Goal: Information Seeking & Learning: Learn about a topic

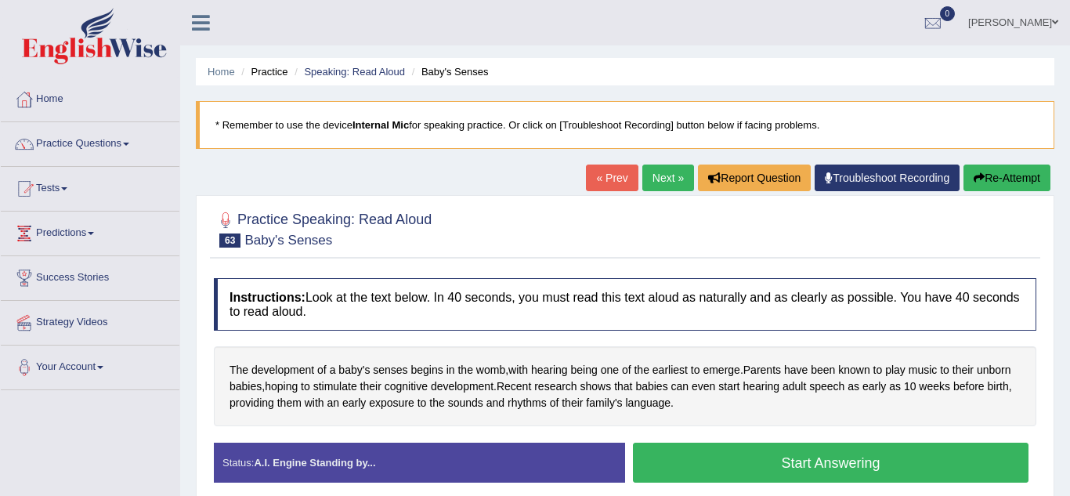
click at [754, 457] on button "Start Answering" at bounding box center [831, 463] width 396 height 40
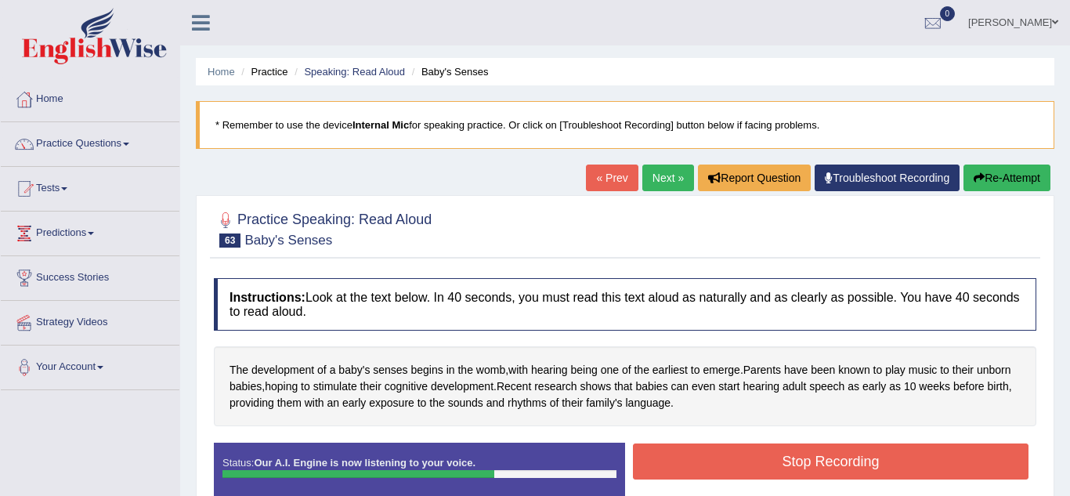
click at [754, 457] on button "Stop Recording" at bounding box center [831, 461] width 396 height 36
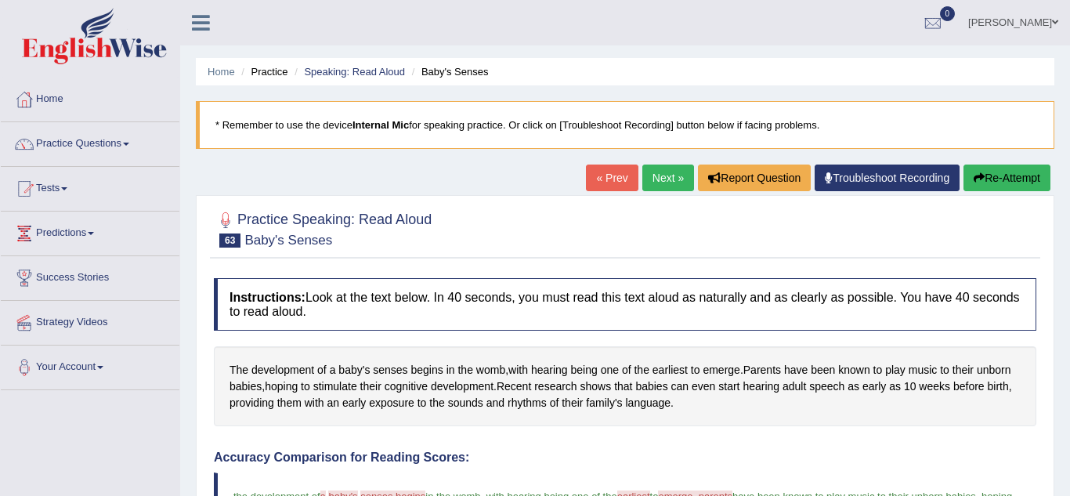
click at [656, 186] on link "Next »" at bounding box center [668, 177] width 52 height 27
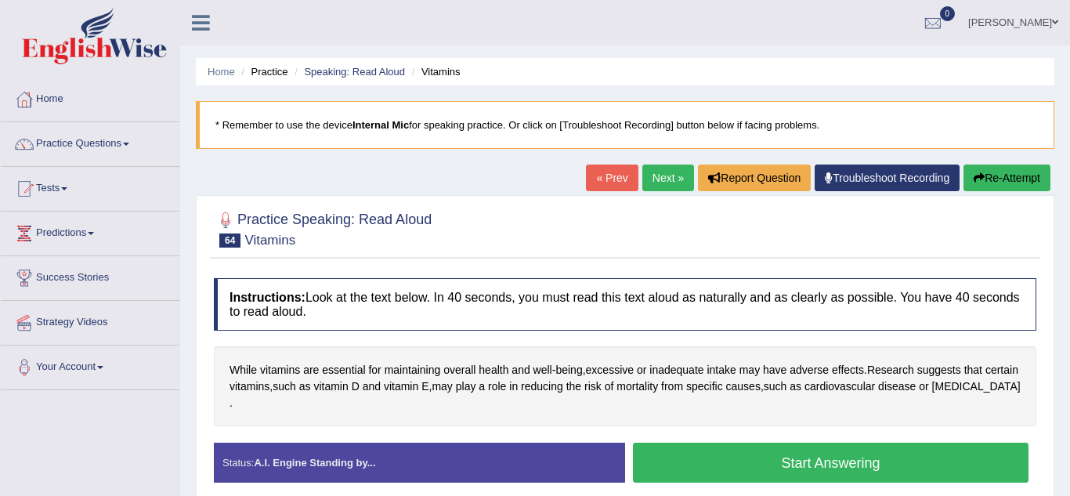
click at [798, 454] on button "Start Answering" at bounding box center [831, 463] width 396 height 40
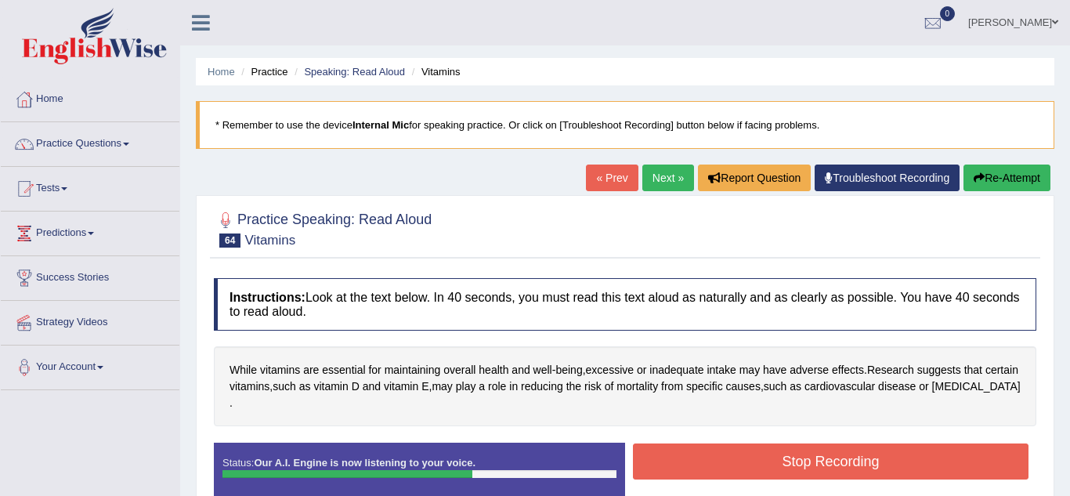
click at [798, 454] on button "Stop Recording" at bounding box center [831, 461] width 396 height 36
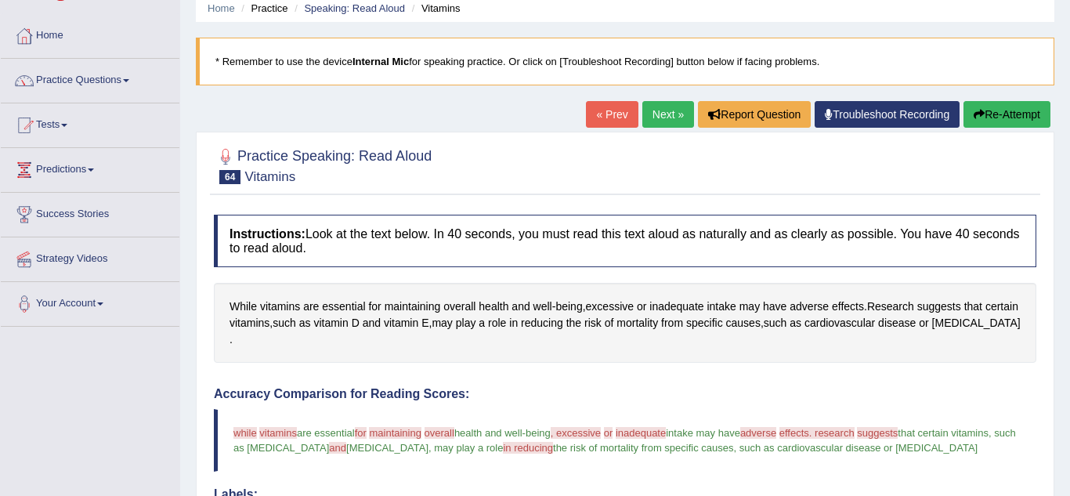
scroll to position [63, 0]
click at [662, 115] on link "Next »" at bounding box center [668, 115] width 52 height 27
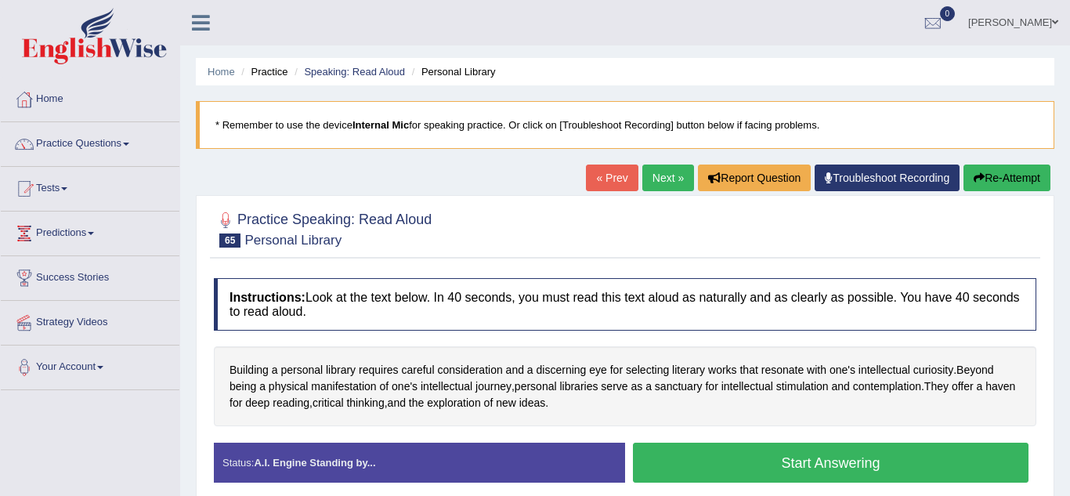
click at [763, 468] on button "Start Answering" at bounding box center [831, 463] width 396 height 40
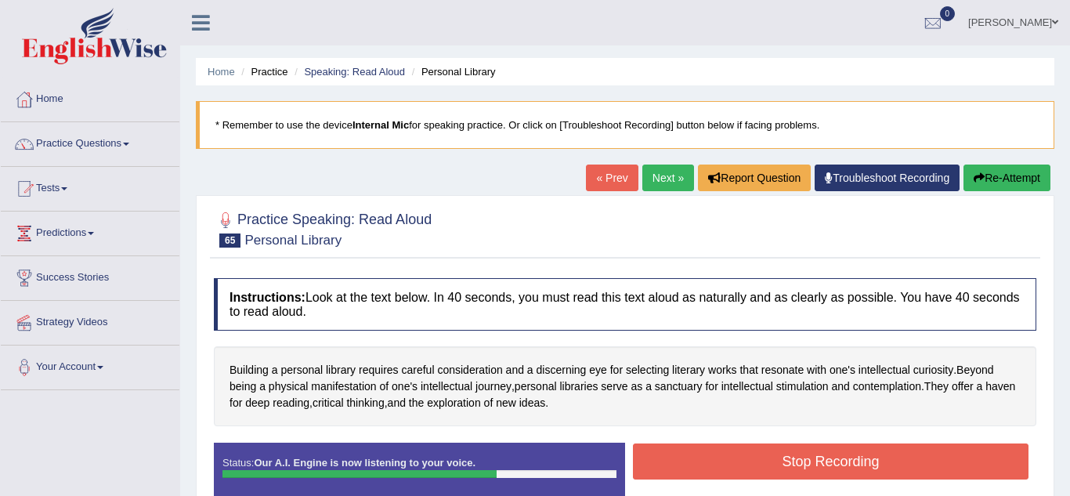
click at [763, 468] on button "Stop Recording" at bounding box center [831, 461] width 396 height 36
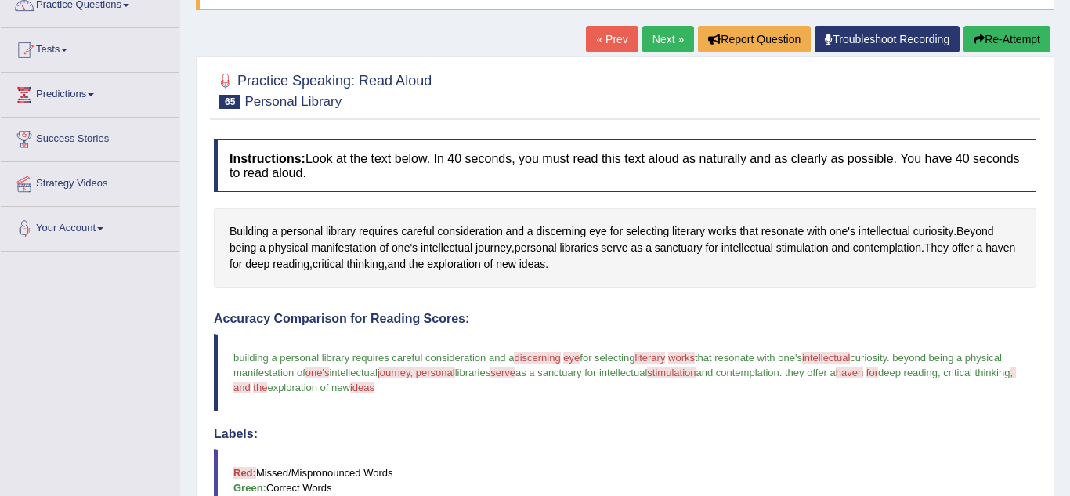
scroll to position [125, 0]
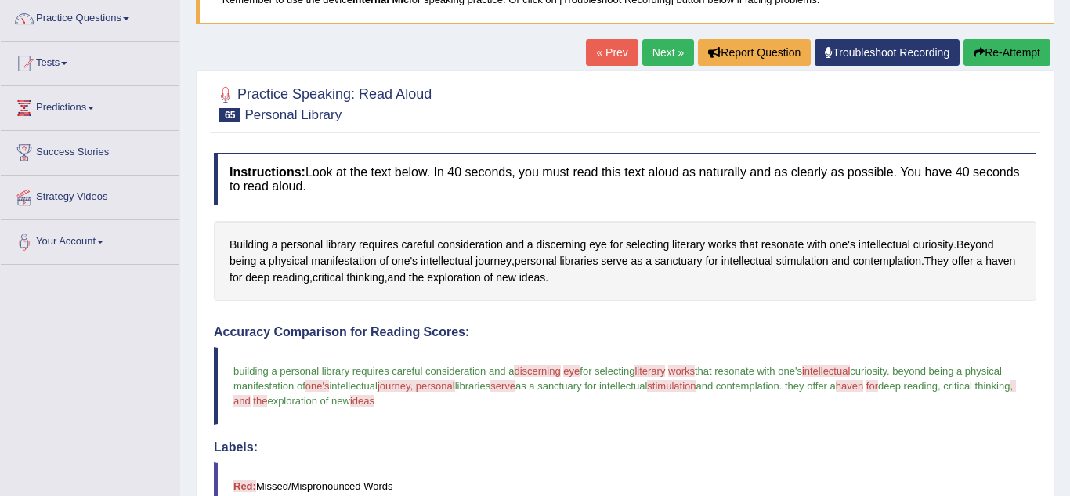
click at [678, 56] on link "Next »" at bounding box center [668, 52] width 52 height 27
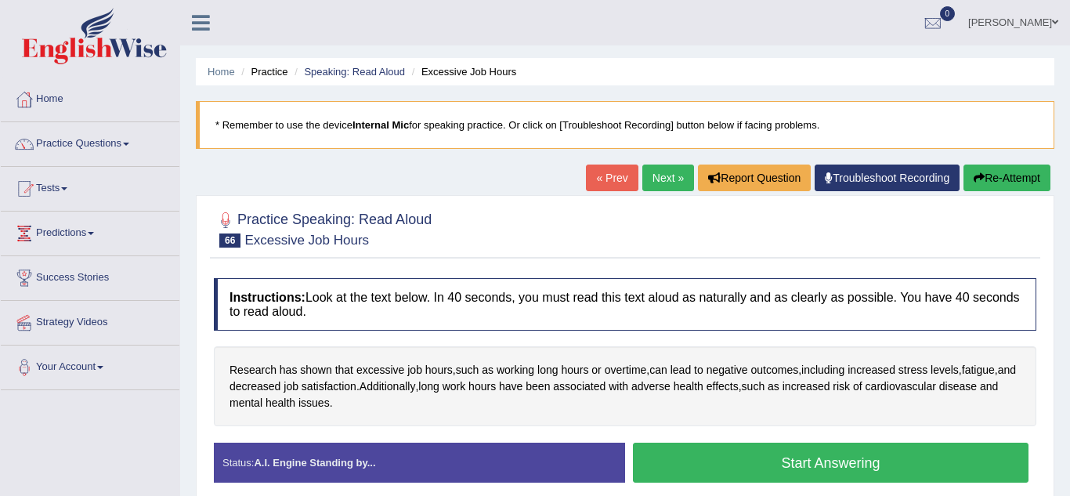
click at [820, 460] on button "Start Answering" at bounding box center [831, 463] width 396 height 40
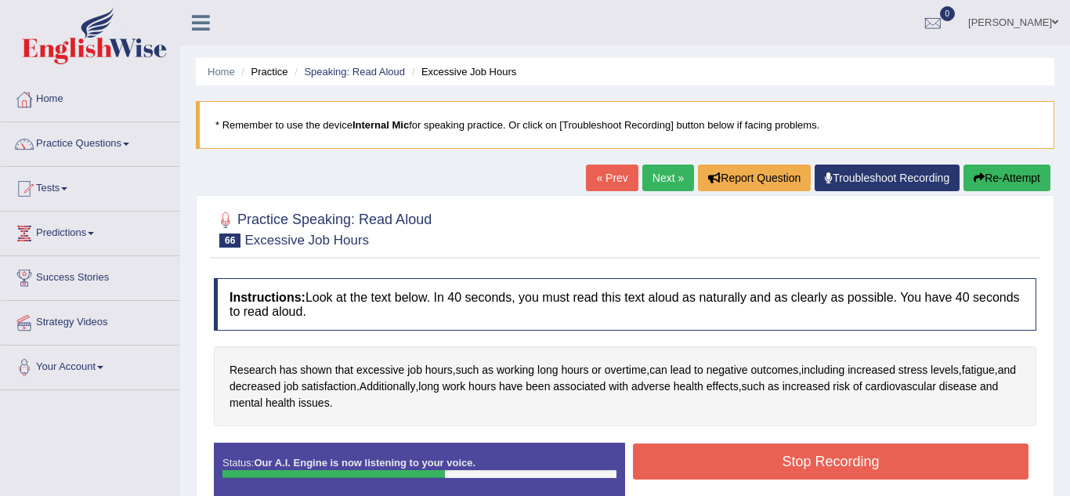
click at [820, 460] on button "Stop Recording" at bounding box center [831, 461] width 396 height 36
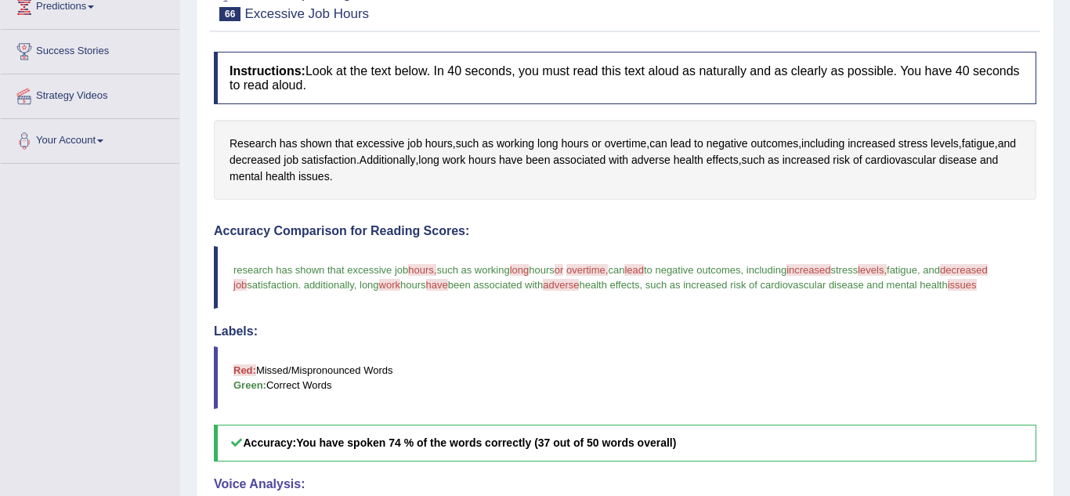
scroll to position [183, 0]
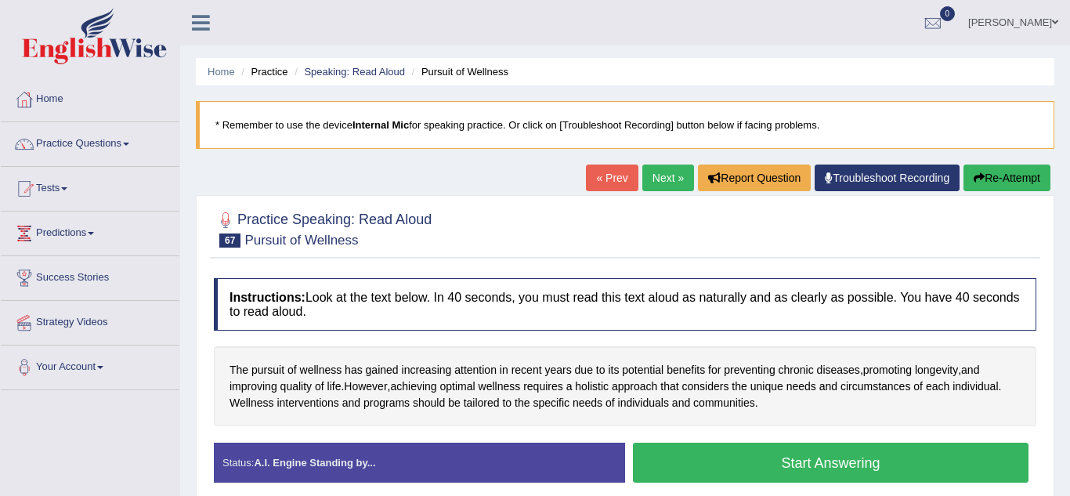
click at [804, 466] on button "Start Answering" at bounding box center [831, 463] width 396 height 40
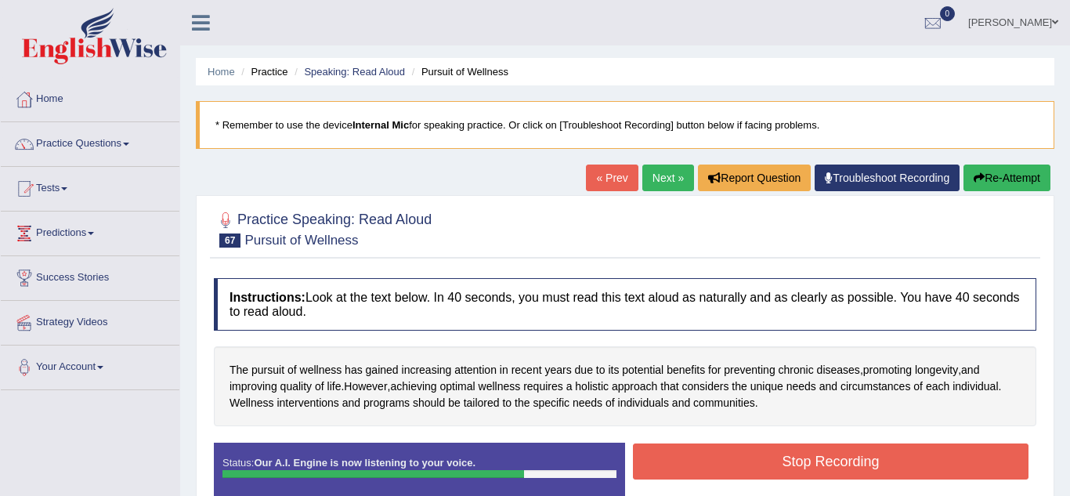
click at [804, 466] on button "Stop Recording" at bounding box center [831, 461] width 396 height 36
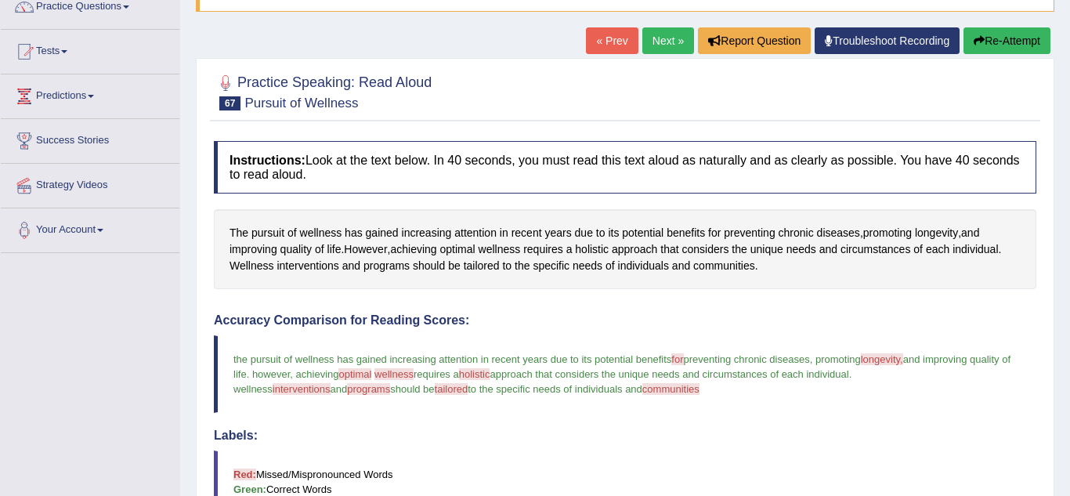
scroll to position [31, 0]
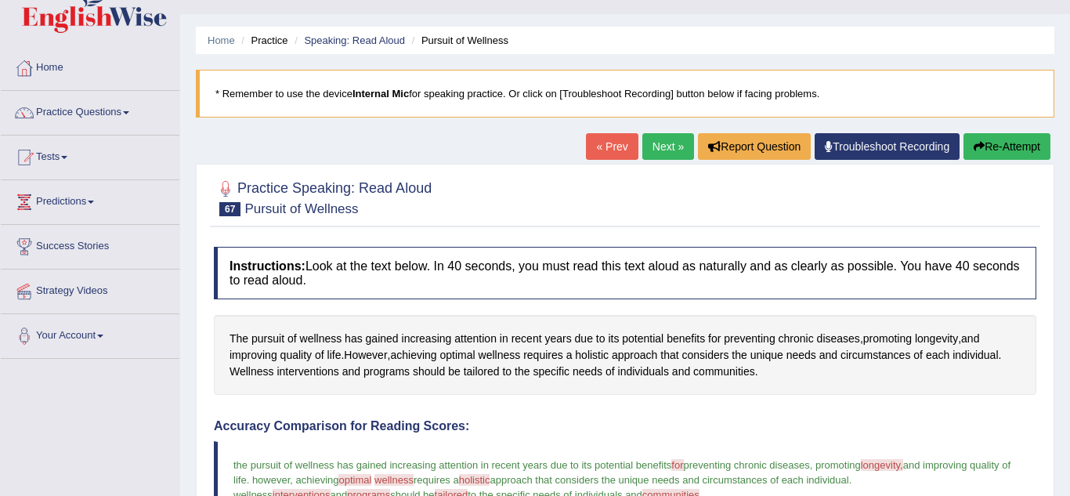
click at [656, 153] on link "Next »" at bounding box center [668, 146] width 52 height 27
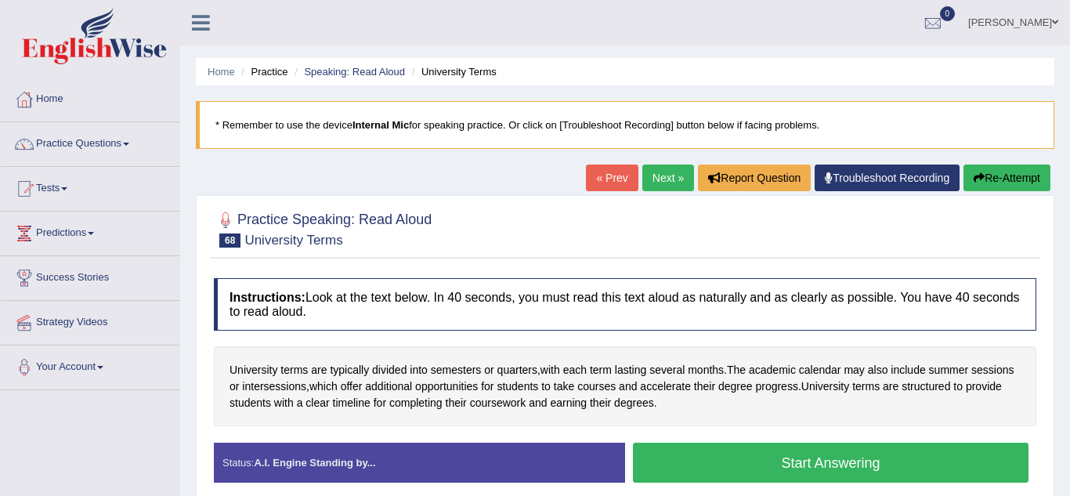
click at [801, 464] on button "Start Answering" at bounding box center [831, 463] width 396 height 40
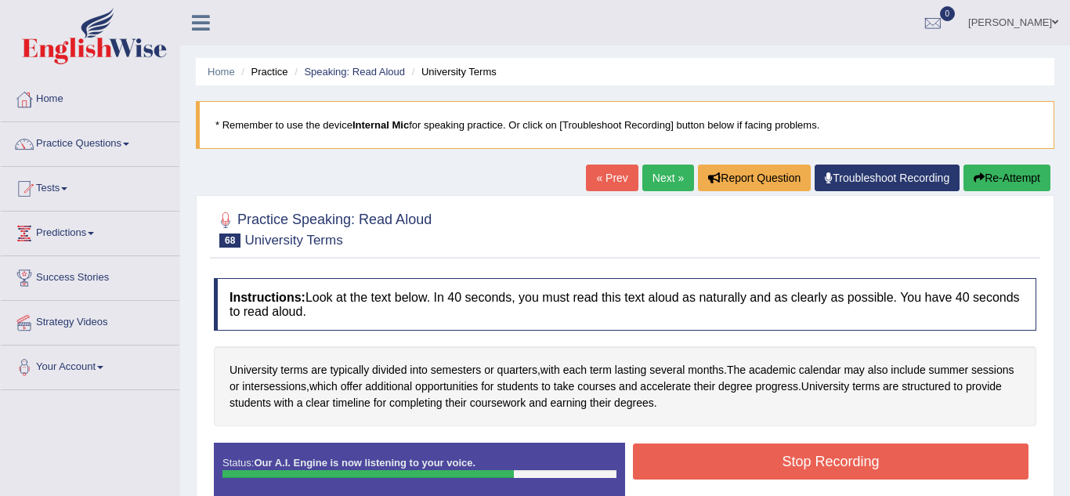
click at [801, 464] on button "Stop Recording" at bounding box center [831, 461] width 396 height 36
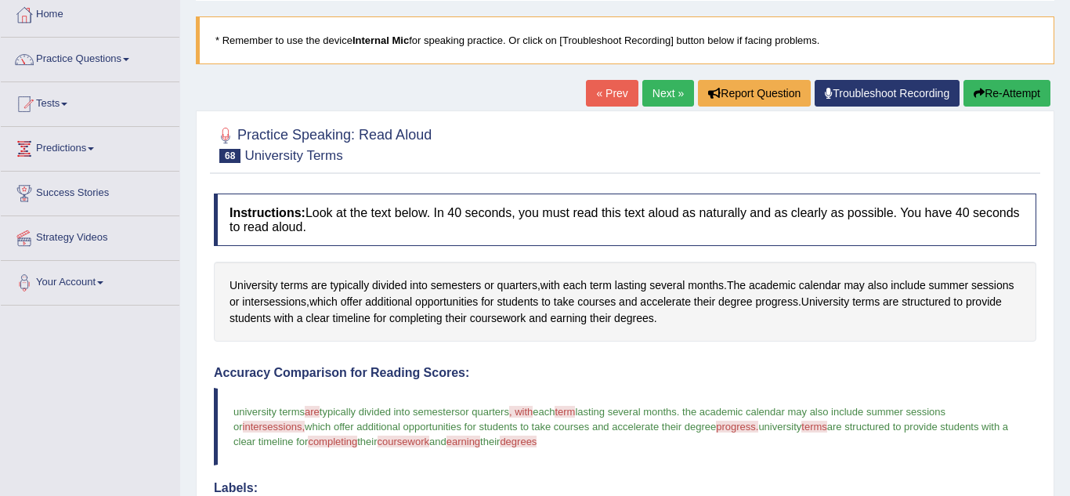
scroll to position [63, 0]
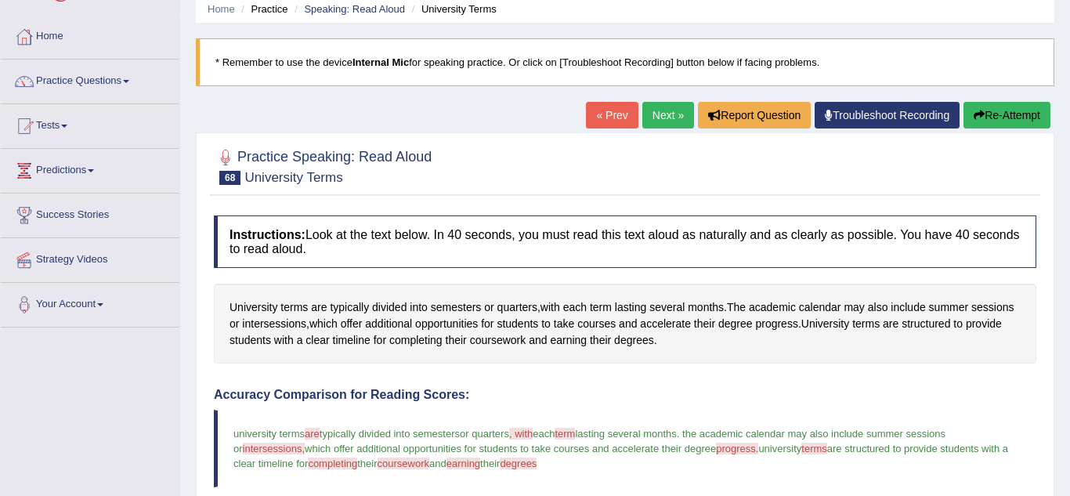
click at [660, 117] on link "Next »" at bounding box center [668, 115] width 52 height 27
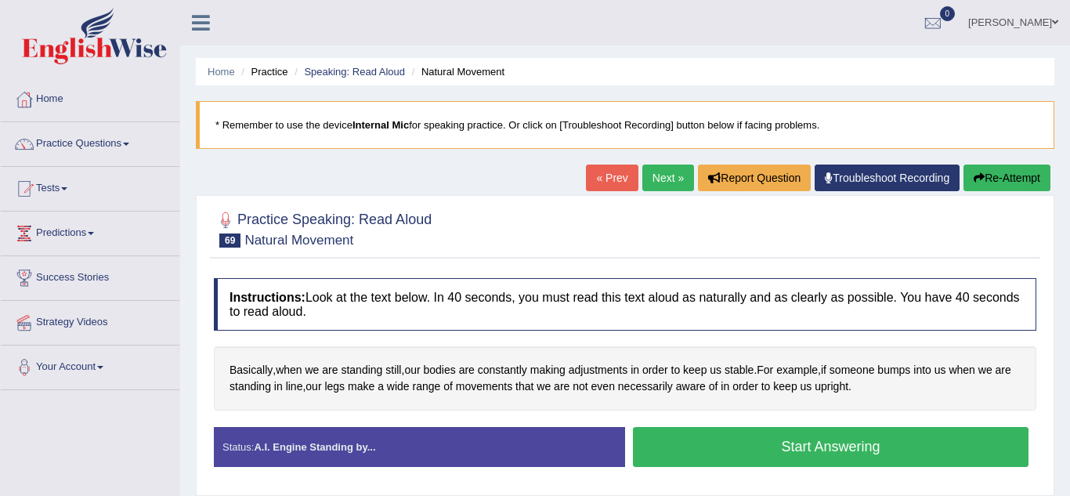
click at [760, 441] on button "Start Answering" at bounding box center [831, 447] width 396 height 40
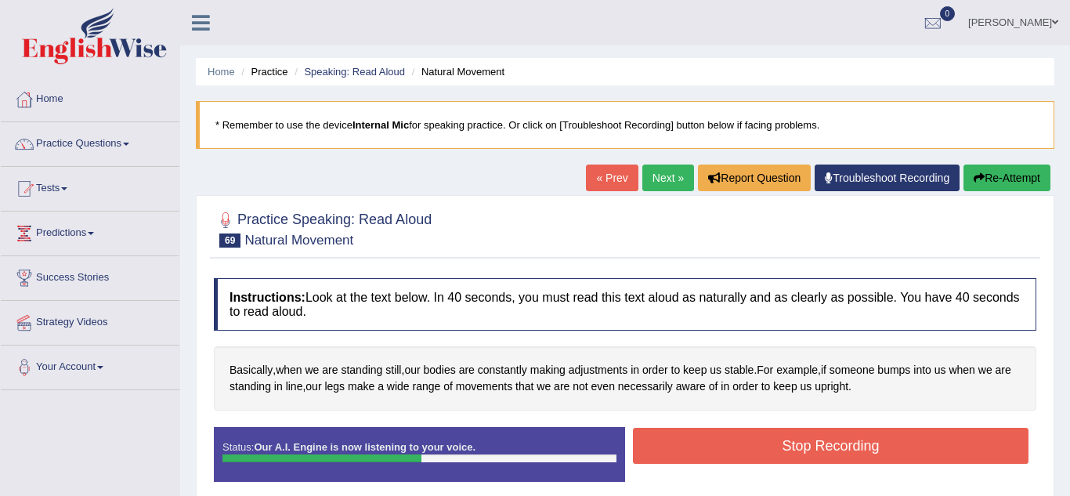
click at [760, 441] on button "Stop Recording" at bounding box center [831, 446] width 396 height 36
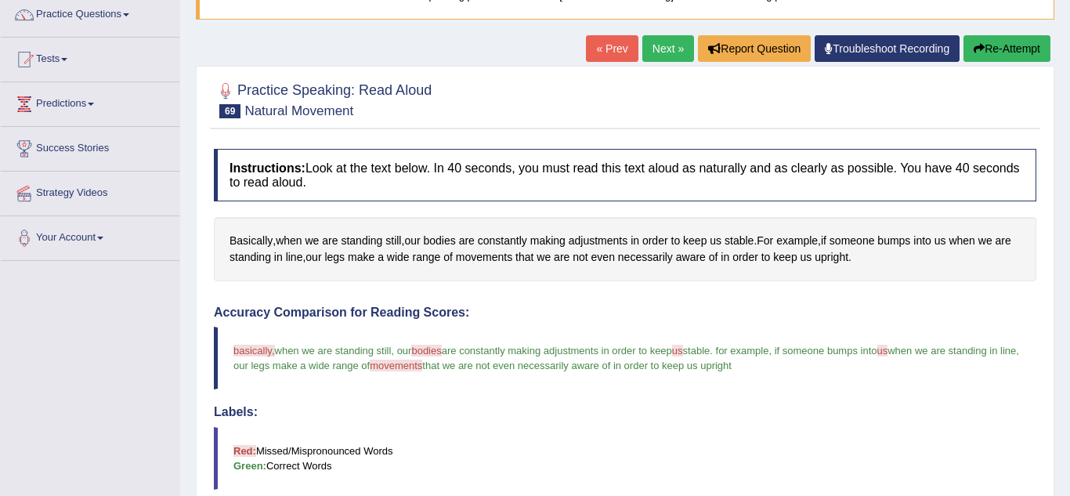
scroll to position [125, 0]
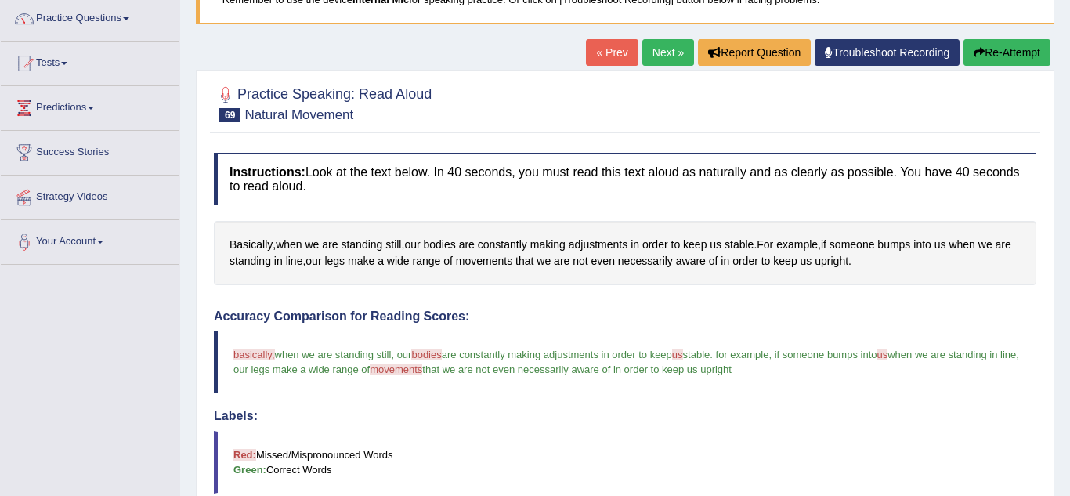
click at [667, 54] on link "Next »" at bounding box center [668, 52] width 52 height 27
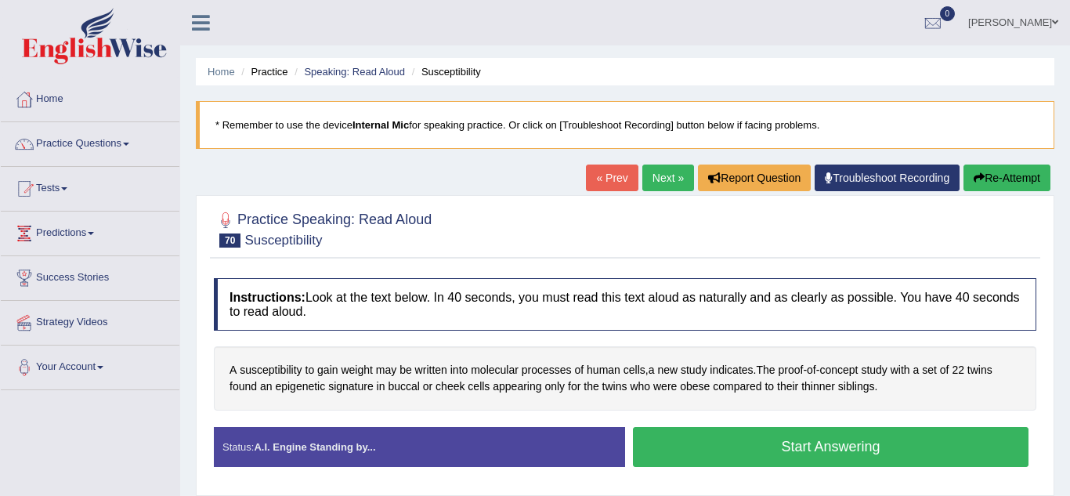
click at [745, 436] on button "Start Answering" at bounding box center [831, 447] width 396 height 40
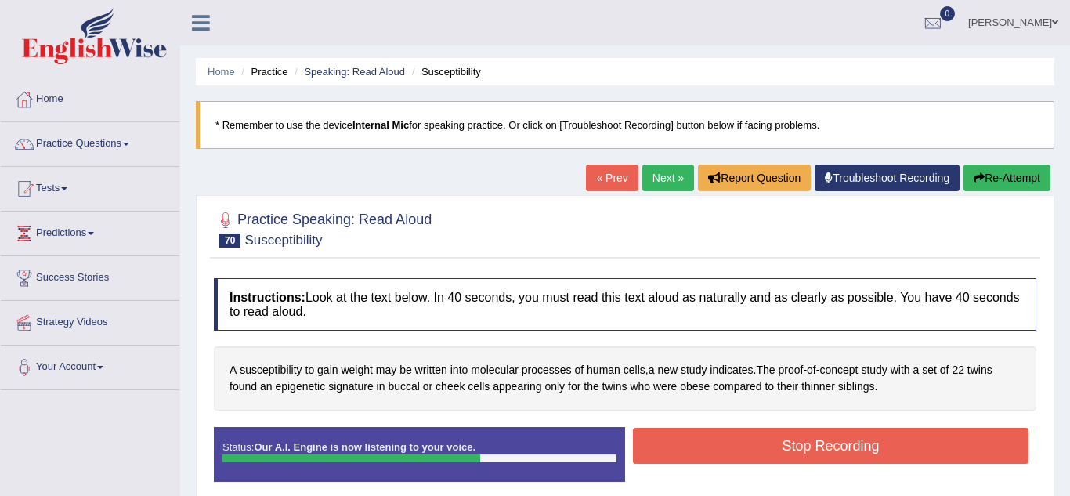
click at [745, 436] on button "Stop Recording" at bounding box center [831, 446] width 396 height 36
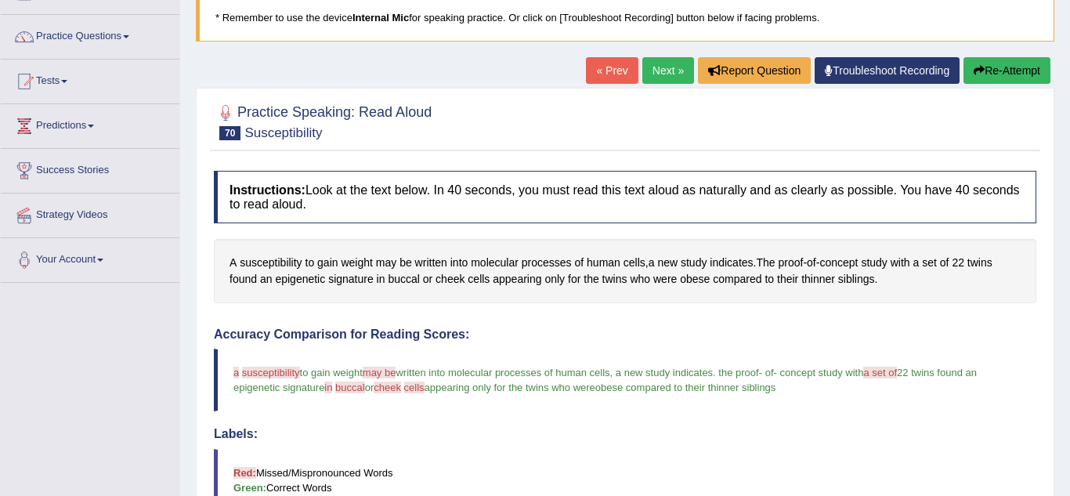
scroll to position [94, 0]
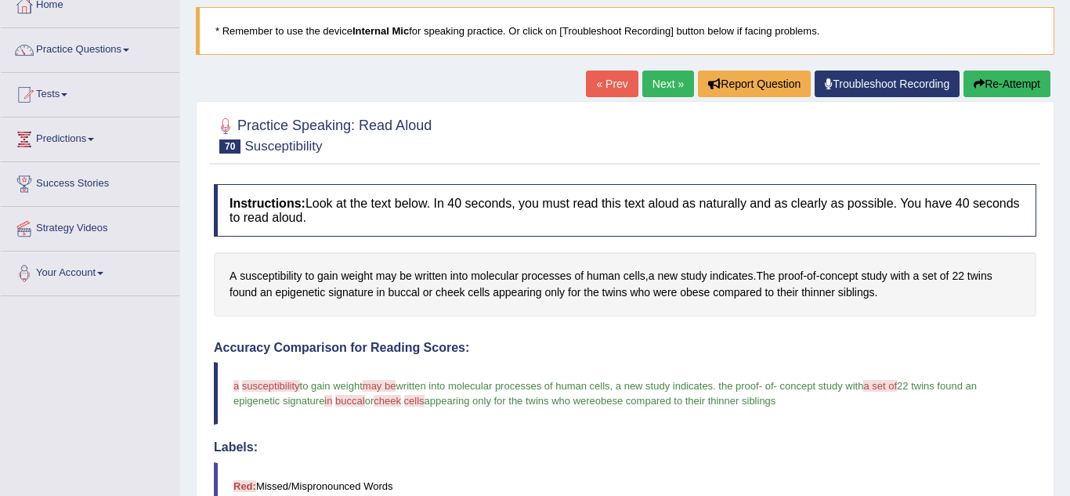
click at [653, 93] on link "Next »" at bounding box center [668, 83] width 52 height 27
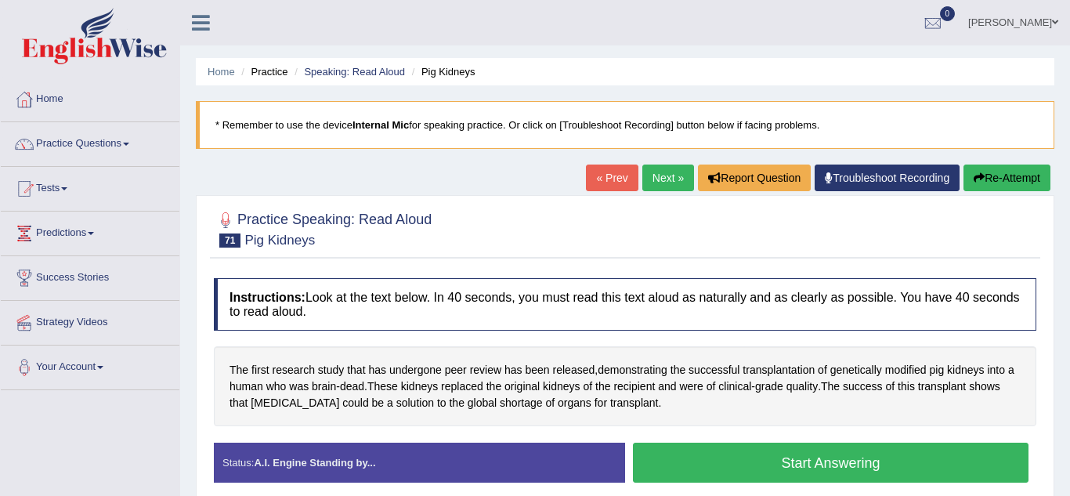
click at [678, 461] on button "Start Answering" at bounding box center [831, 463] width 396 height 40
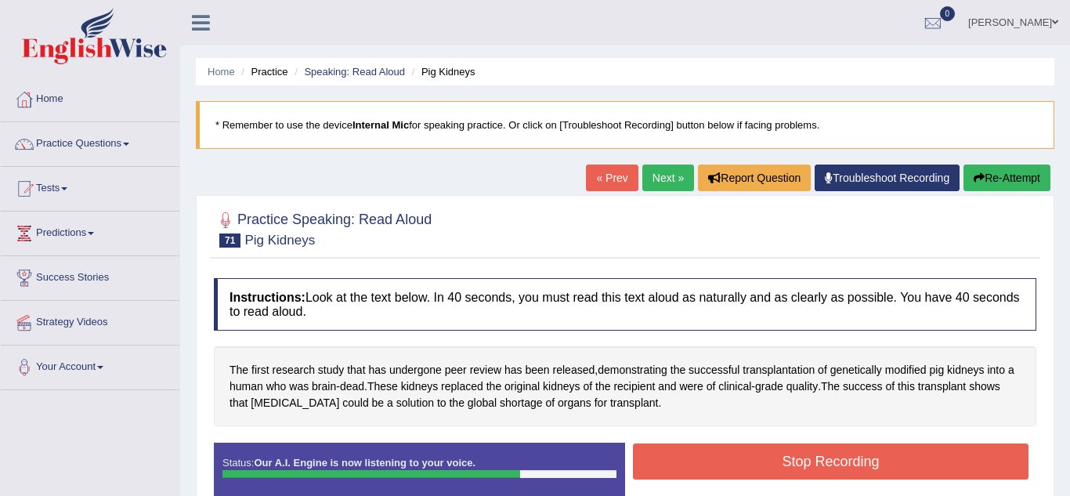
click at [678, 461] on button "Stop Recording" at bounding box center [831, 461] width 396 height 36
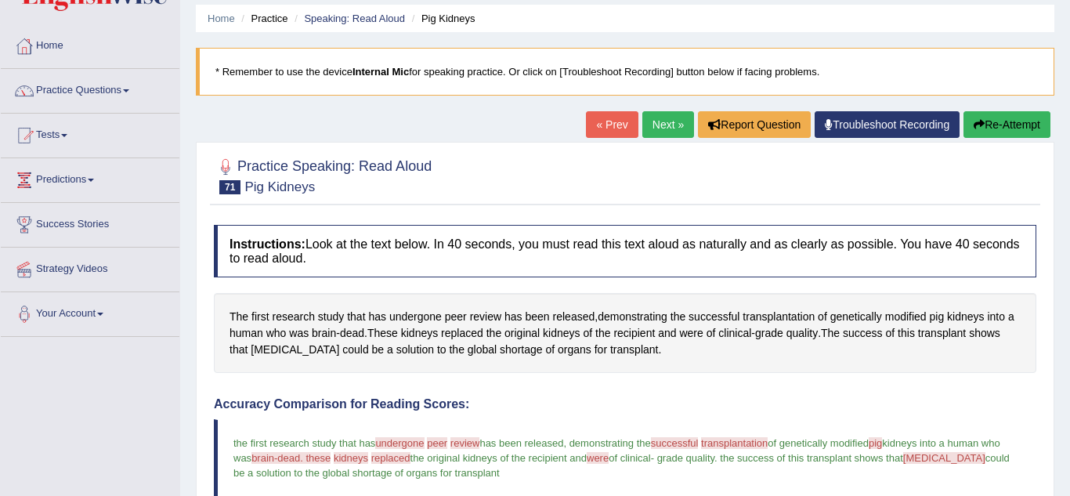
scroll to position [31, 0]
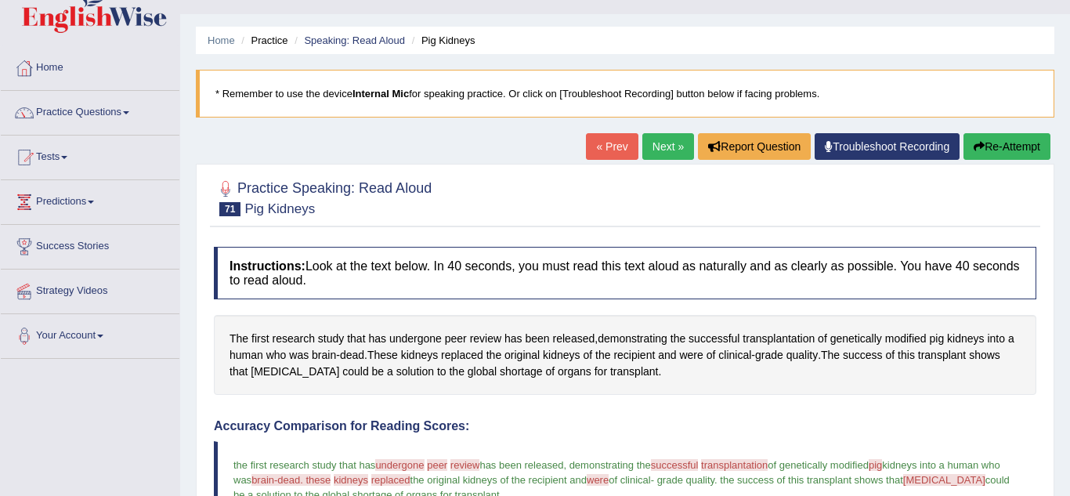
click at [664, 153] on link "Next »" at bounding box center [668, 146] width 52 height 27
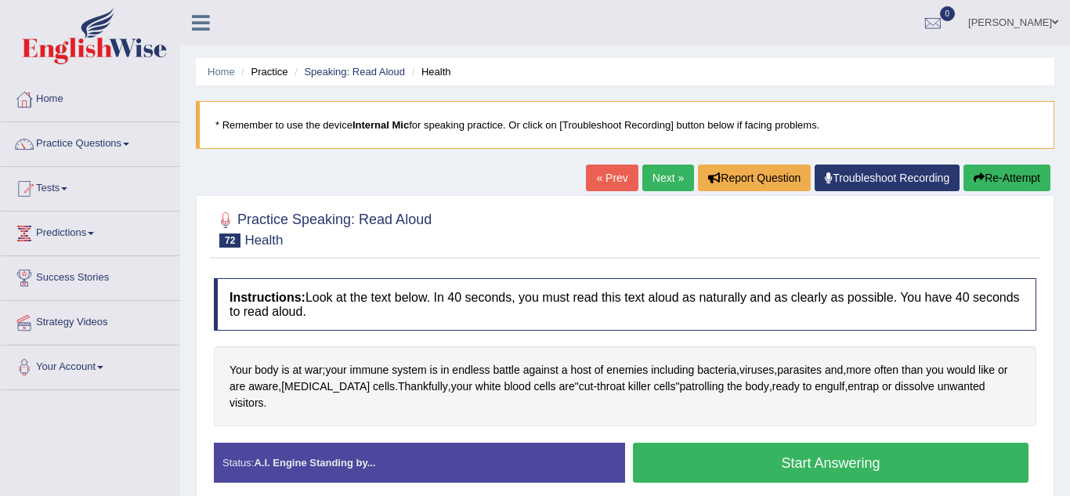
click at [732, 461] on button "Start Answering" at bounding box center [831, 463] width 396 height 40
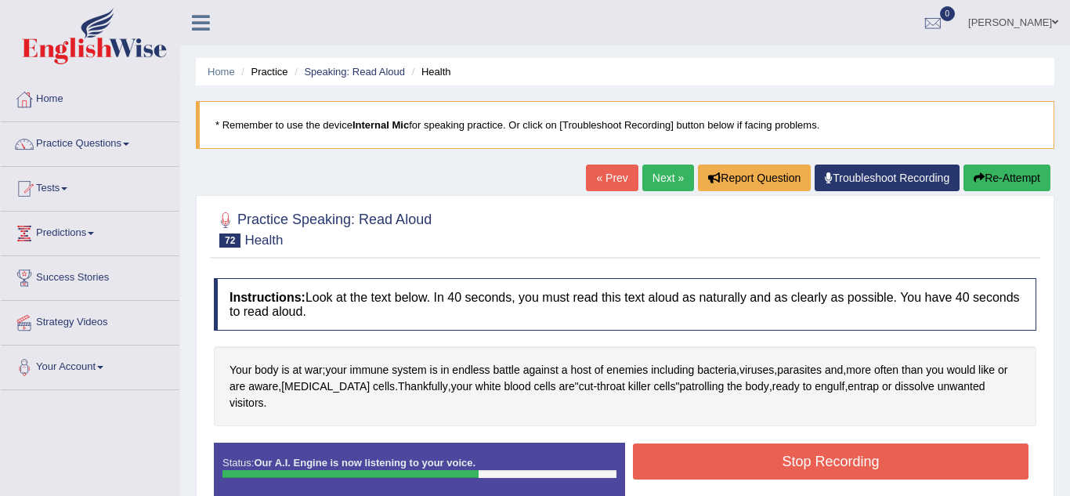
click at [732, 461] on button "Stop Recording" at bounding box center [831, 461] width 396 height 36
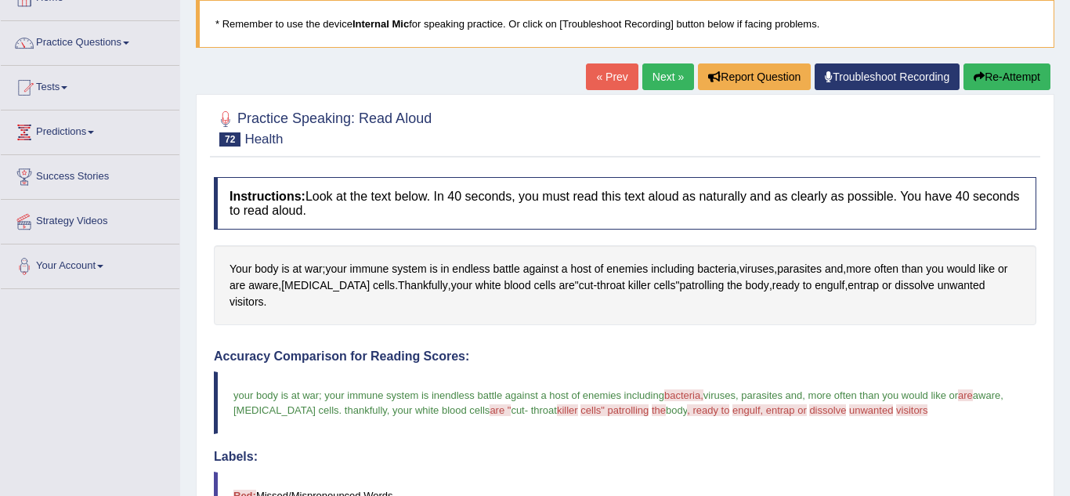
scroll to position [94, 0]
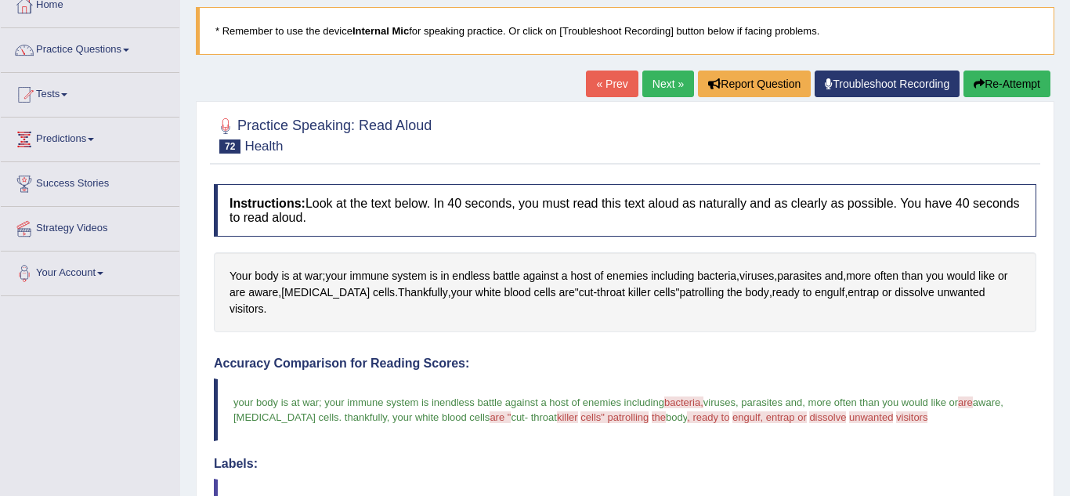
click at [661, 85] on link "Next »" at bounding box center [668, 83] width 52 height 27
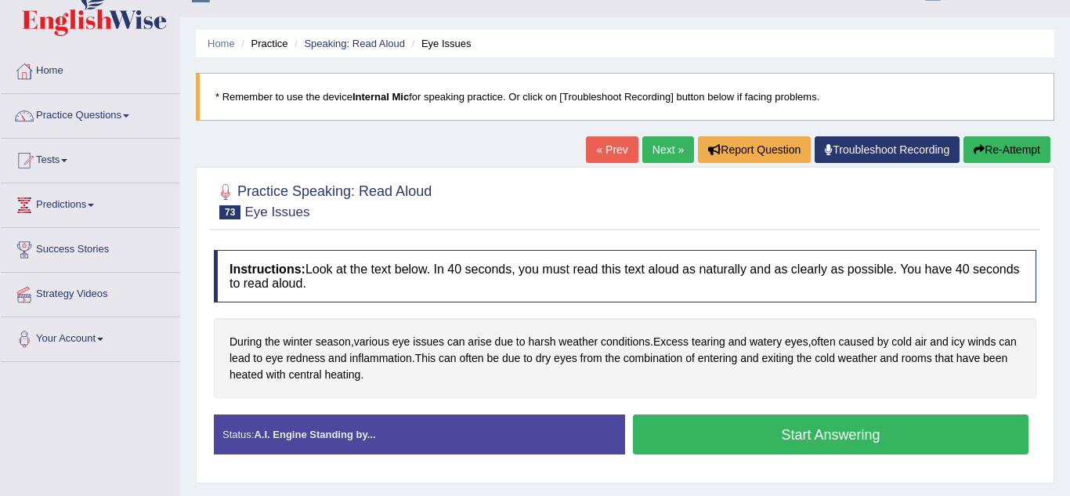
scroll to position [31, 0]
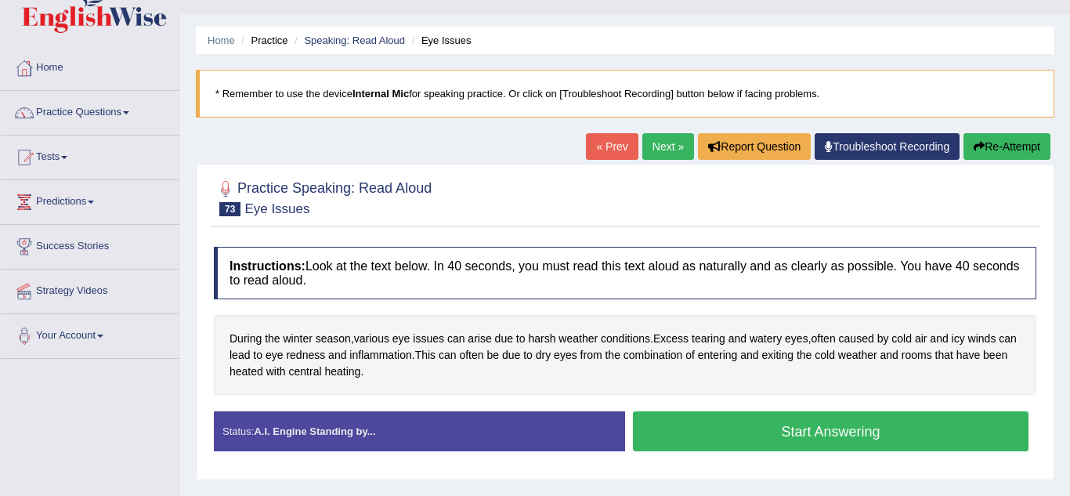
click at [756, 430] on button "Start Answering" at bounding box center [831, 431] width 396 height 40
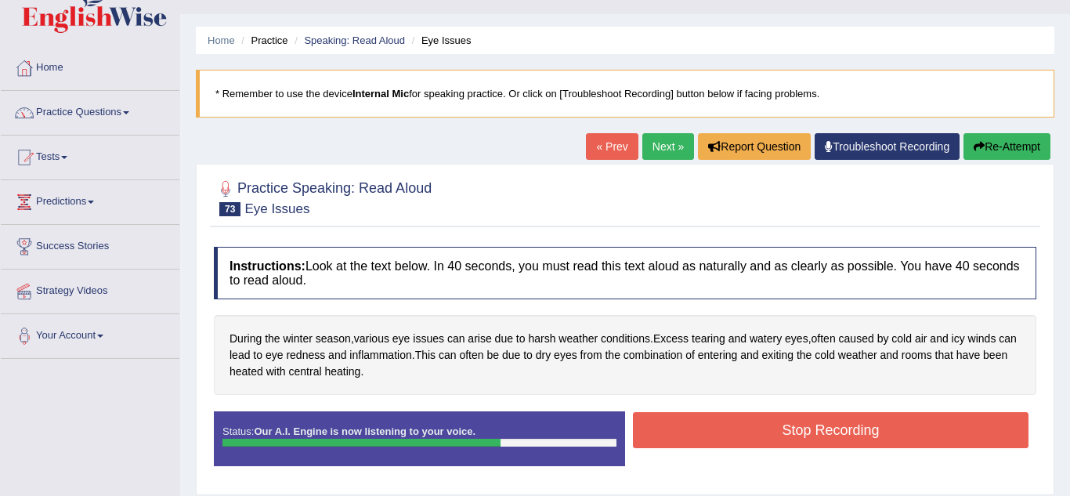
click at [756, 430] on button "Stop Recording" at bounding box center [831, 430] width 396 height 36
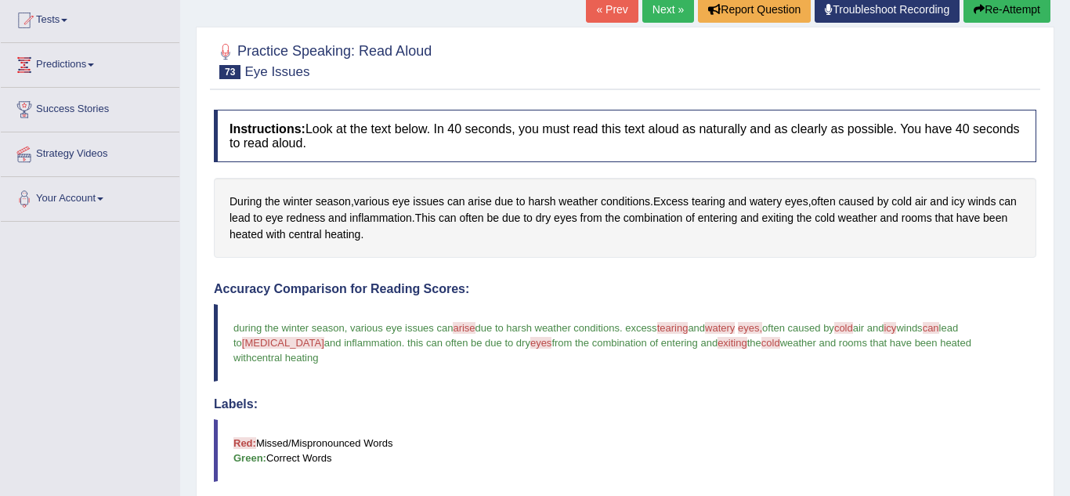
scroll to position [94, 0]
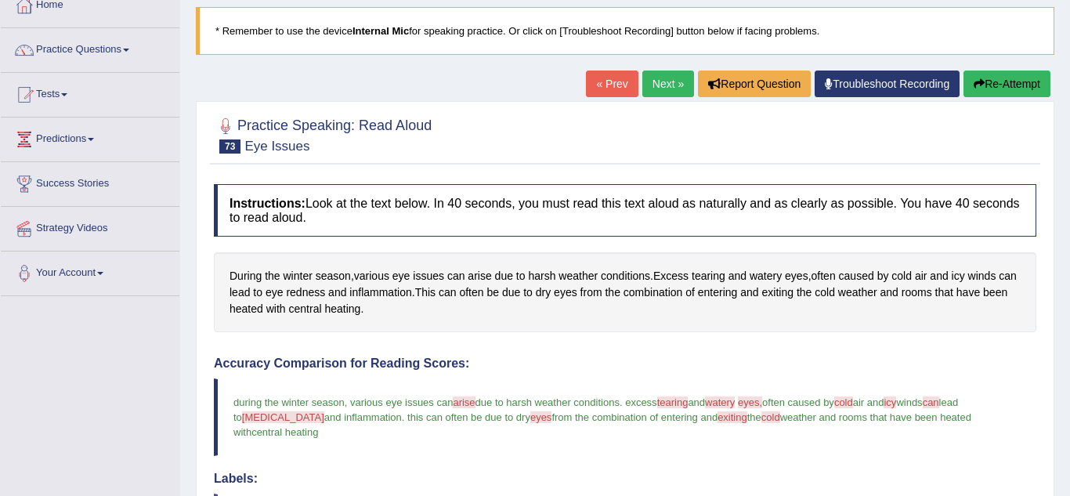
click at [660, 85] on link "Next »" at bounding box center [668, 83] width 52 height 27
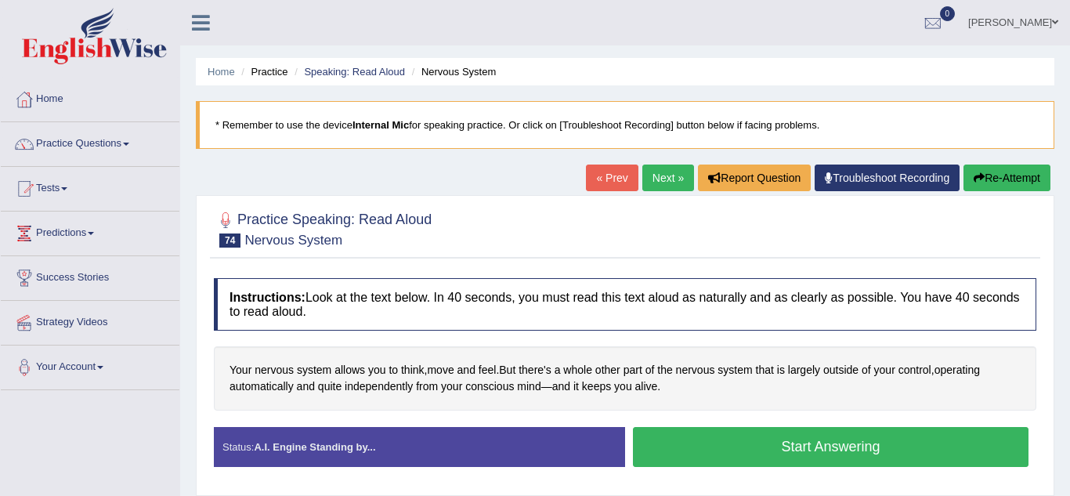
click at [670, 450] on button "Start Answering" at bounding box center [831, 447] width 396 height 40
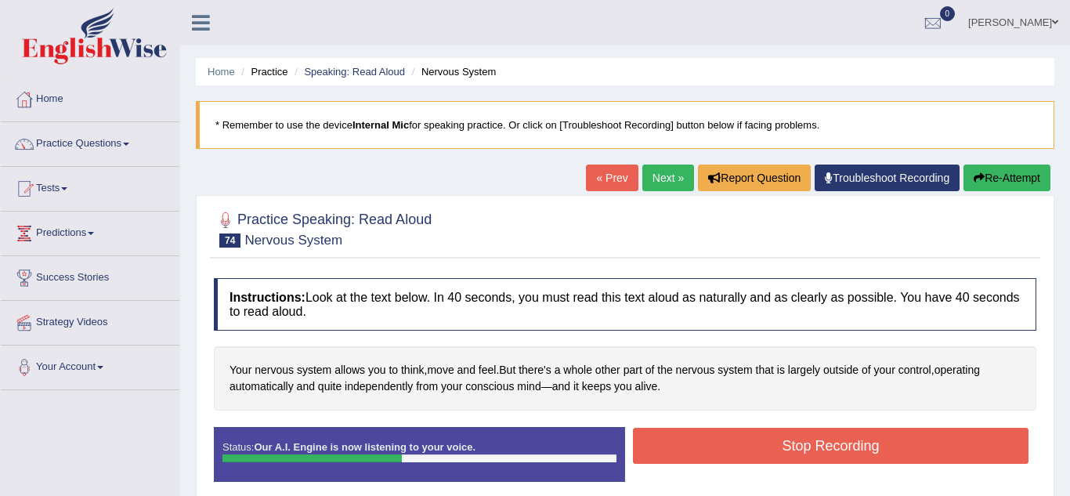
click at [670, 450] on button "Stop Recording" at bounding box center [831, 446] width 396 height 36
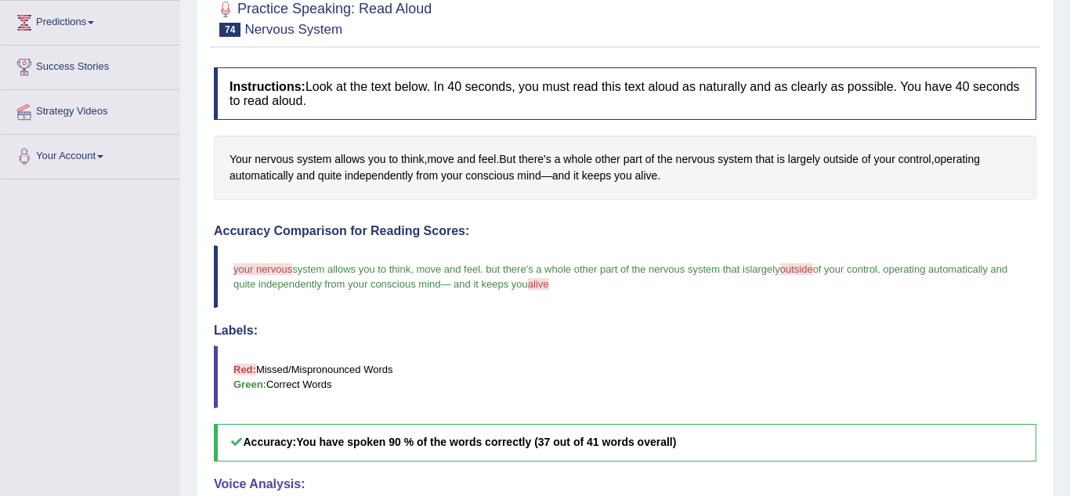
scroll to position [125, 0]
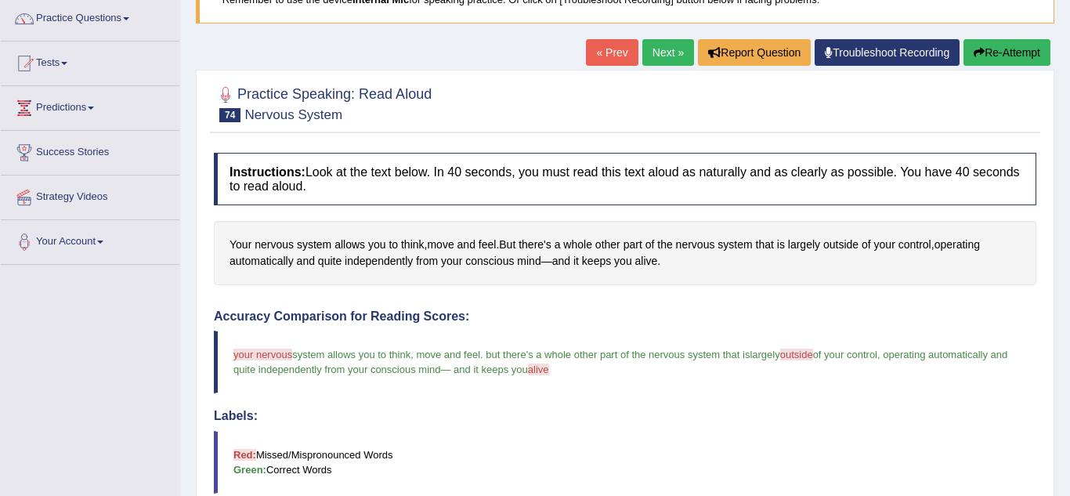
click at [654, 60] on link "Next »" at bounding box center [668, 52] width 52 height 27
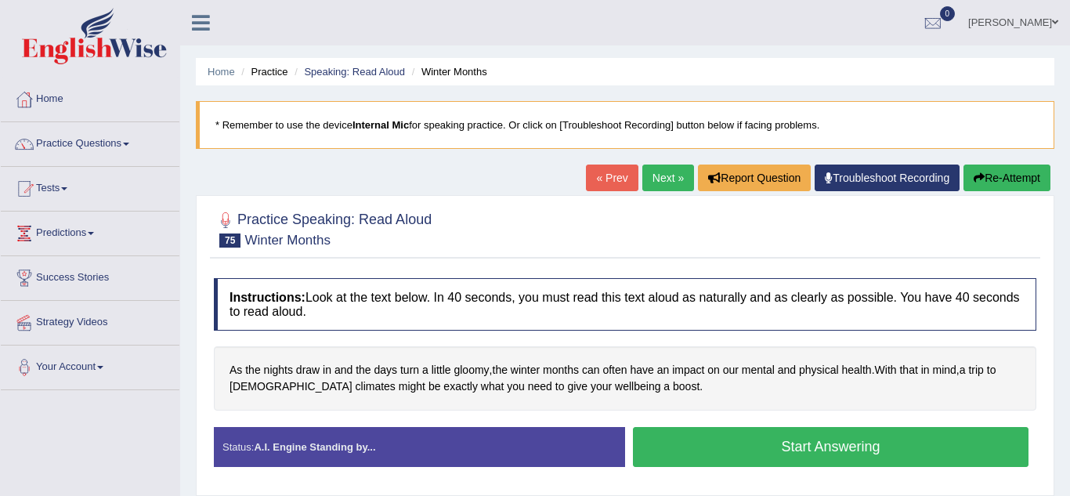
click at [655, 439] on button "Start Answering" at bounding box center [831, 447] width 396 height 40
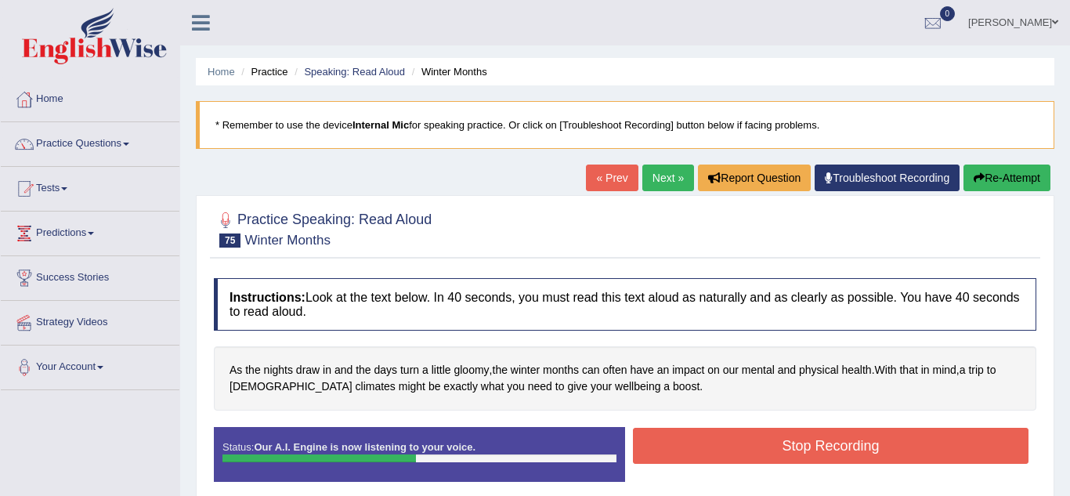
click at [655, 439] on button "Stop Recording" at bounding box center [831, 446] width 396 height 36
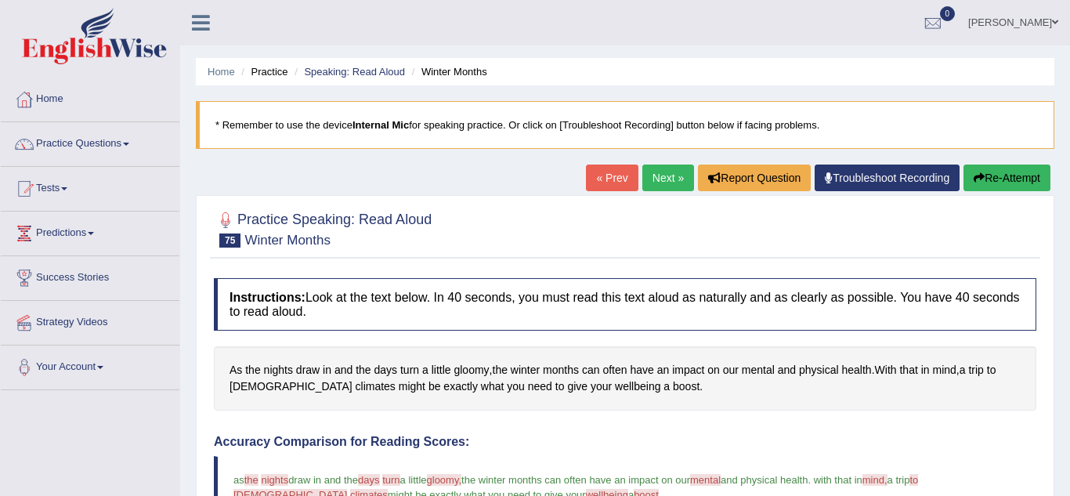
click at [658, 181] on link "Next »" at bounding box center [668, 177] width 52 height 27
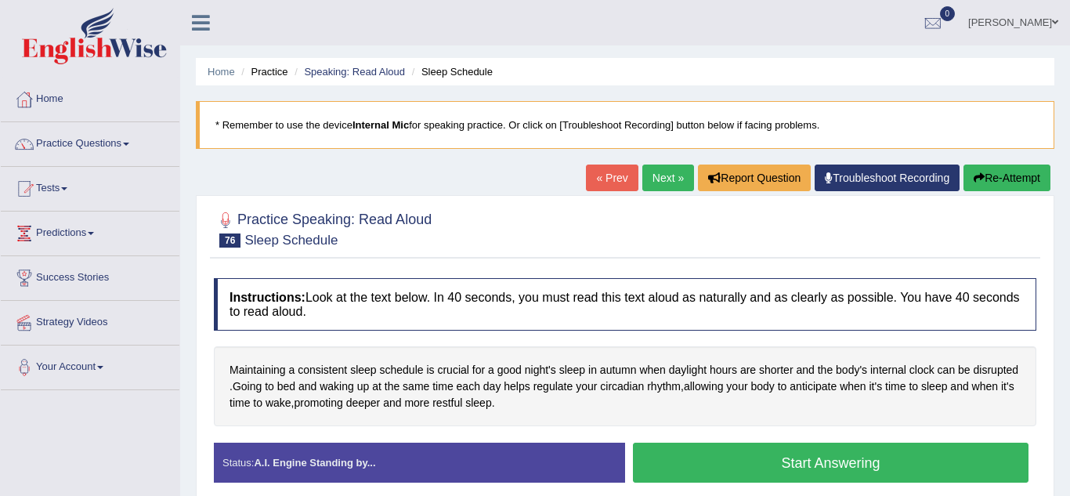
click at [810, 460] on button "Start Answering" at bounding box center [831, 463] width 396 height 40
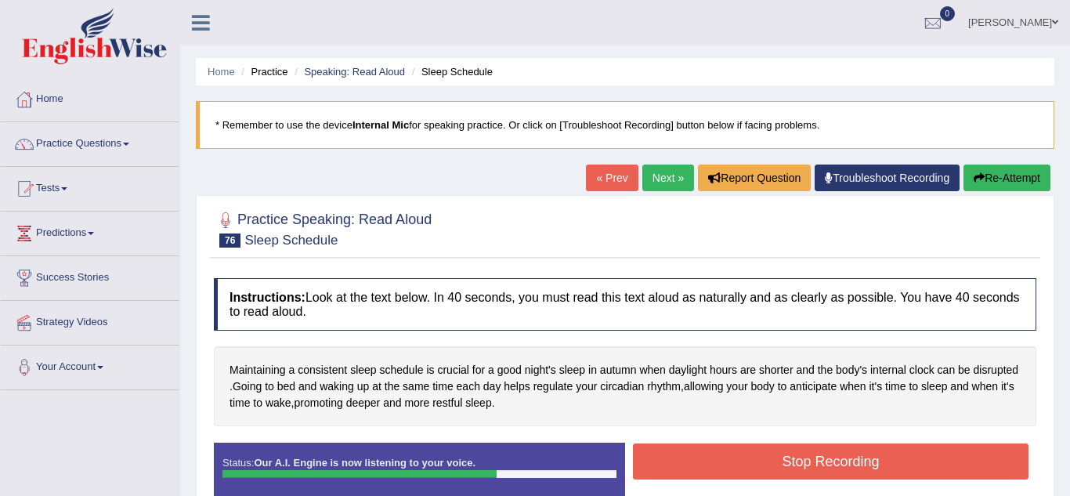
click at [810, 460] on button "Stop Recording" at bounding box center [831, 461] width 396 height 36
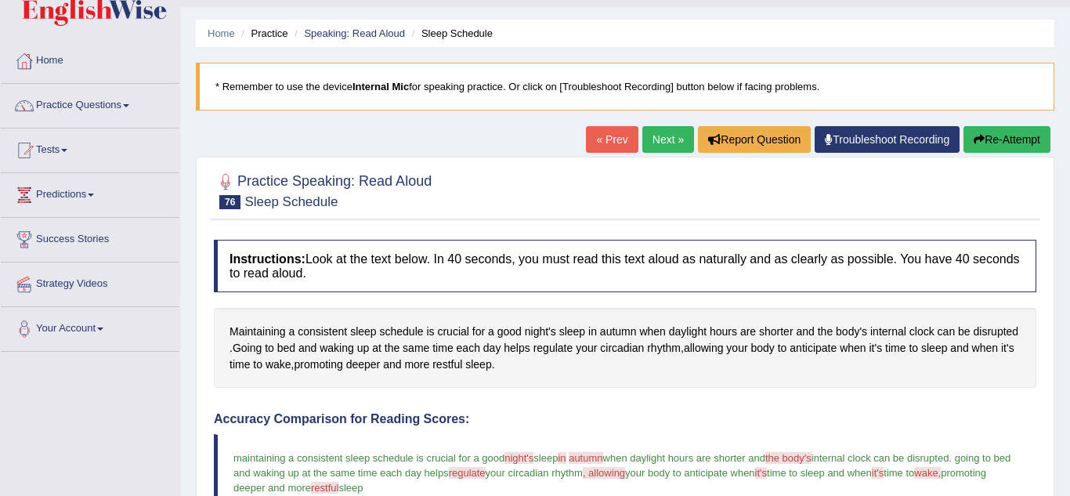
scroll to position [31, 0]
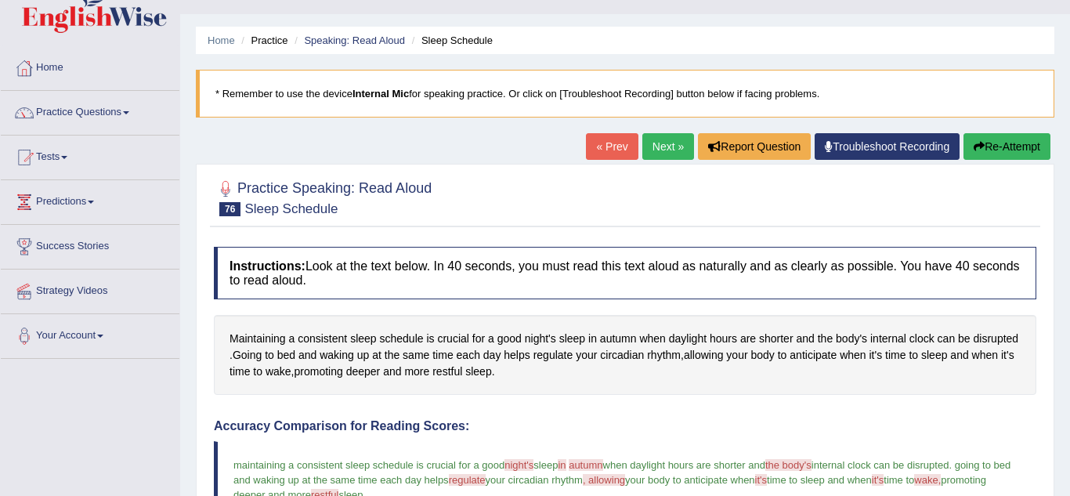
click at [656, 143] on link "Next »" at bounding box center [668, 146] width 52 height 27
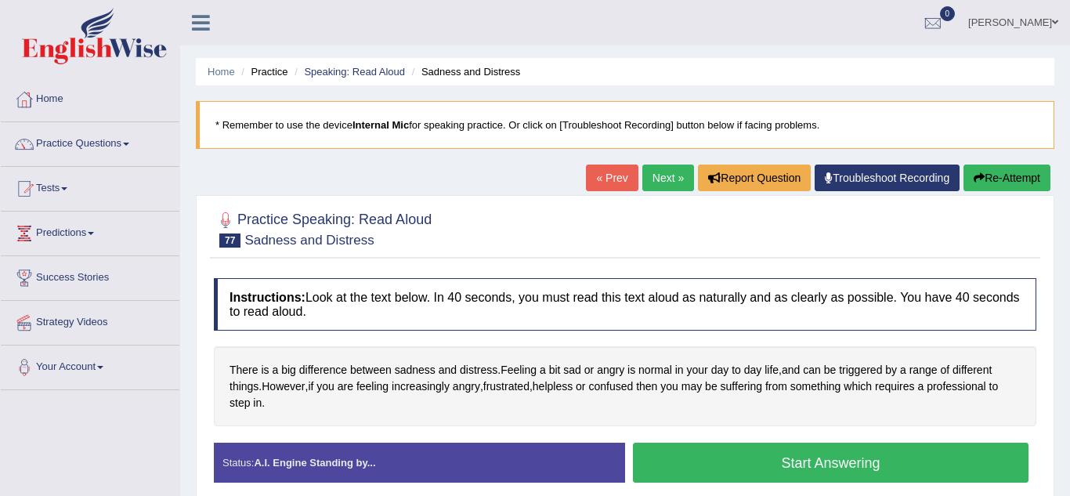
click at [754, 459] on button "Start Answering" at bounding box center [831, 463] width 396 height 40
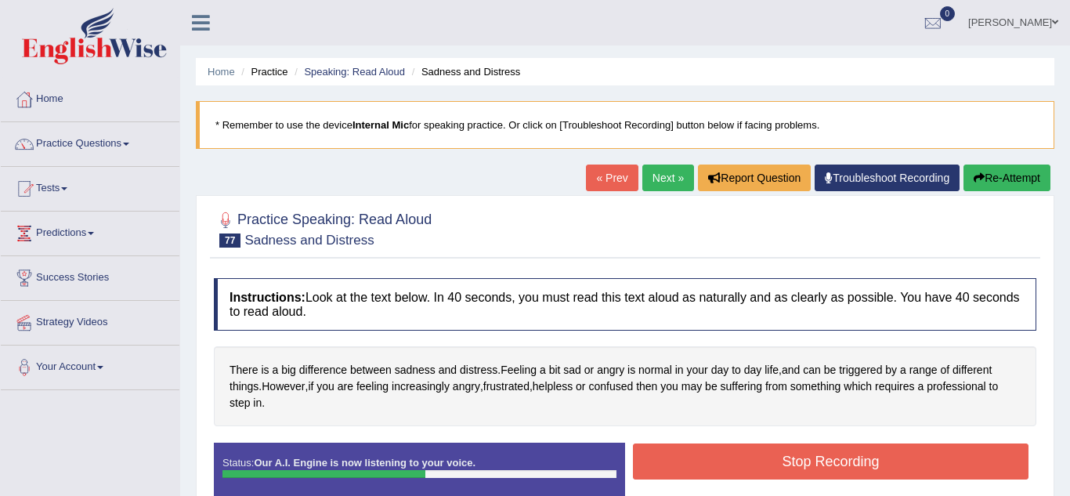
click at [754, 459] on button "Stop Recording" at bounding box center [831, 461] width 396 height 36
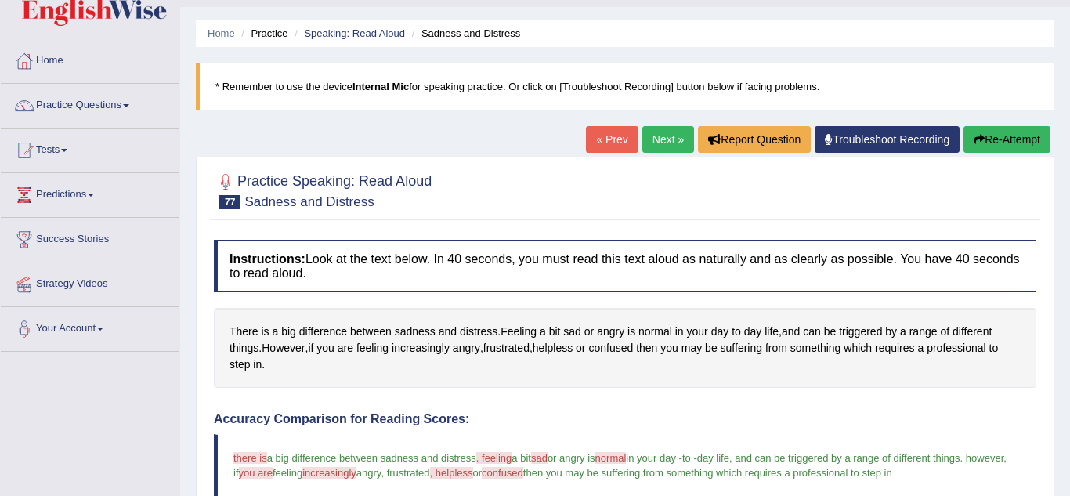
scroll to position [31, 0]
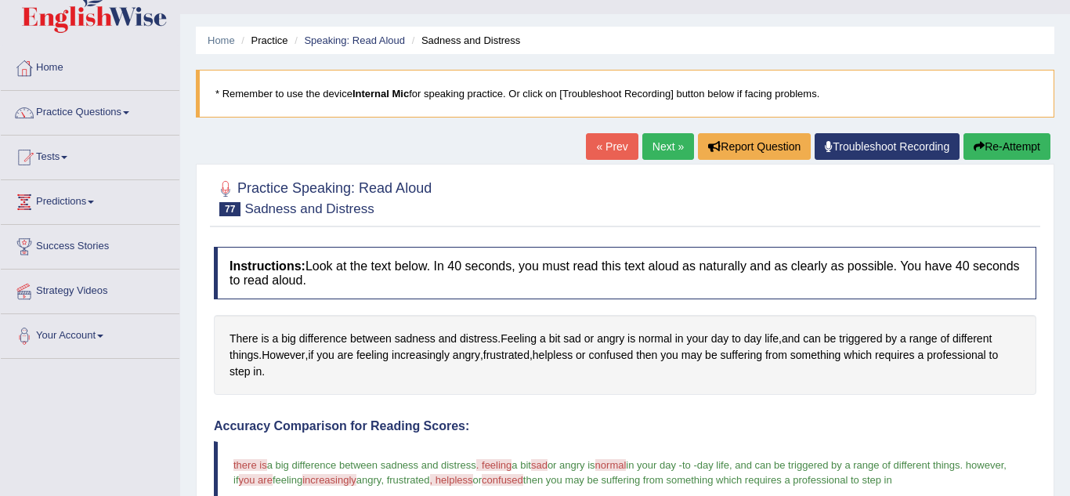
click at [669, 142] on link "Next »" at bounding box center [668, 146] width 52 height 27
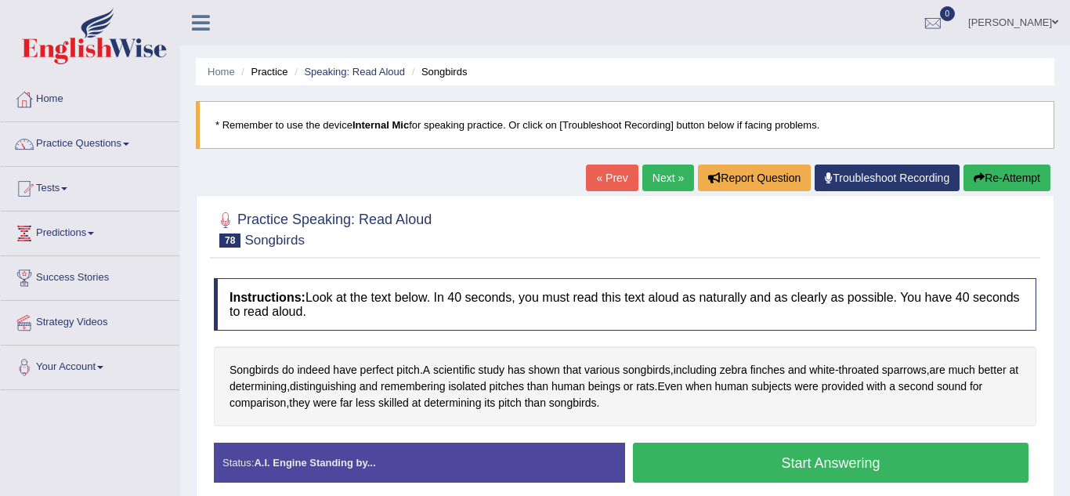
click at [778, 457] on button "Start Answering" at bounding box center [831, 463] width 396 height 40
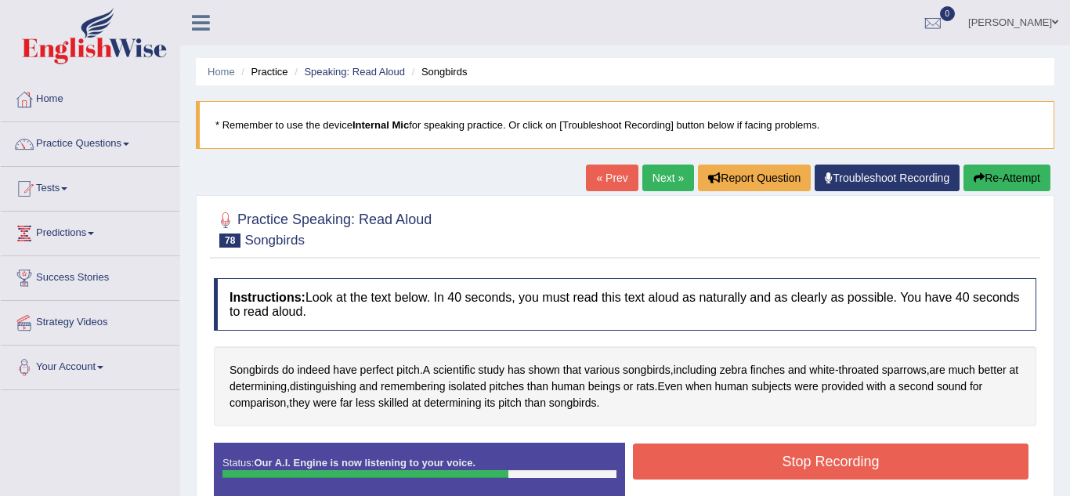
click at [730, 461] on button "Stop Recording" at bounding box center [831, 461] width 396 height 36
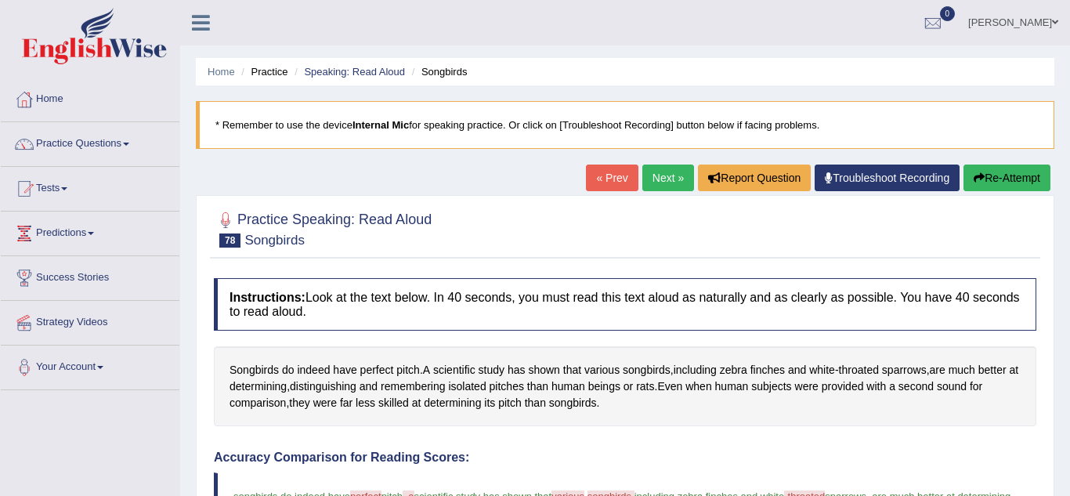
click at [680, 180] on link "Next »" at bounding box center [668, 177] width 52 height 27
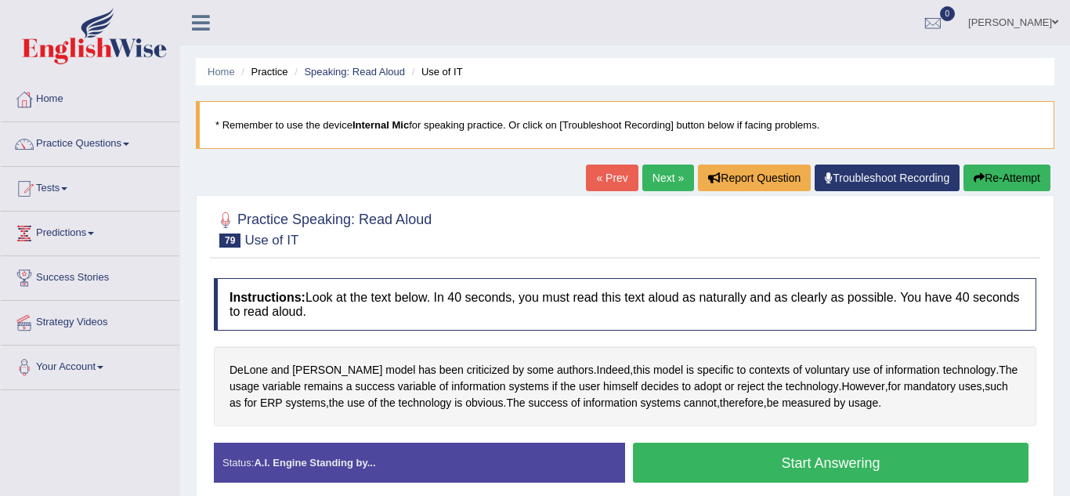
click at [744, 473] on button "Start Answering" at bounding box center [831, 463] width 396 height 40
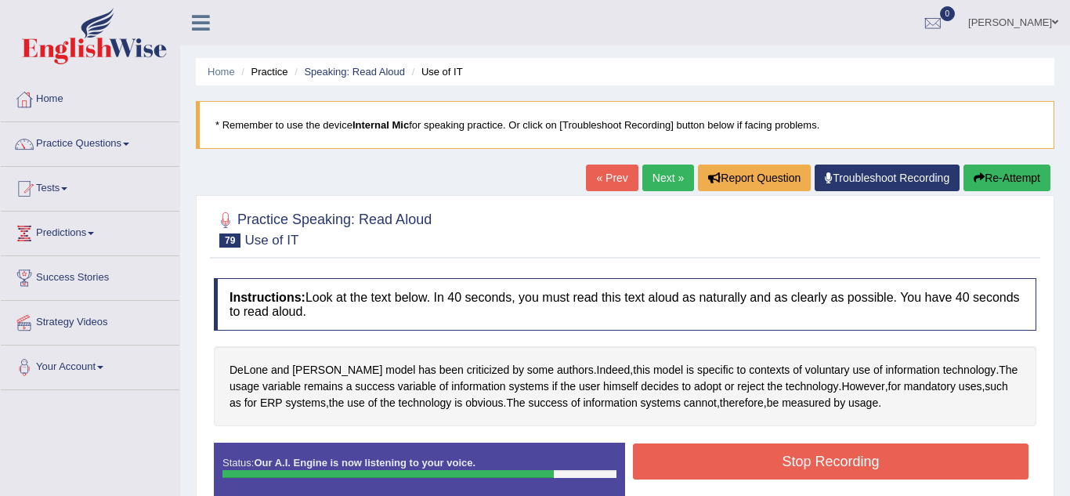
click at [744, 473] on button "Stop Recording" at bounding box center [831, 461] width 396 height 36
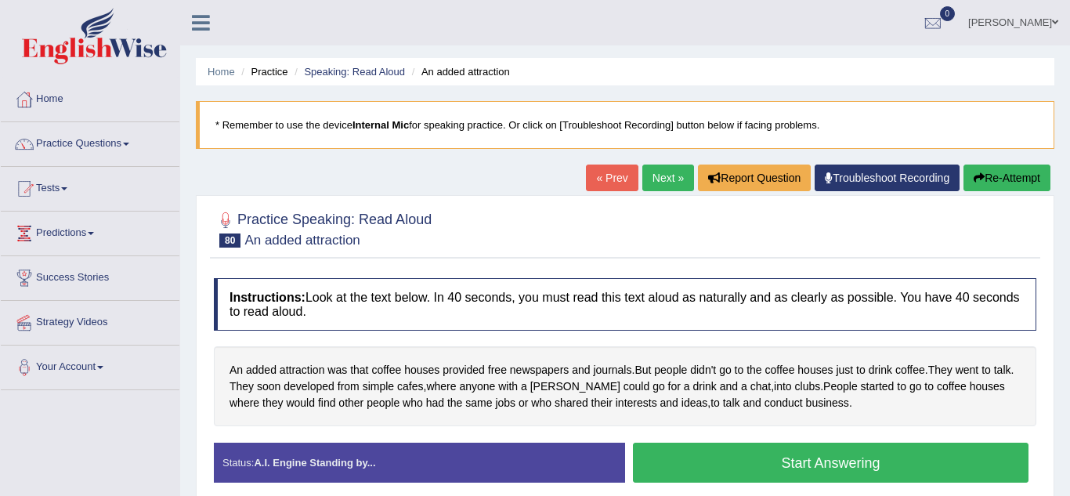
click at [779, 463] on button "Start Answering" at bounding box center [831, 463] width 396 height 40
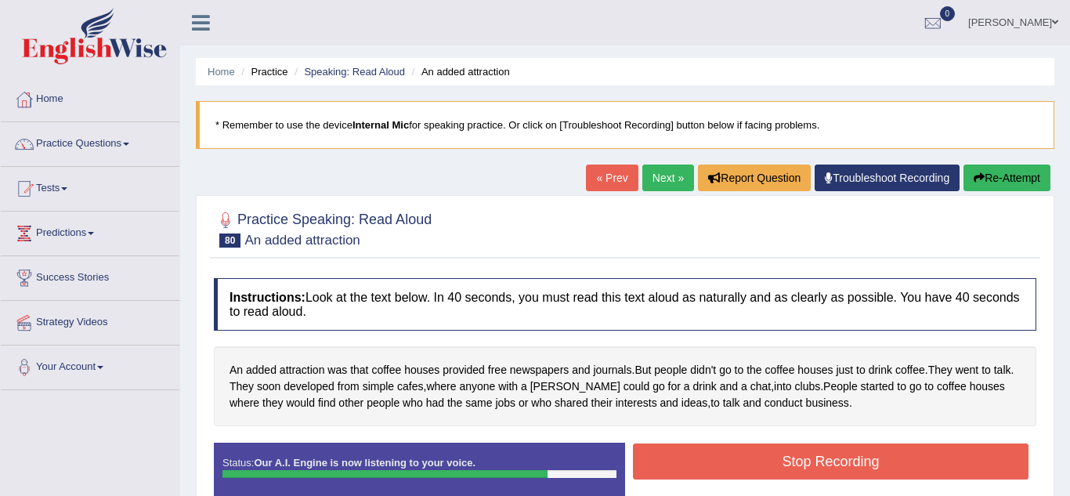
click at [779, 463] on button "Stop Recording" at bounding box center [831, 461] width 396 height 36
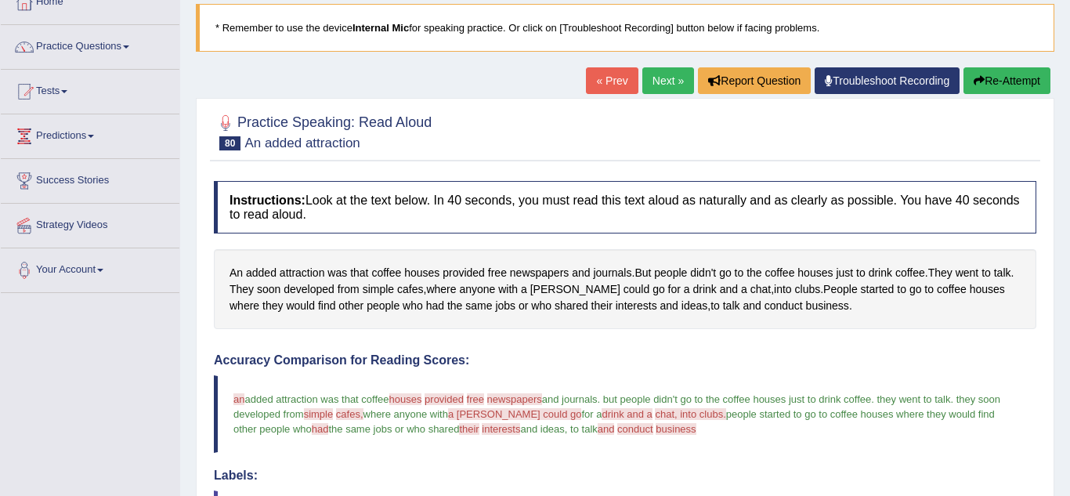
scroll to position [94, 0]
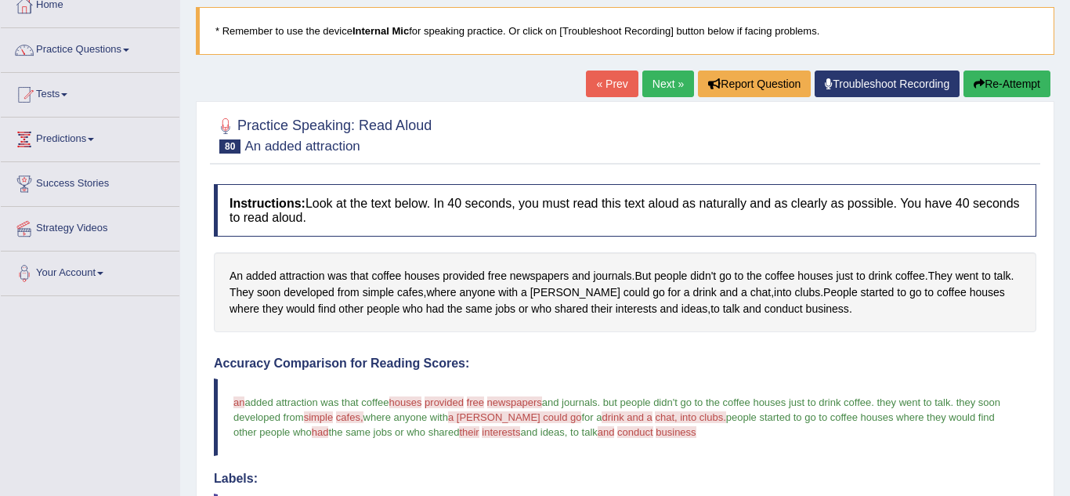
click at [654, 94] on link "Next »" at bounding box center [668, 83] width 52 height 27
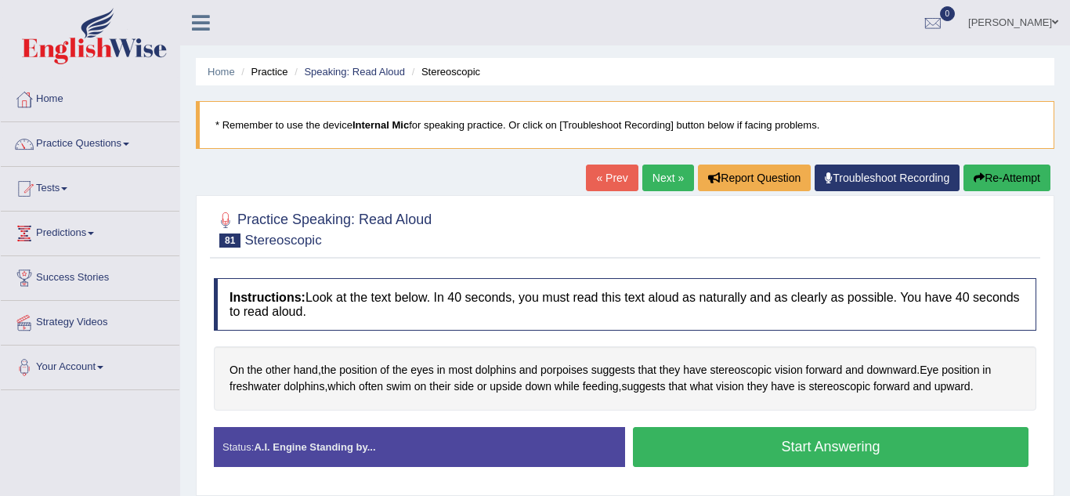
click at [750, 442] on button "Start Answering" at bounding box center [831, 447] width 396 height 40
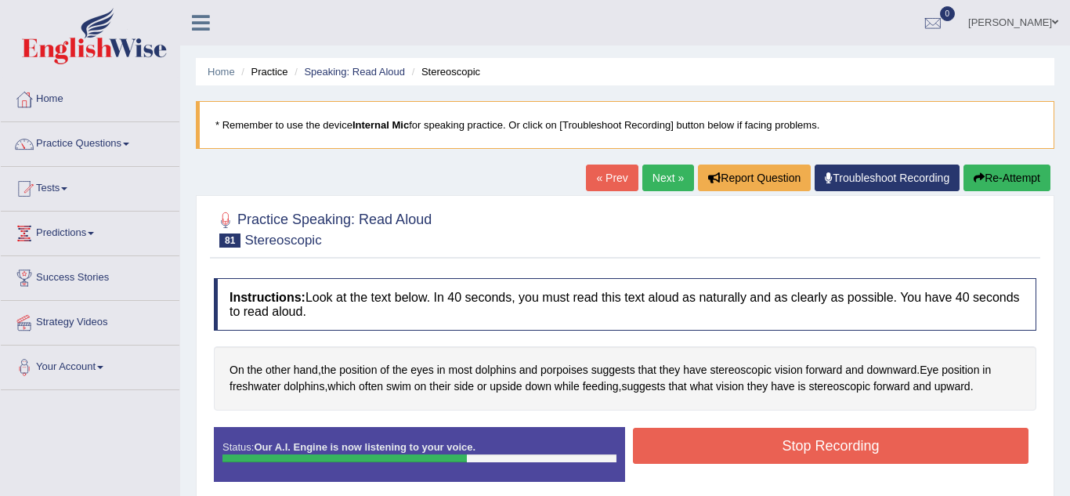
click at [750, 442] on button "Stop Recording" at bounding box center [831, 446] width 396 height 36
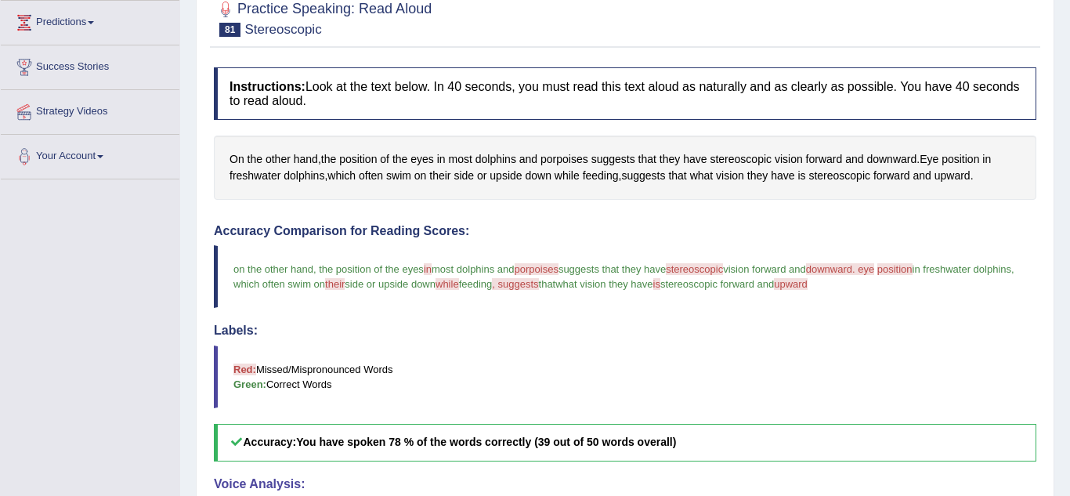
scroll to position [94, 0]
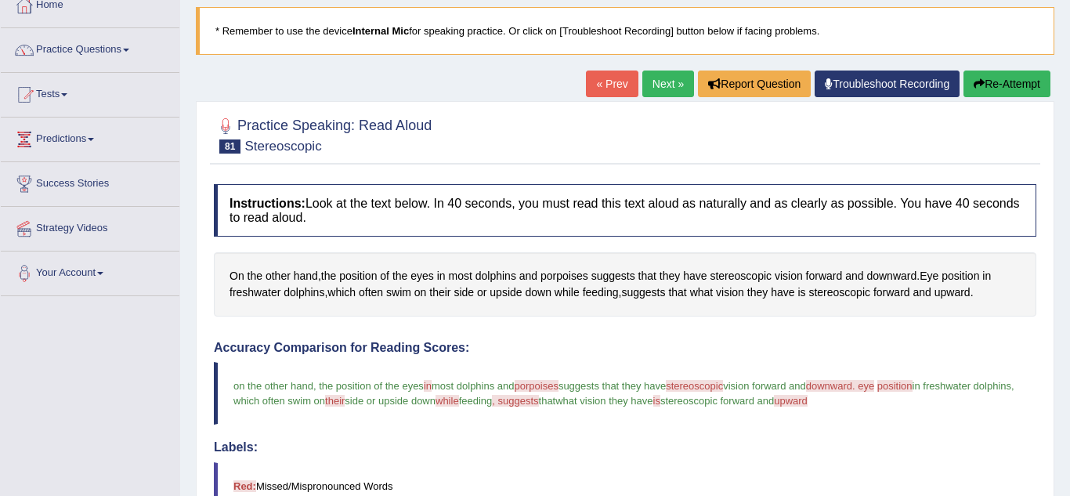
click at [660, 85] on link "Next »" at bounding box center [668, 83] width 52 height 27
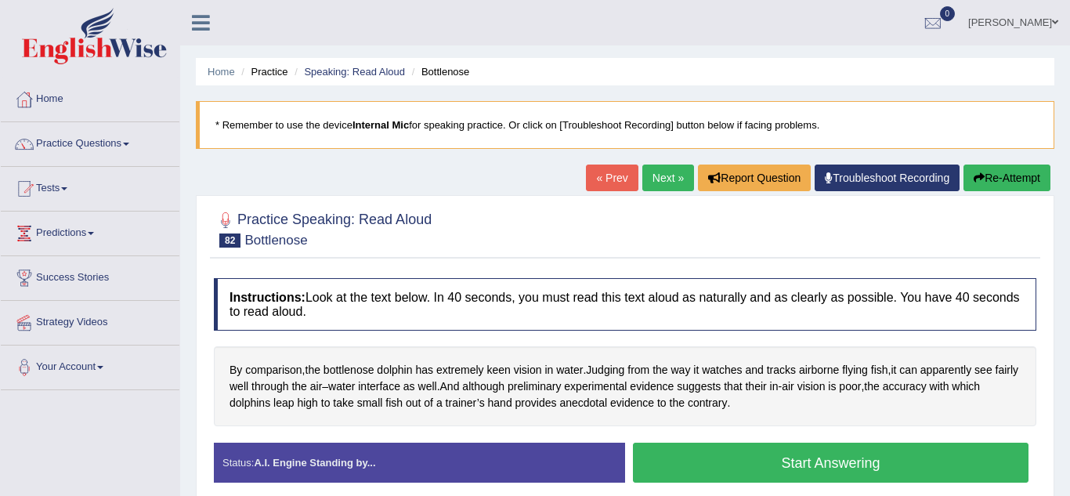
click at [723, 472] on button "Start Answering" at bounding box center [831, 463] width 396 height 40
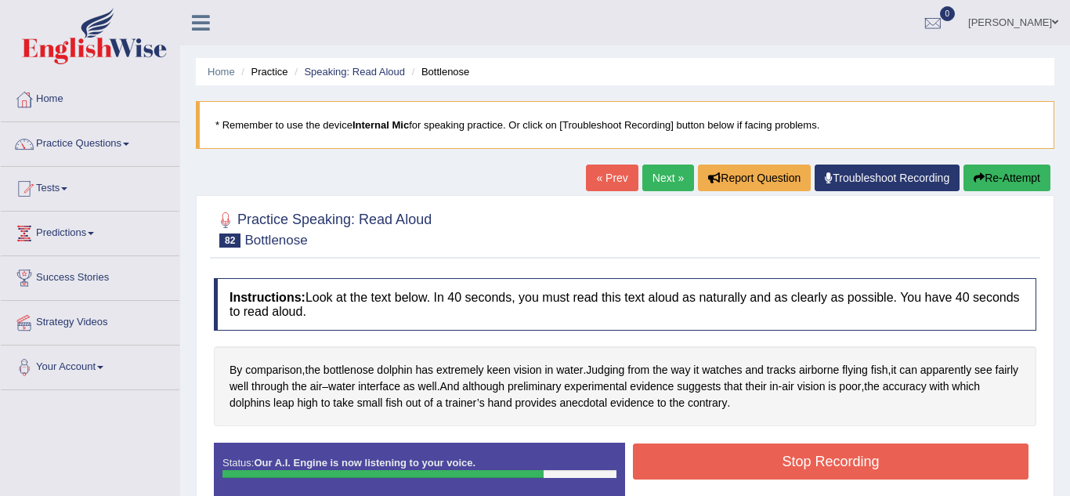
click at [723, 472] on button "Stop Recording" at bounding box center [831, 461] width 396 height 36
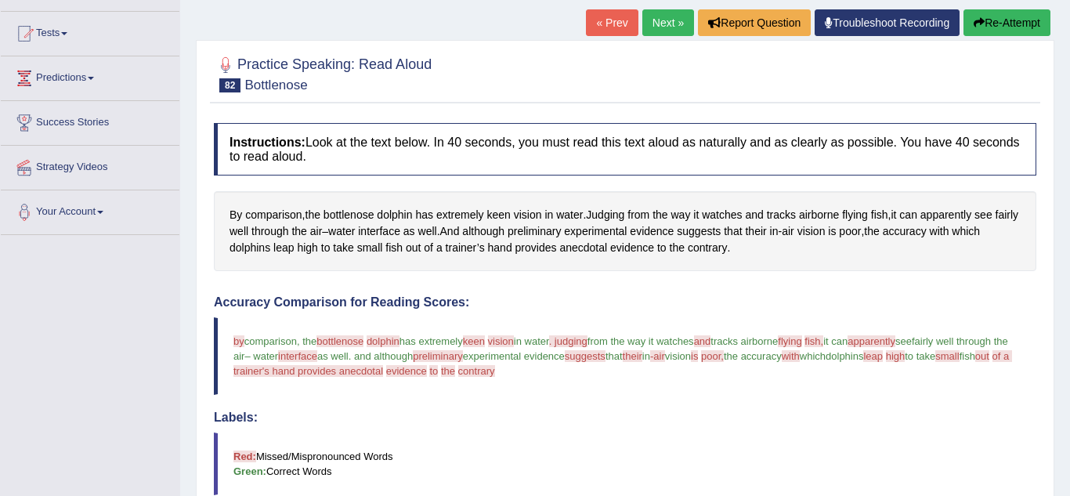
scroll to position [125, 0]
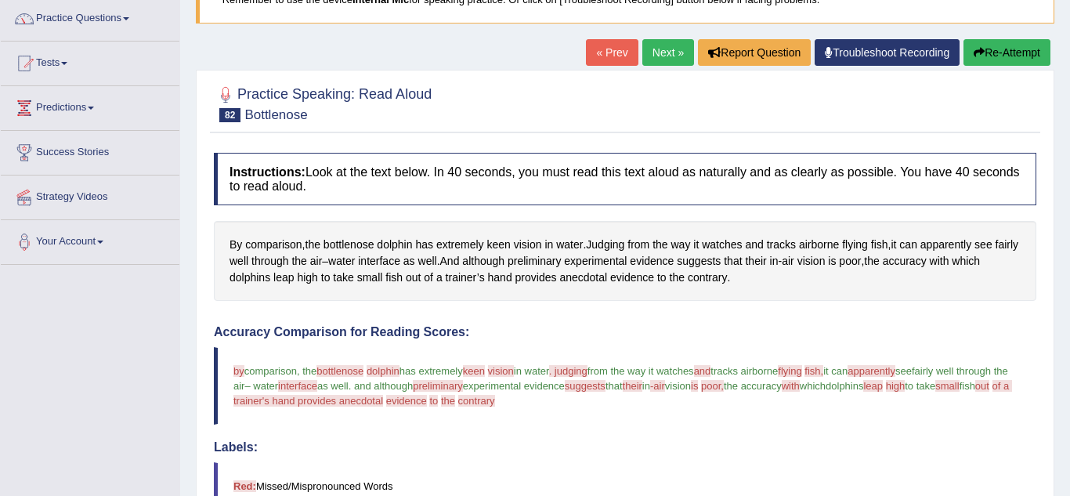
click at [671, 63] on link "Next »" at bounding box center [668, 52] width 52 height 27
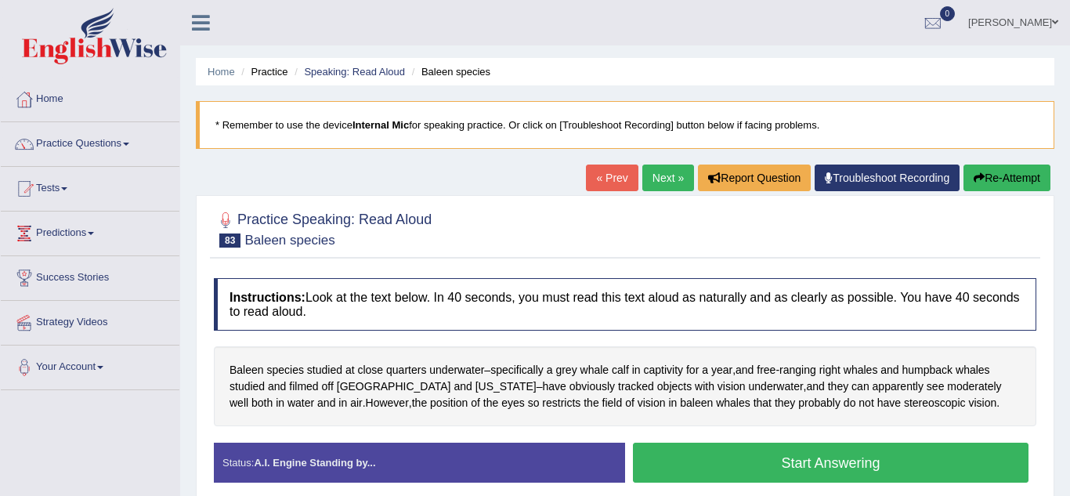
click at [860, 460] on button "Start Answering" at bounding box center [831, 463] width 396 height 40
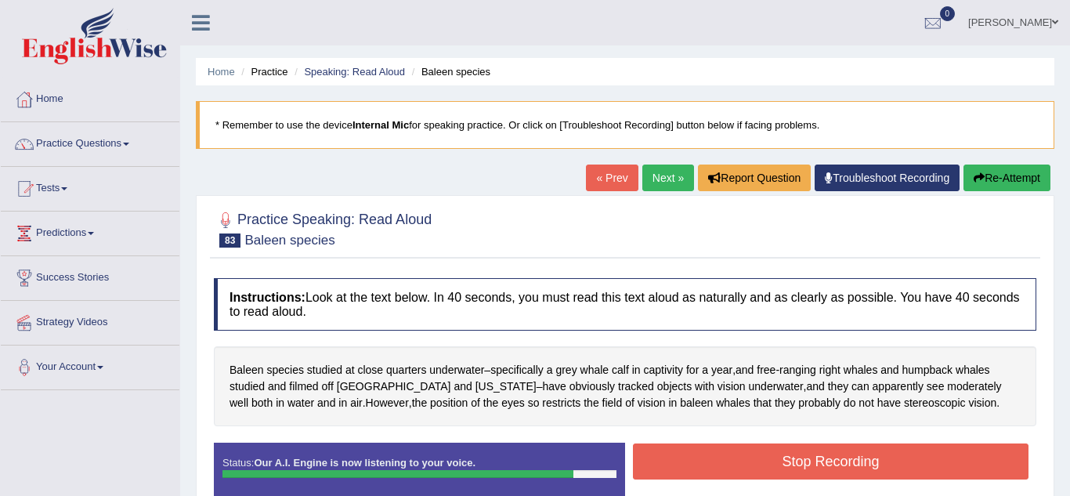
click at [860, 460] on button "Stop Recording" at bounding box center [831, 461] width 396 height 36
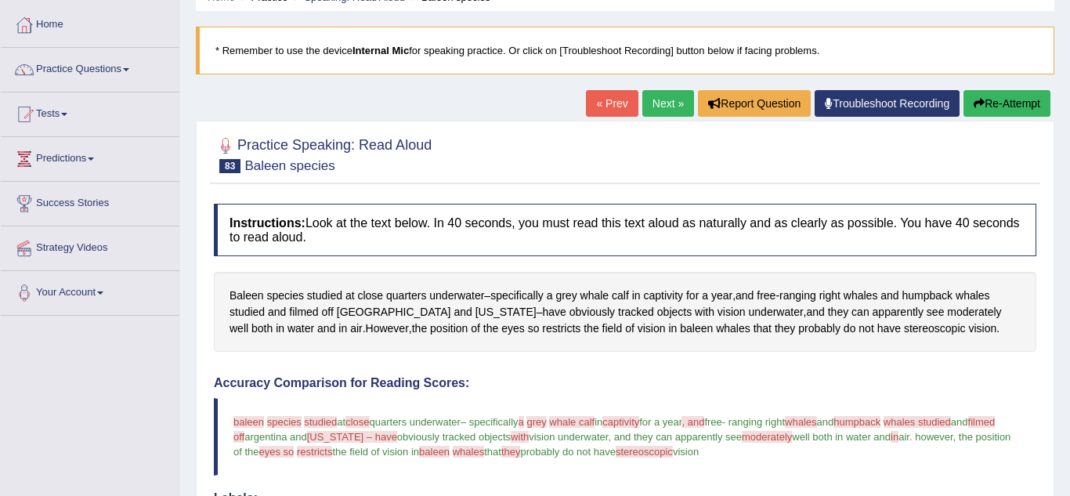
scroll to position [31, 0]
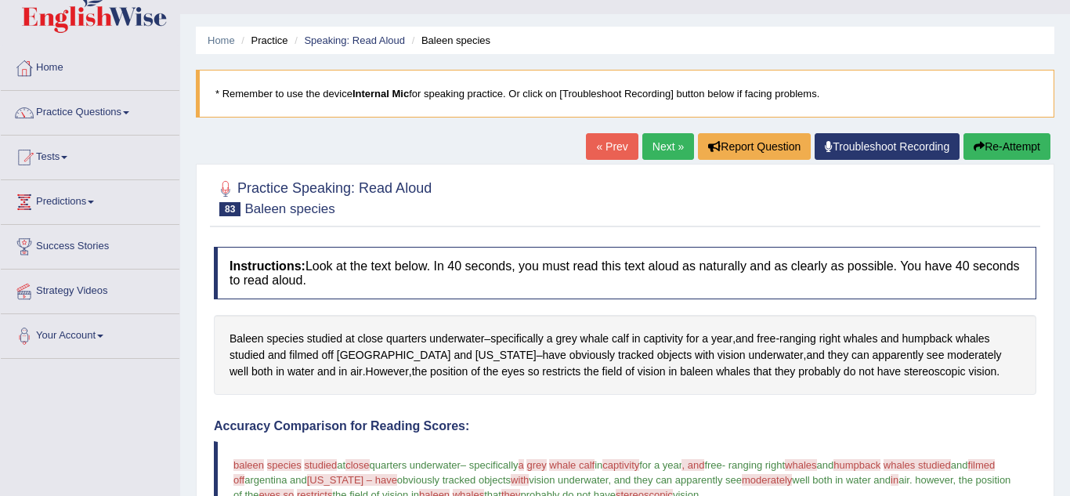
click at [651, 151] on link "Next »" at bounding box center [668, 146] width 52 height 27
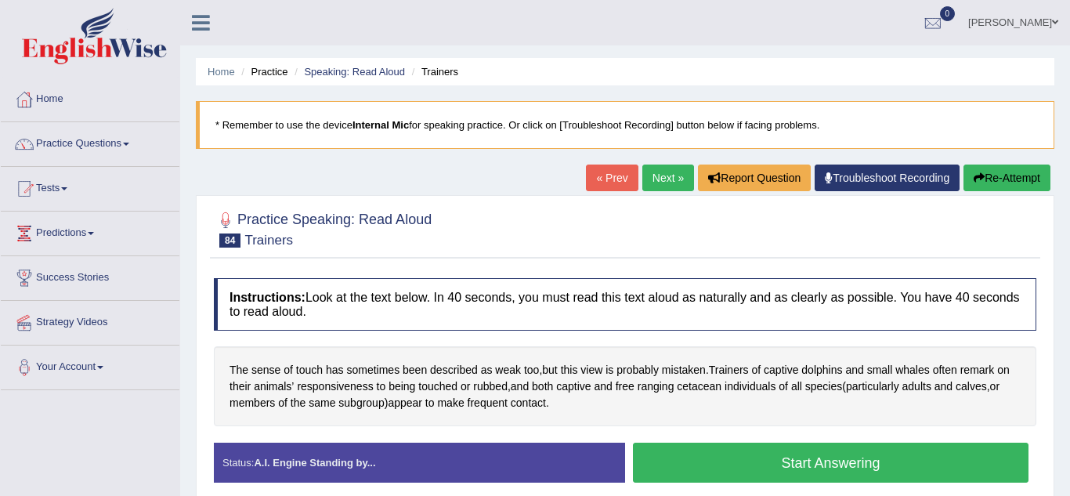
click at [745, 457] on button "Start Answering" at bounding box center [831, 463] width 396 height 40
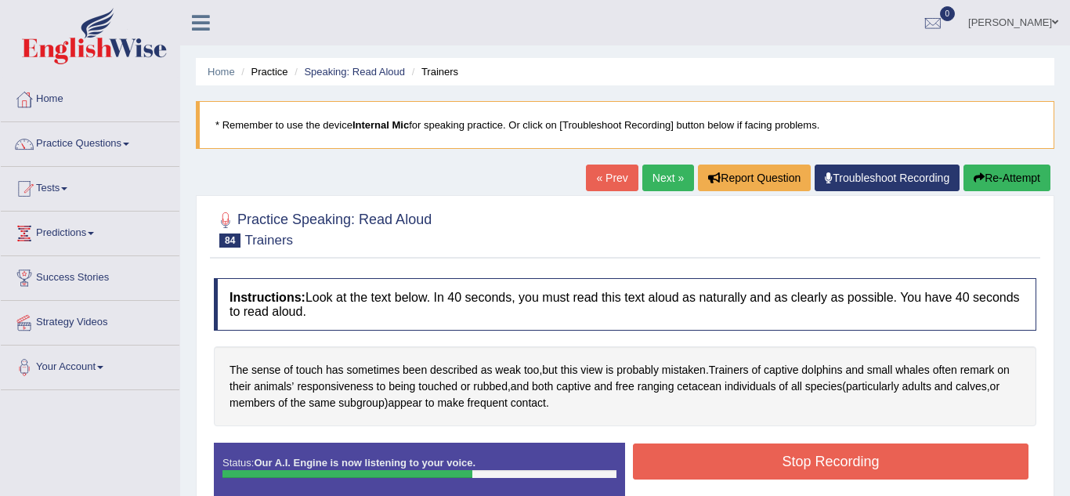
click at [745, 457] on button "Stop Recording" at bounding box center [831, 461] width 396 height 36
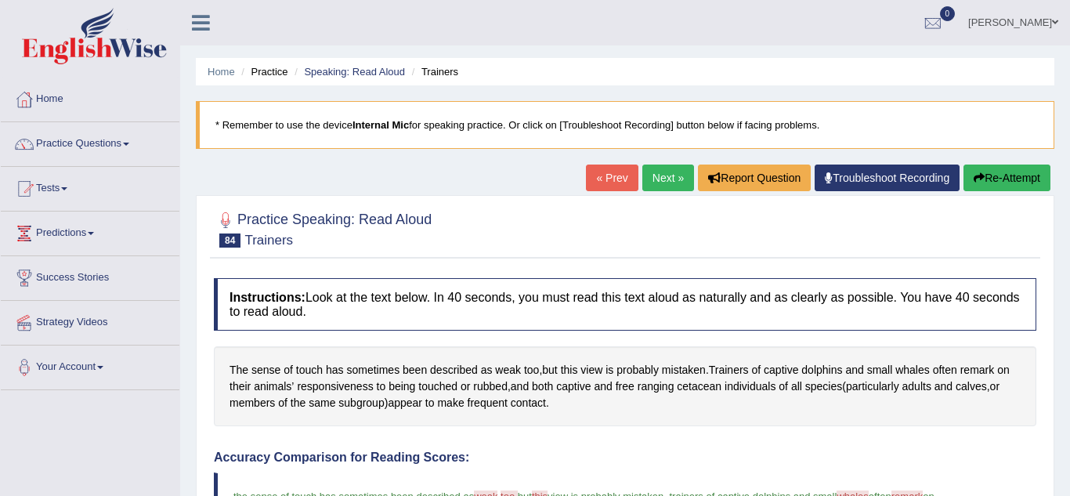
click at [659, 182] on link "Next »" at bounding box center [668, 177] width 52 height 27
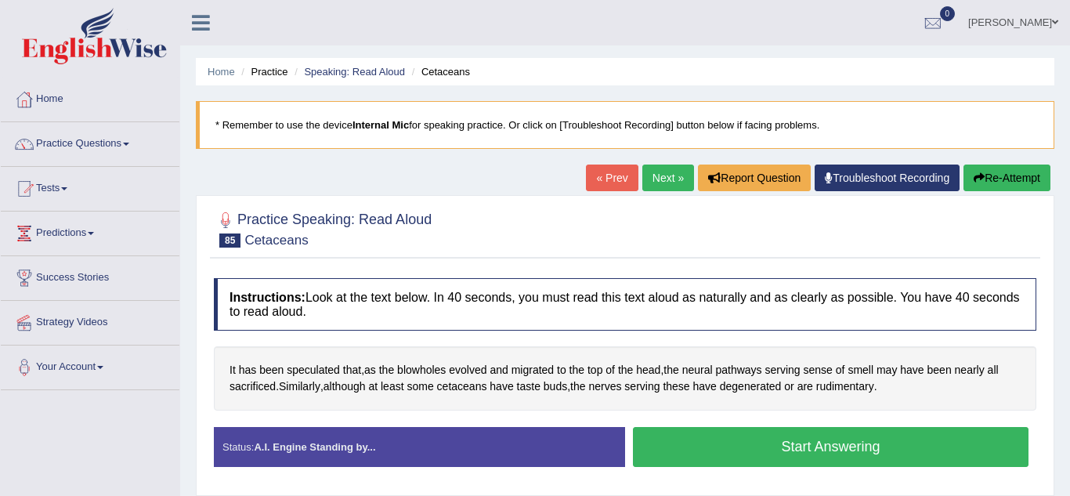
click at [748, 443] on button "Start Answering" at bounding box center [831, 447] width 396 height 40
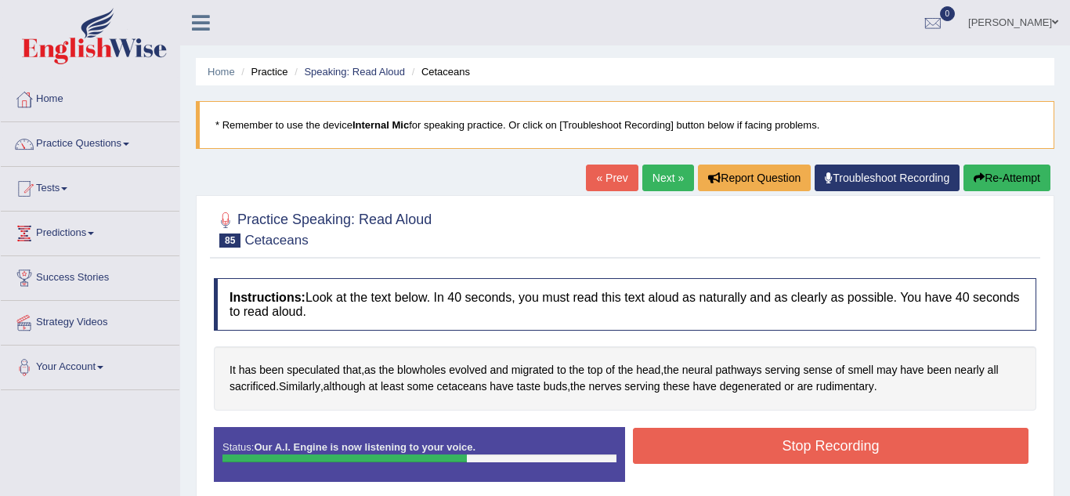
click at [748, 443] on button "Stop Recording" at bounding box center [831, 446] width 396 height 36
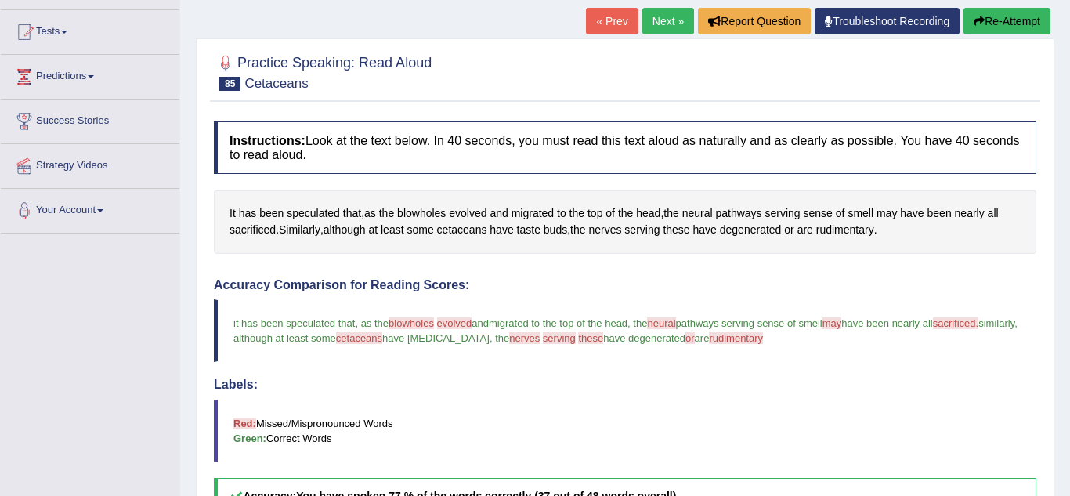
scroll to position [125, 0]
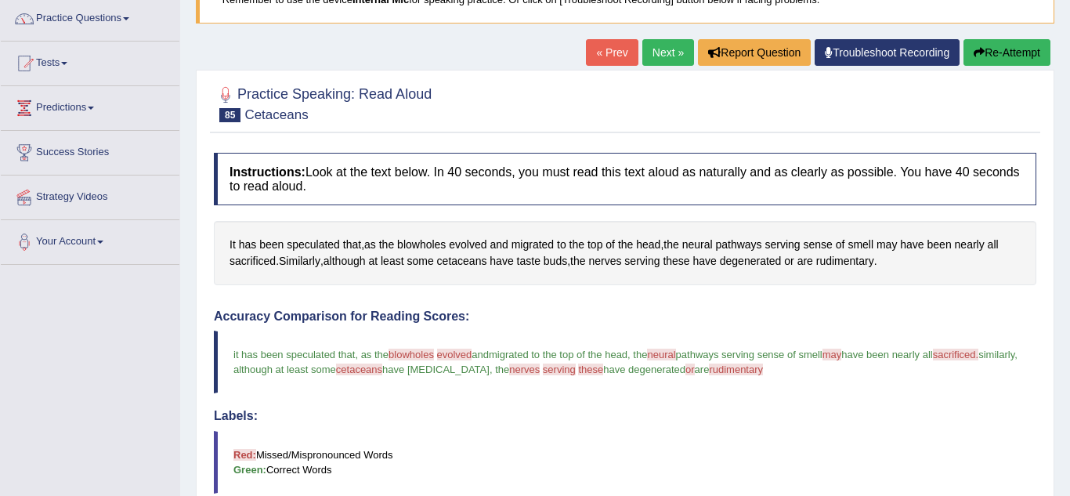
click at [673, 49] on link "Next »" at bounding box center [668, 52] width 52 height 27
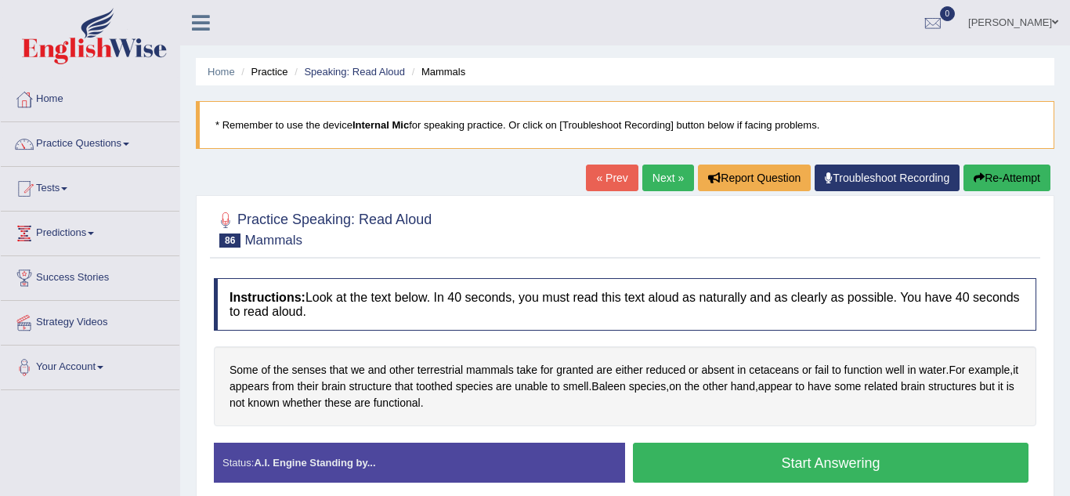
click at [789, 457] on button "Start Answering" at bounding box center [831, 463] width 396 height 40
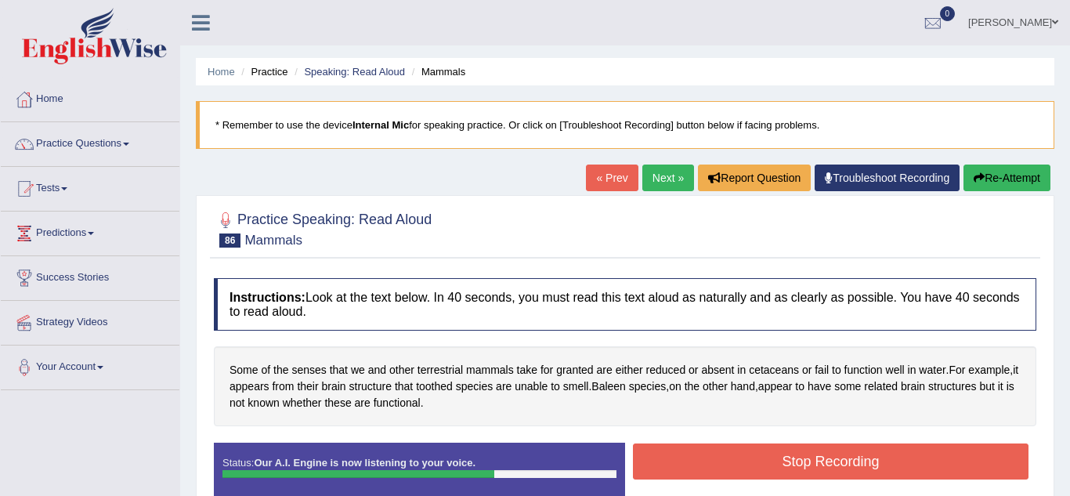
click at [789, 457] on button "Stop Recording" at bounding box center [831, 461] width 396 height 36
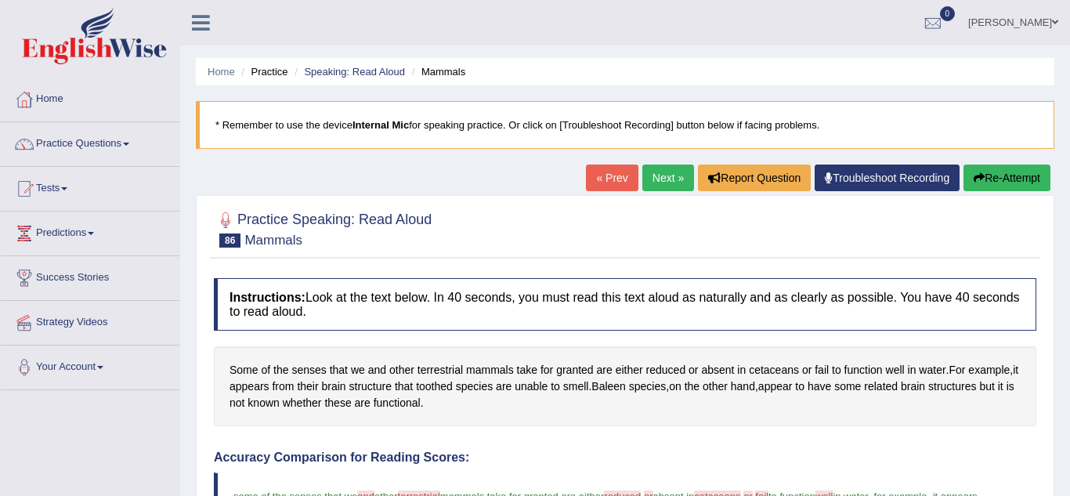
click at [666, 172] on link "Next »" at bounding box center [668, 177] width 52 height 27
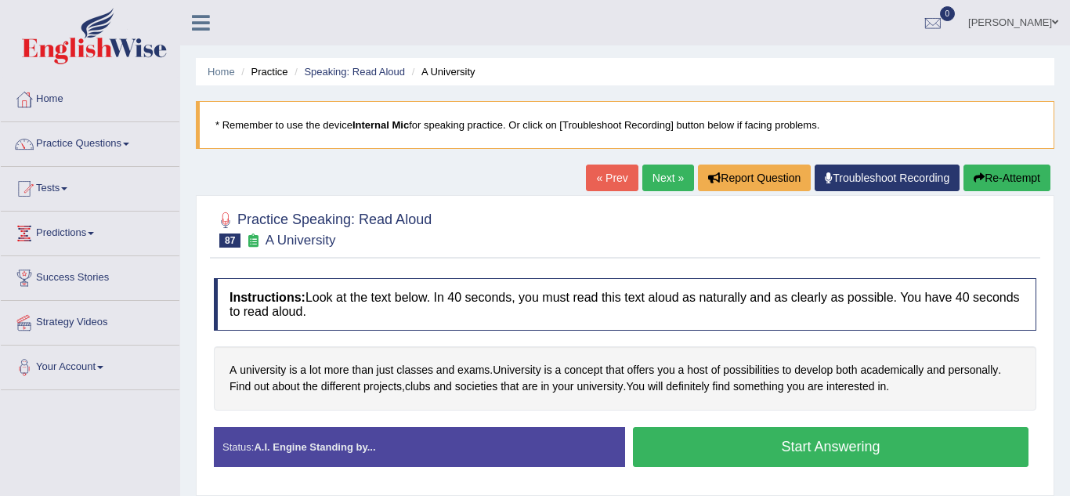
click at [830, 443] on button "Start Answering" at bounding box center [831, 447] width 396 height 40
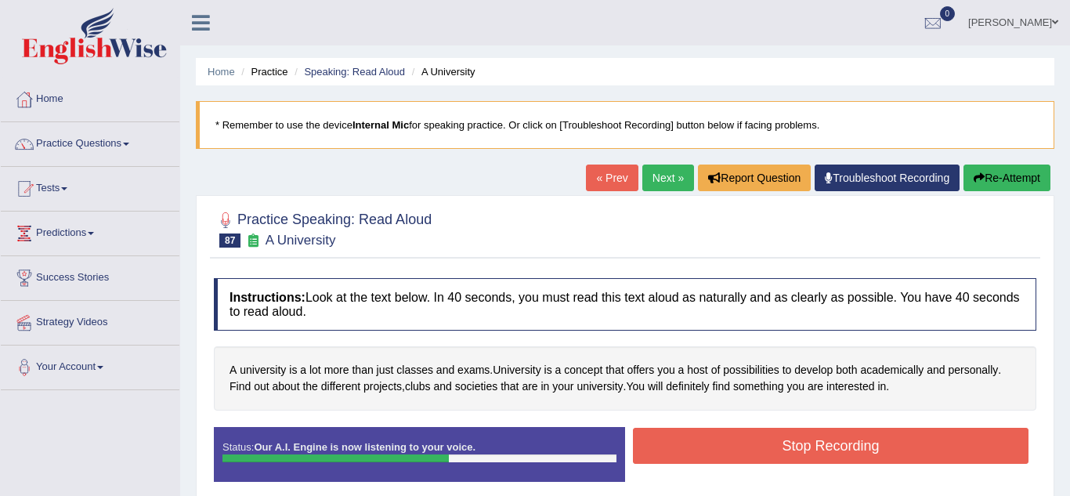
click at [830, 443] on button "Stop Recording" at bounding box center [831, 446] width 396 height 36
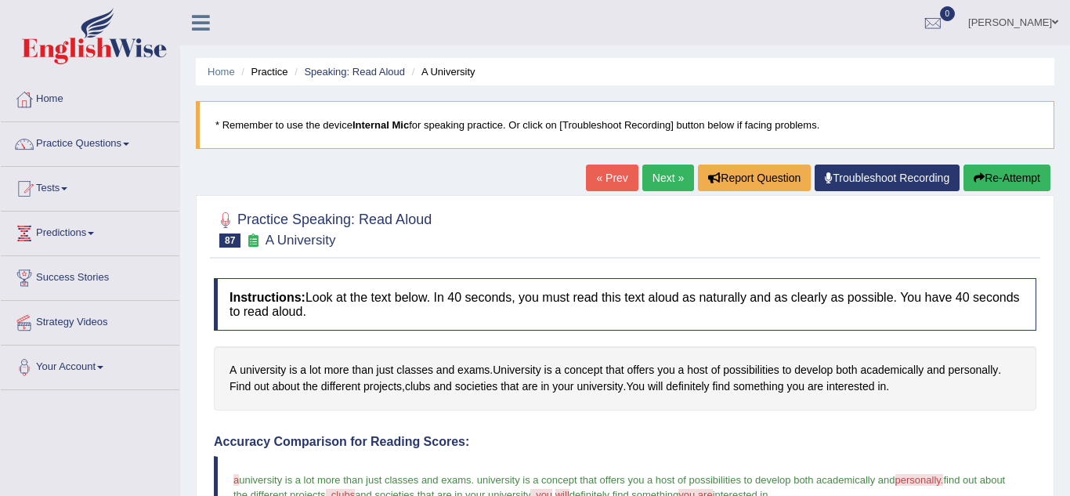
click at [658, 186] on link "Next »" at bounding box center [668, 177] width 52 height 27
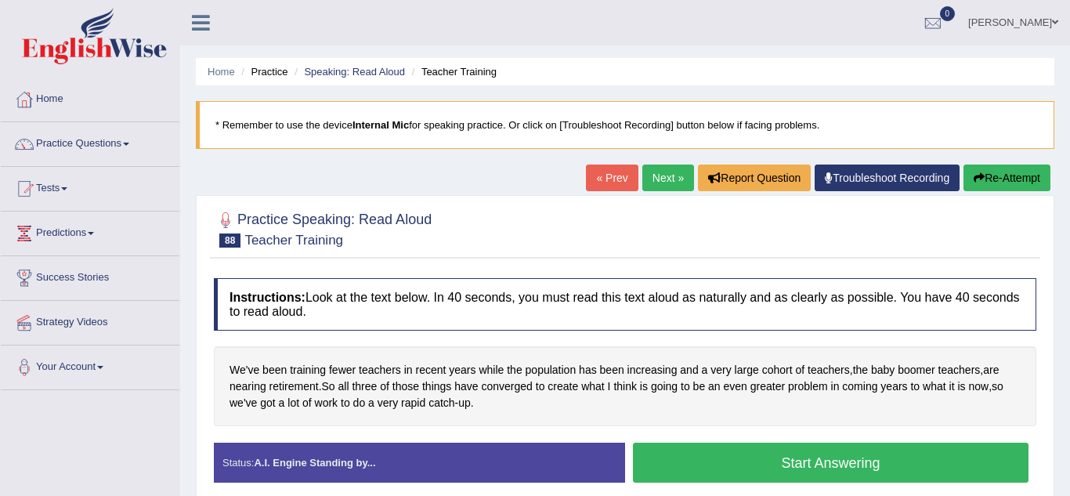
click at [765, 464] on button "Start Answering" at bounding box center [831, 463] width 396 height 40
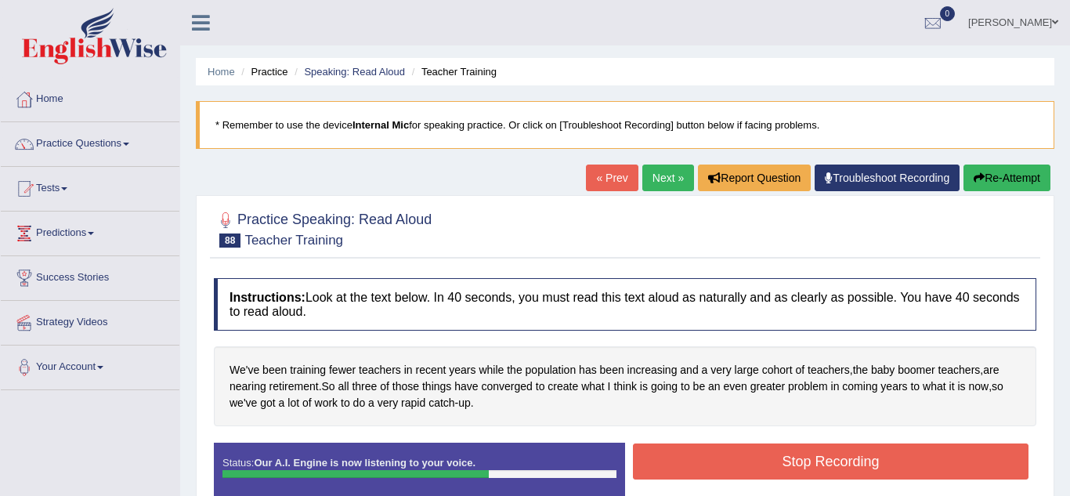
click at [765, 464] on button "Stop Recording" at bounding box center [831, 461] width 396 height 36
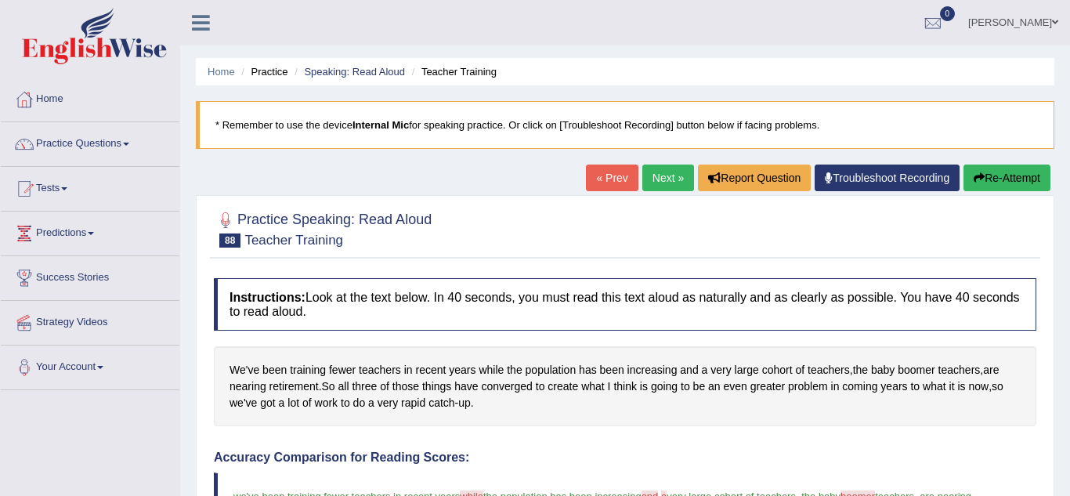
click at [657, 181] on link "Next »" at bounding box center [668, 177] width 52 height 27
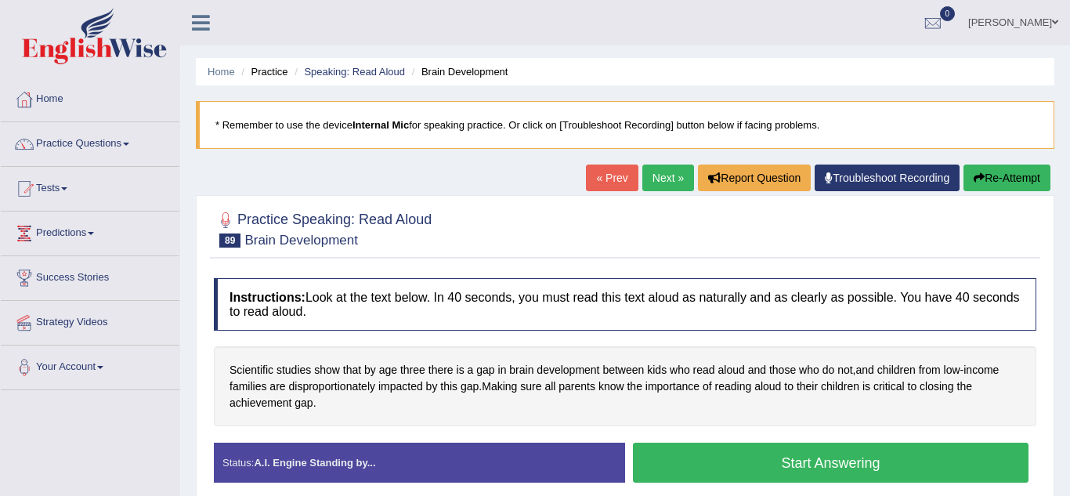
click at [780, 476] on button "Start Answering" at bounding box center [831, 463] width 396 height 40
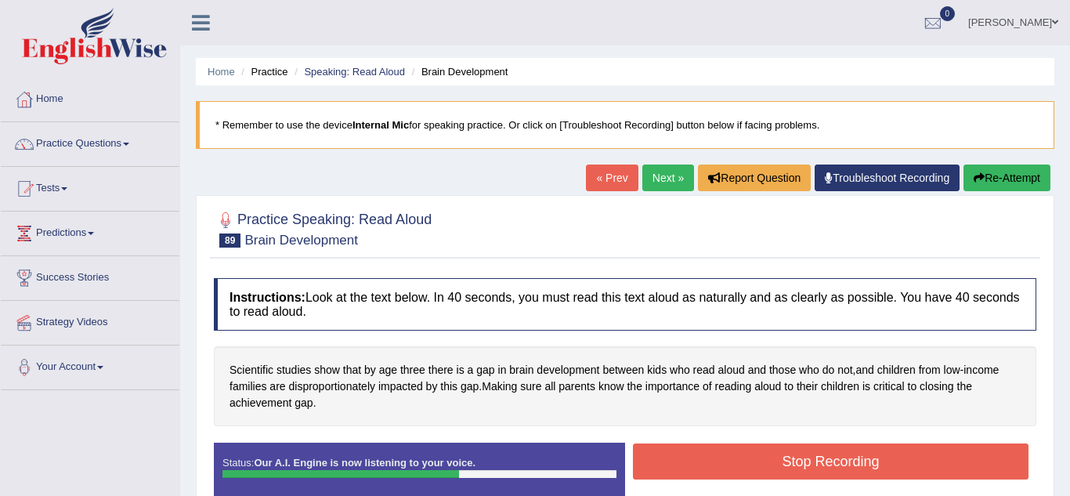
click at [780, 476] on button "Stop Recording" at bounding box center [831, 461] width 396 height 36
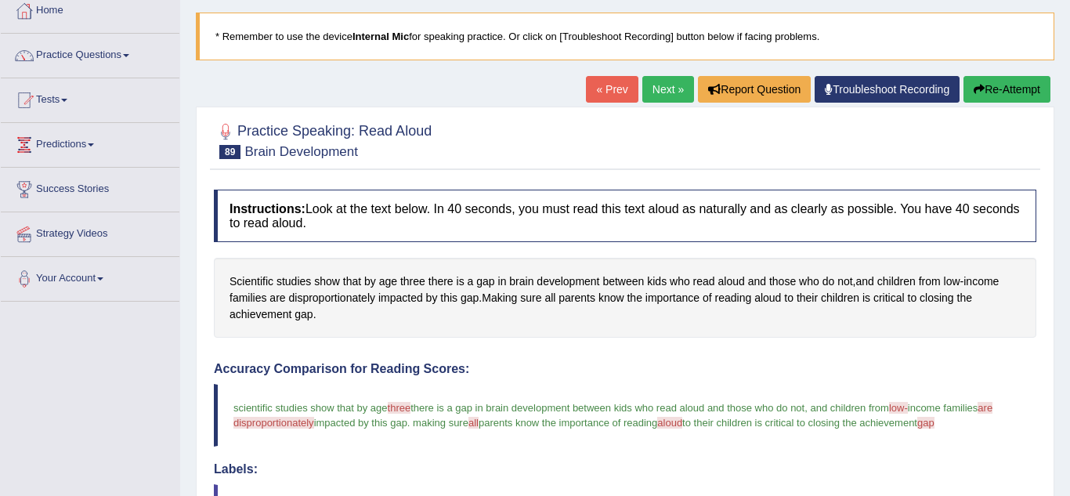
scroll to position [63, 0]
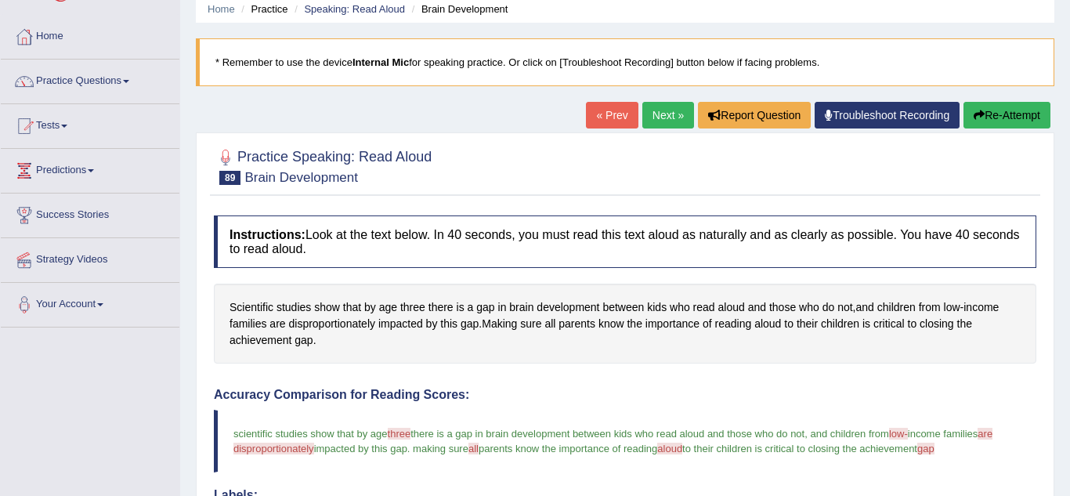
click at [669, 110] on link "Next »" at bounding box center [668, 115] width 52 height 27
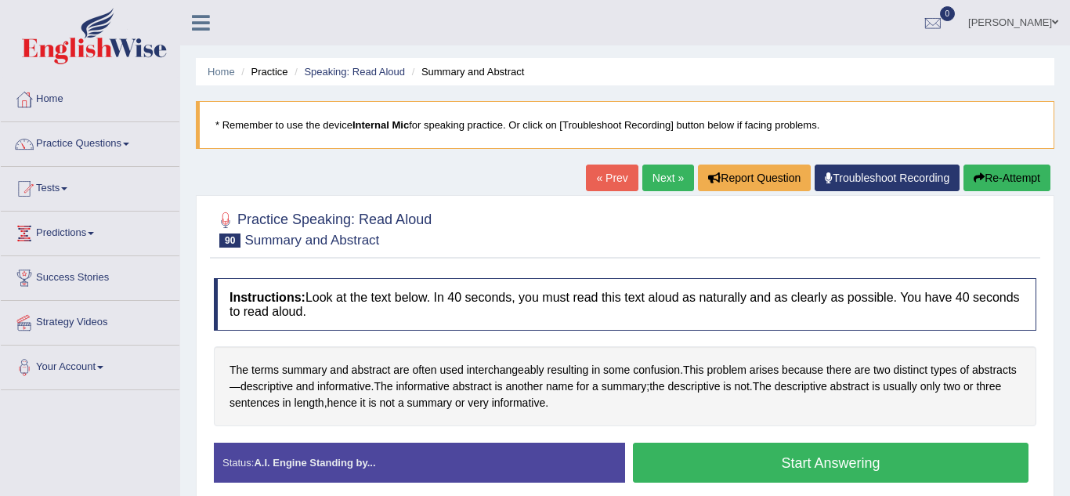
click at [756, 467] on button "Start Answering" at bounding box center [831, 463] width 396 height 40
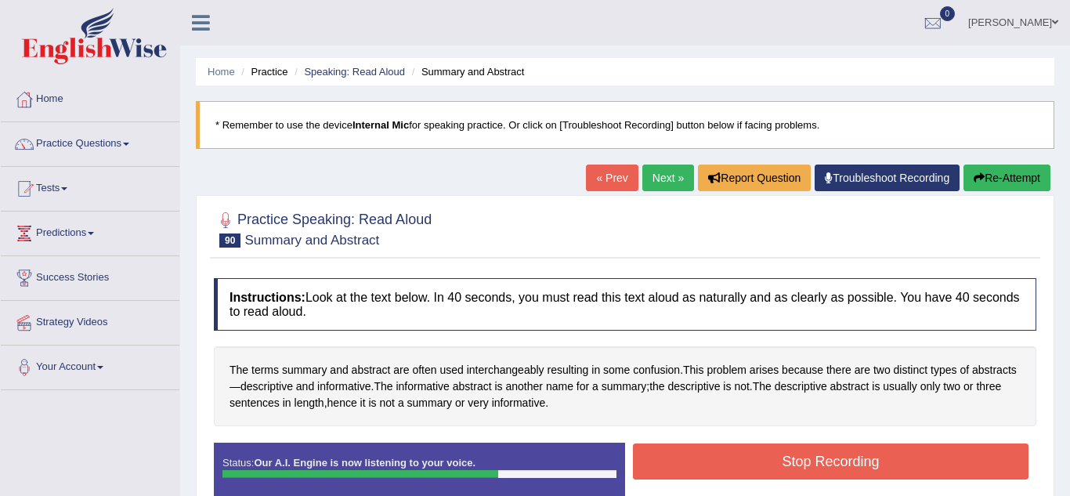
click at [756, 467] on button "Stop Recording" at bounding box center [831, 461] width 396 height 36
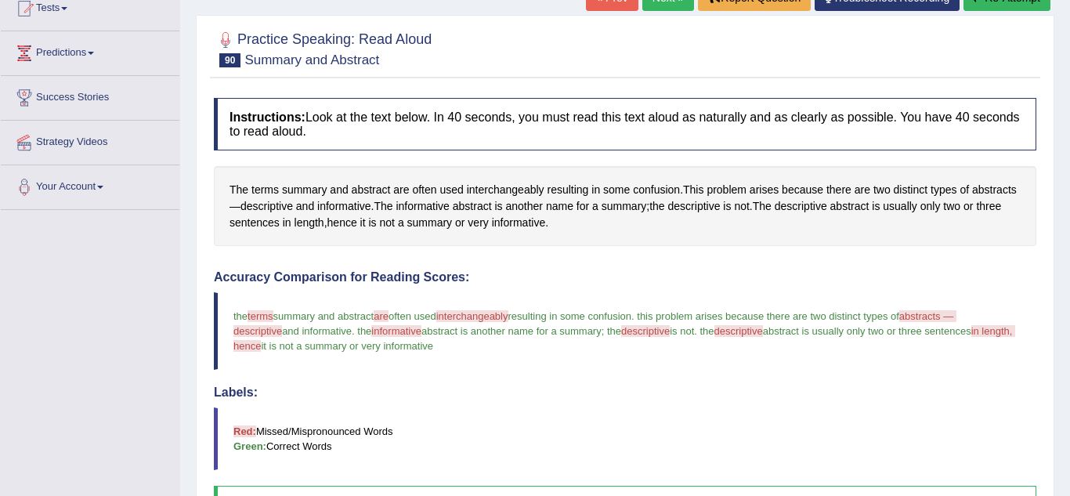
scroll to position [94, 0]
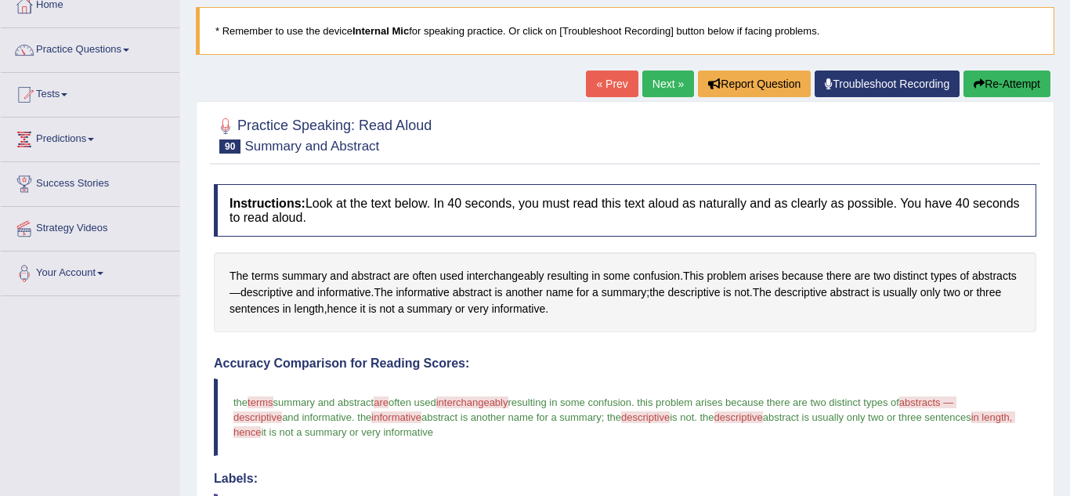
click at [659, 81] on link "Next »" at bounding box center [668, 83] width 52 height 27
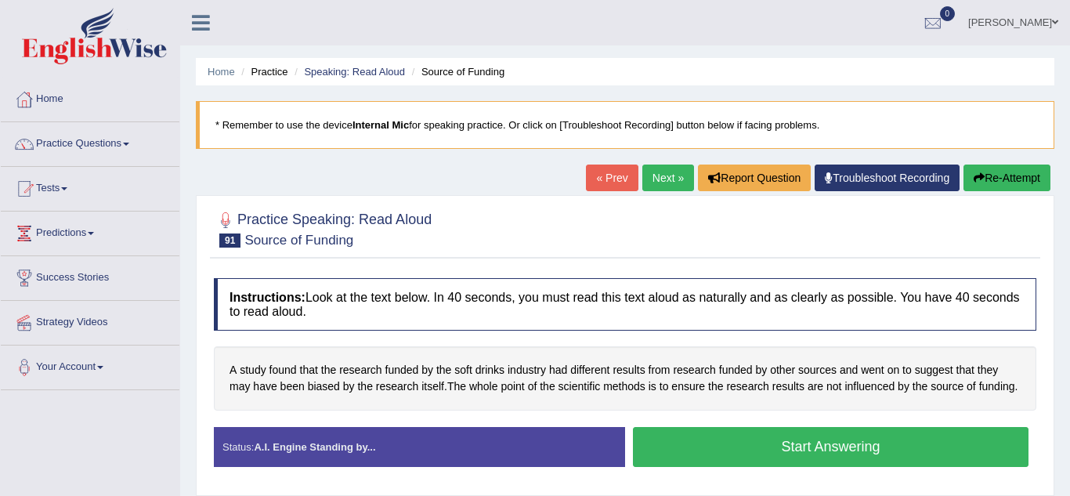
click at [783, 456] on button "Start Answering" at bounding box center [831, 447] width 396 height 40
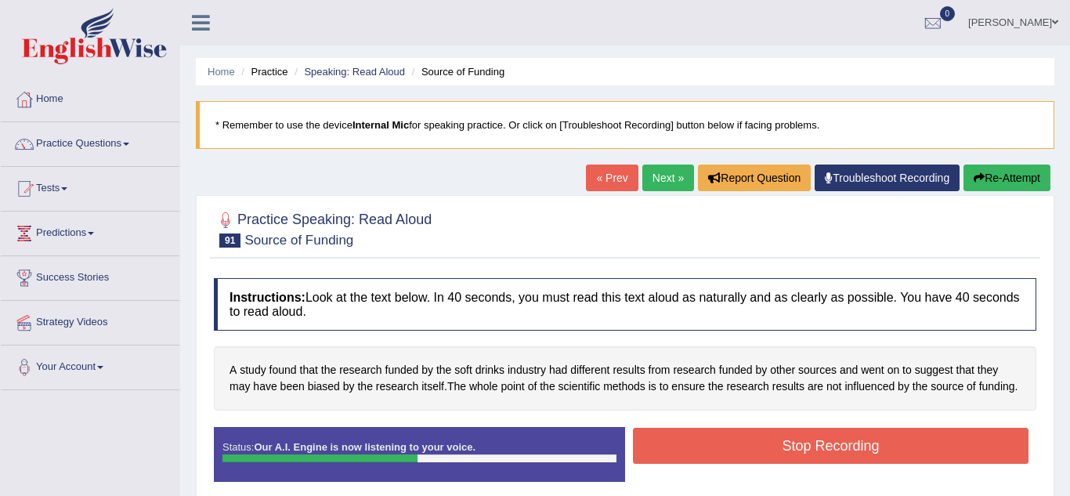
click at [783, 456] on button "Stop Recording" at bounding box center [831, 446] width 396 height 36
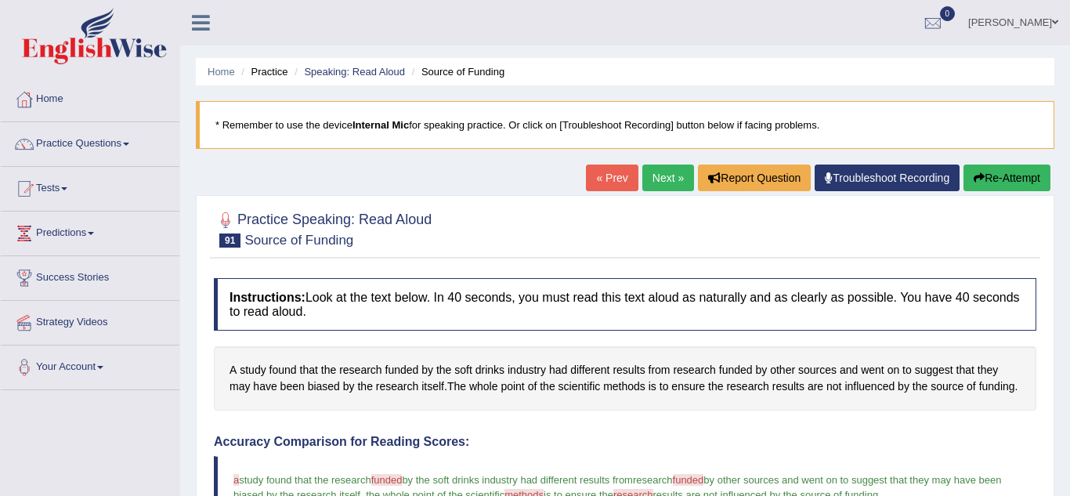
click at [665, 187] on link "Next »" at bounding box center [668, 177] width 52 height 27
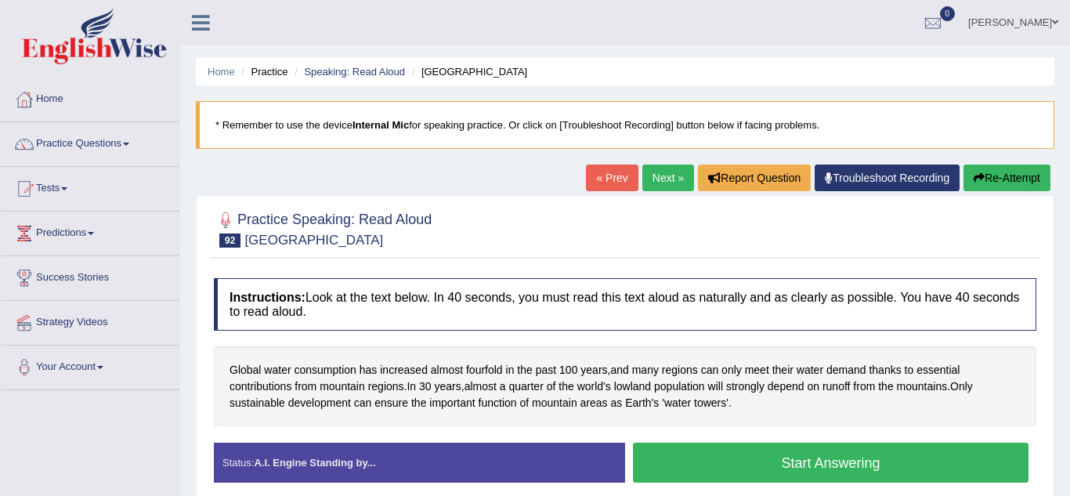
click at [765, 456] on button "Start Answering" at bounding box center [831, 463] width 396 height 40
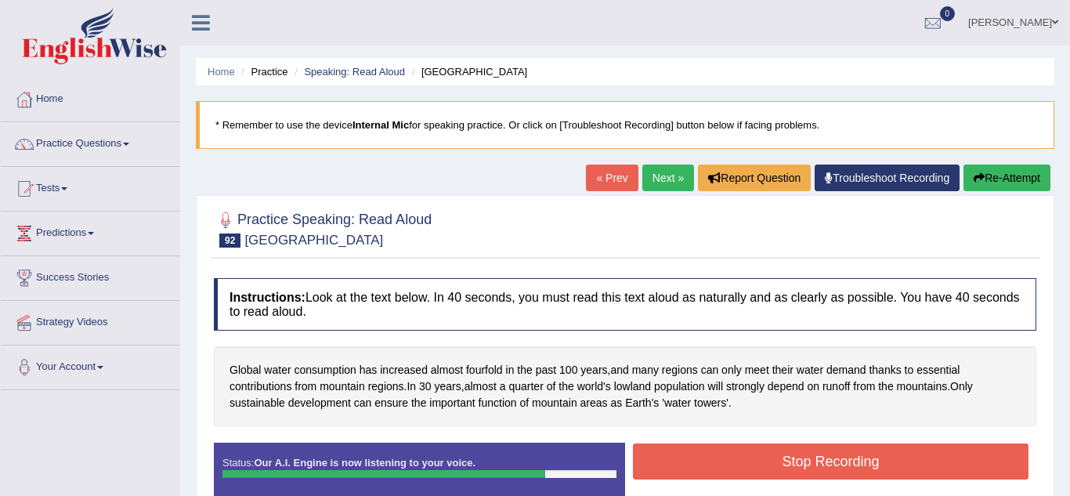
click at [765, 456] on button "Stop Recording" at bounding box center [831, 461] width 396 height 36
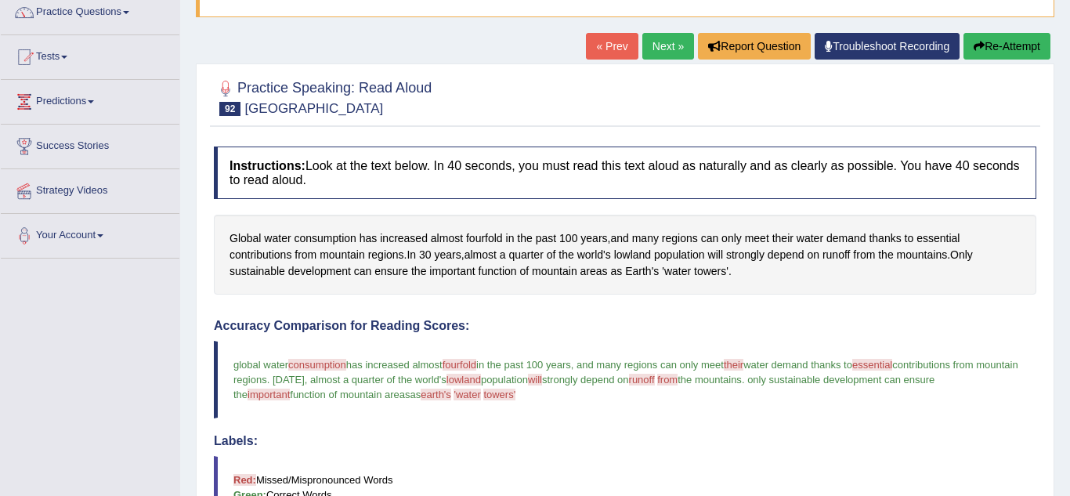
scroll to position [125, 0]
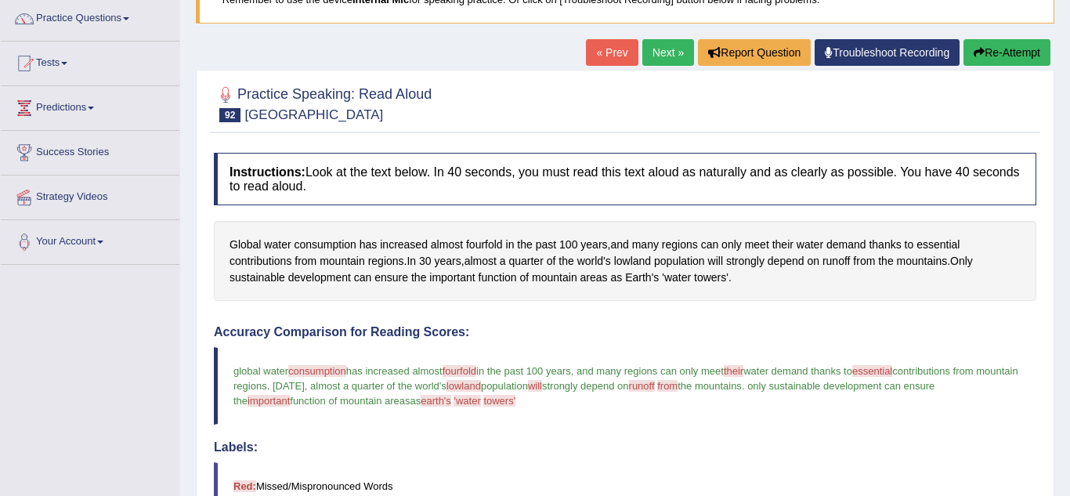
click at [656, 52] on link "Next »" at bounding box center [668, 52] width 52 height 27
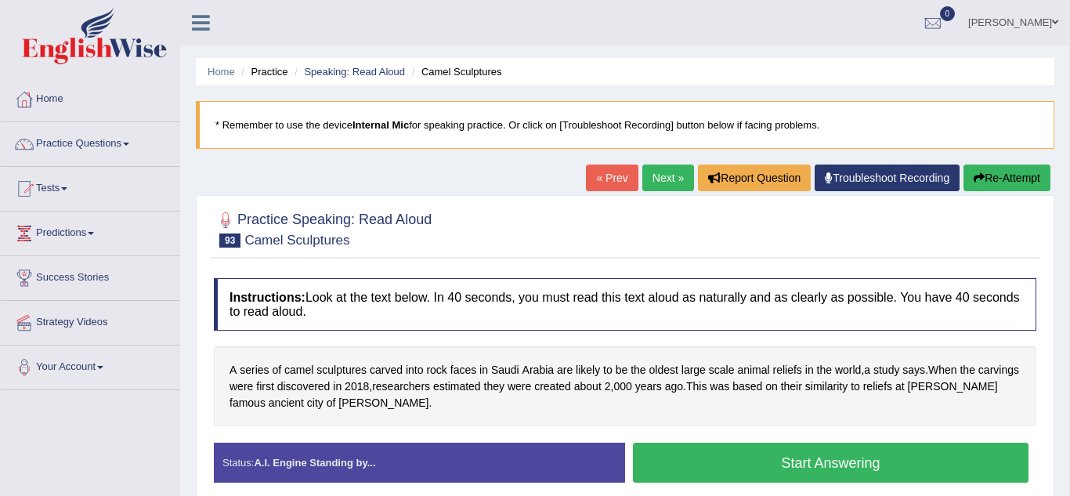
click at [781, 454] on button "Start Answering" at bounding box center [831, 463] width 396 height 40
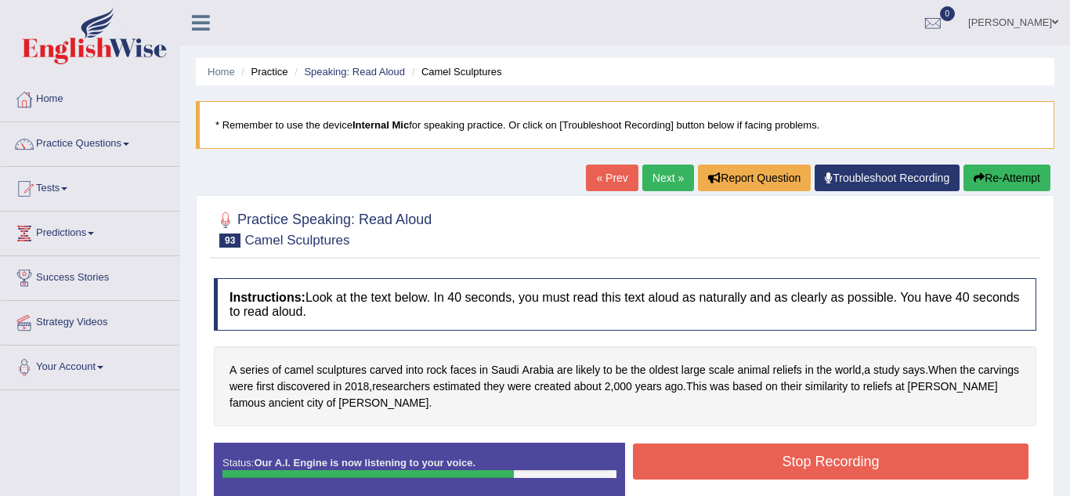
click at [782, 455] on button "Stop Recording" at bounding box center [831, 461] width 396 height 36
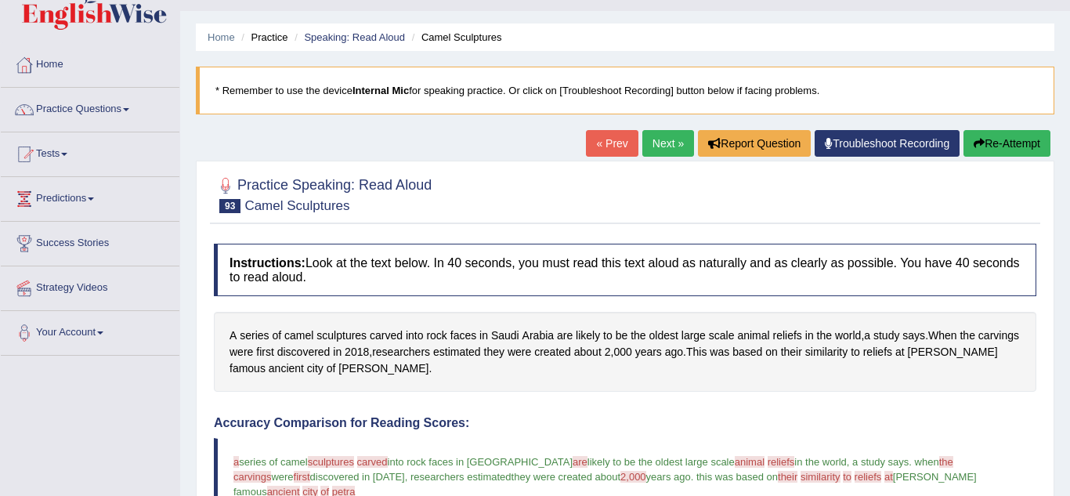
scroll to position [31, 0]
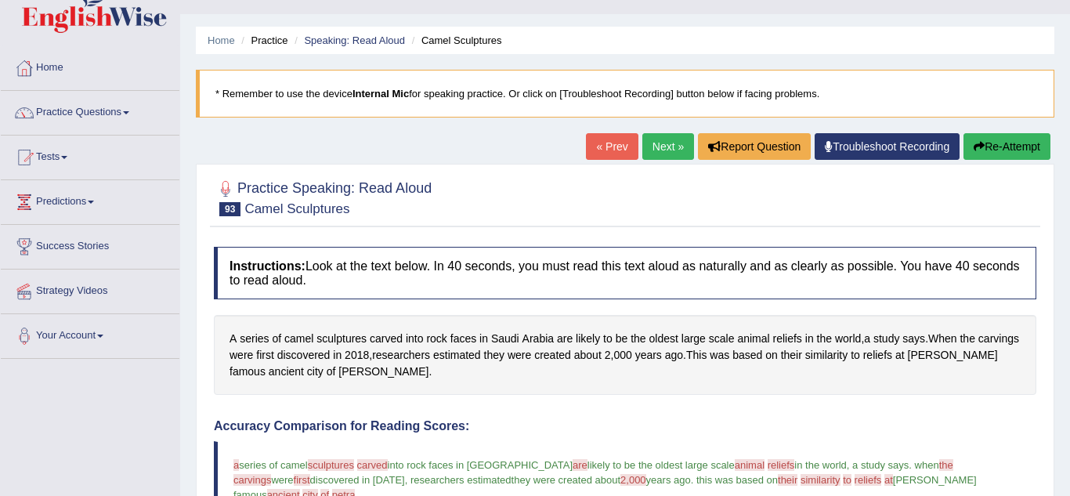
click at [662, 151] on link "Next »" at bounding box center [668, 146] width 52 height 27
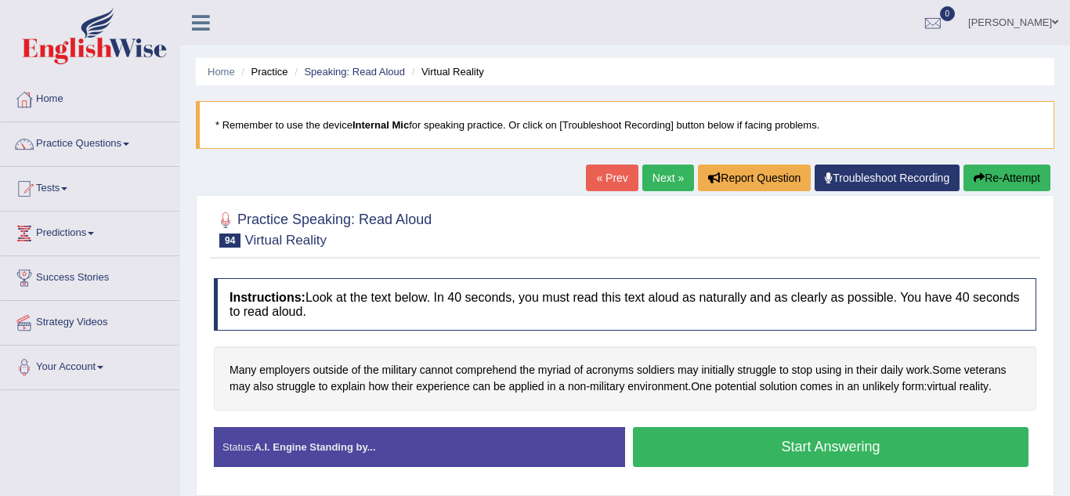
click at [844, 445] on button "Start Answering" at bounding box center [831, 447] width 396 height 40
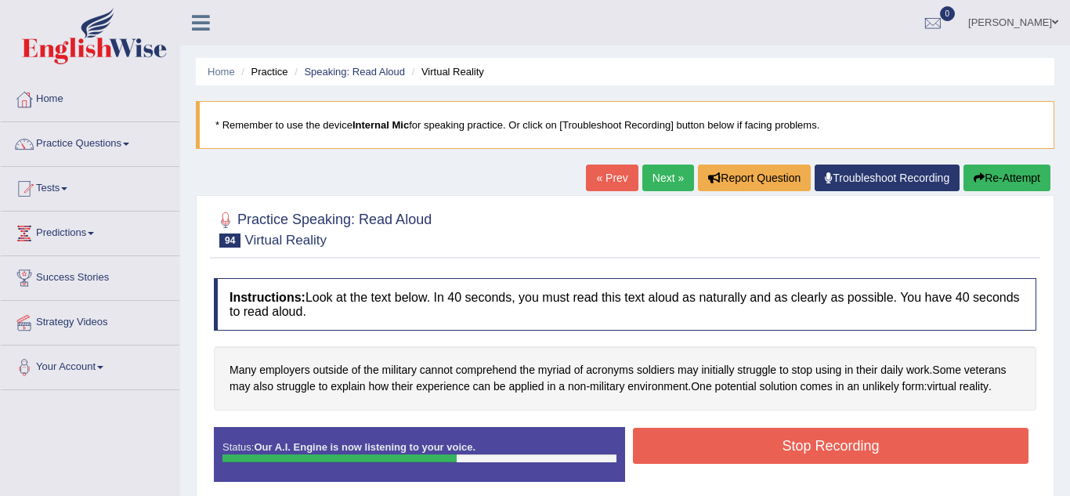
click at [844, 445] on button "Stop Recording" at bounding box center [831, 446] width 396 height 36
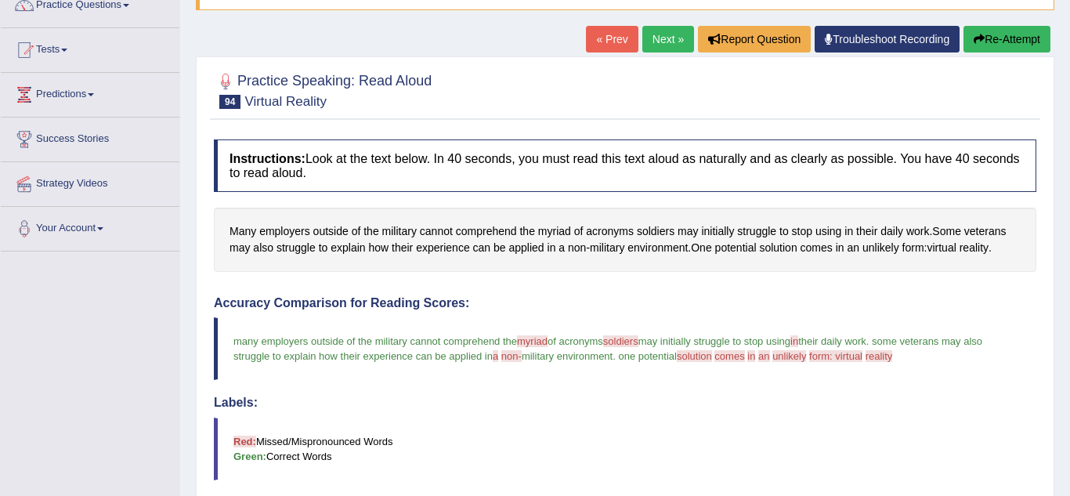
scroll to position [125, 0]
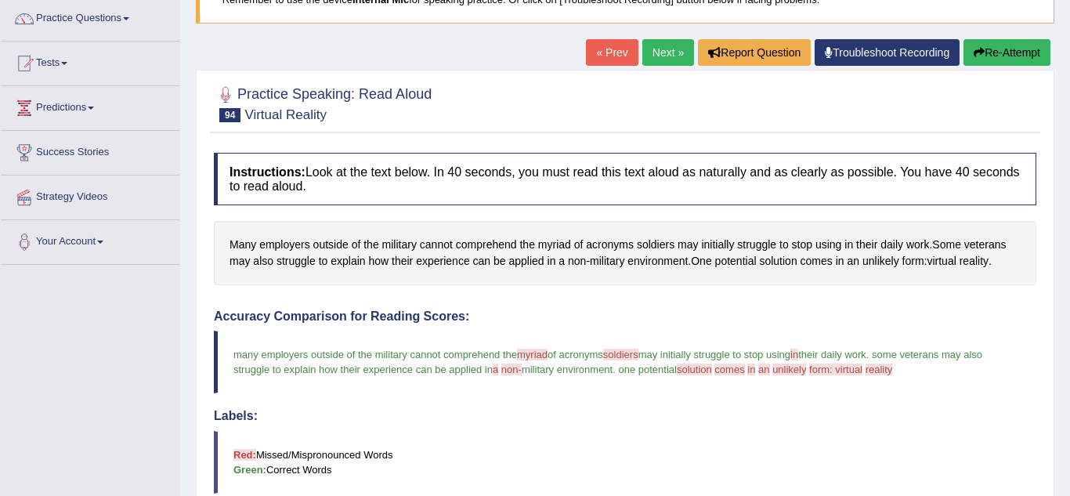
click at [654, 56] on link "Next »" at bounding box center [668, 52] width 52 height 27
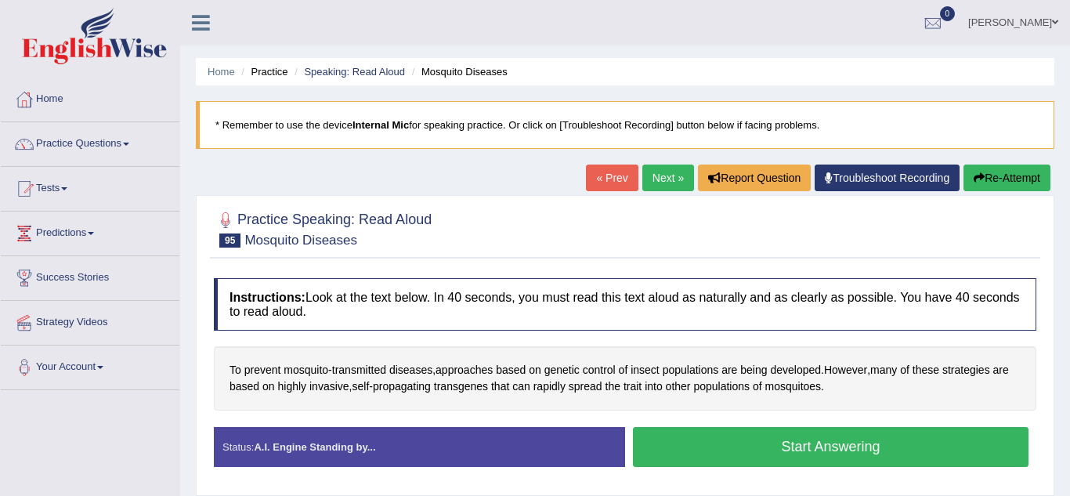
click at [802, 446] on button "Start Answering" at bounding box center [831, 447] width 396 height 40
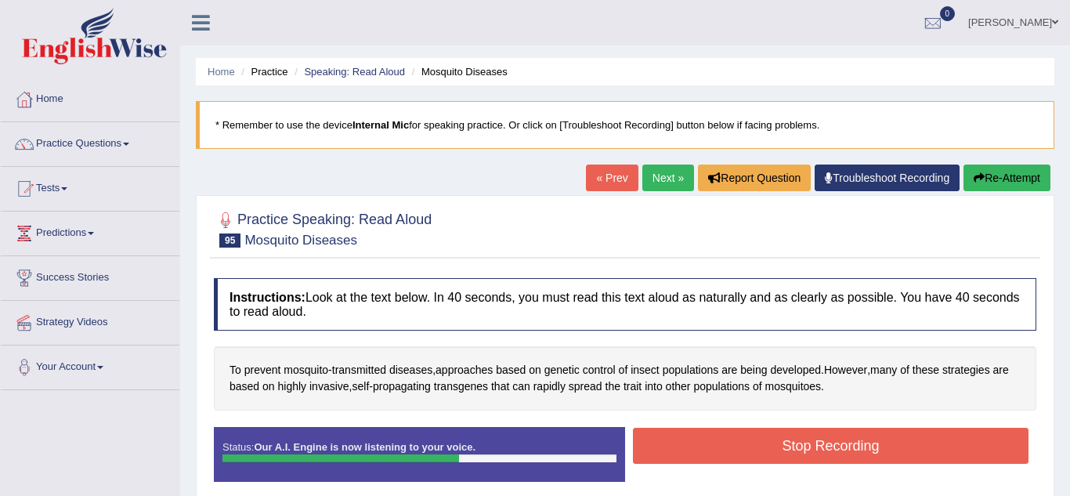
click at [802, 446] on button "Stop Recording" at bounding box center [831, 446] width 396 height 36
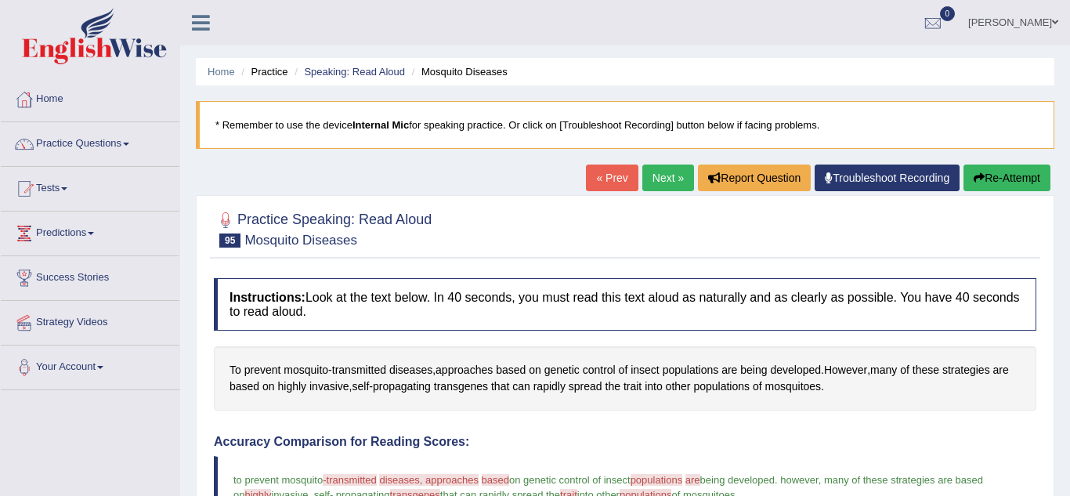
click at [672, 173] on link "Next »" at bounding box center [668, 177] width 52 height 27
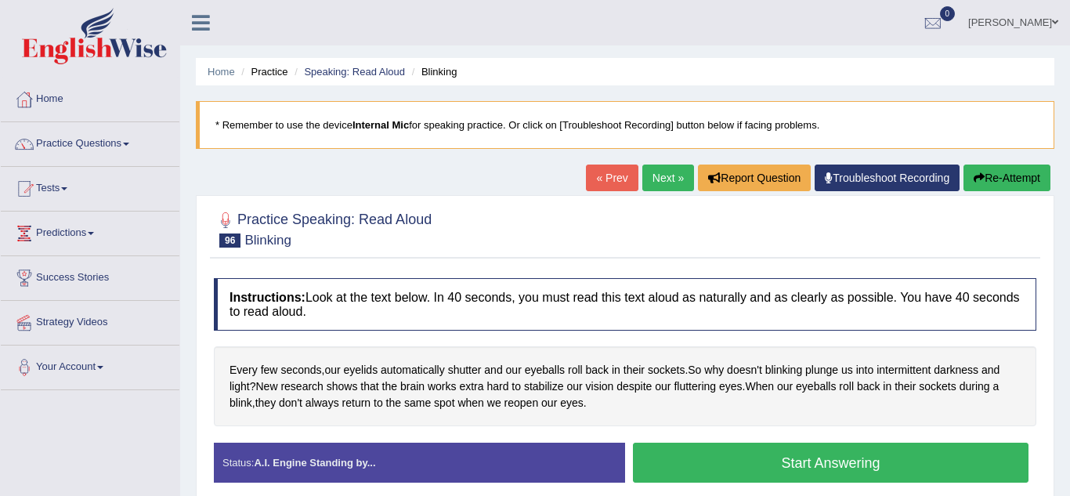
click at [797, 463] on button "Start Answering" at bounding box center [831, 463] width 396 height 40
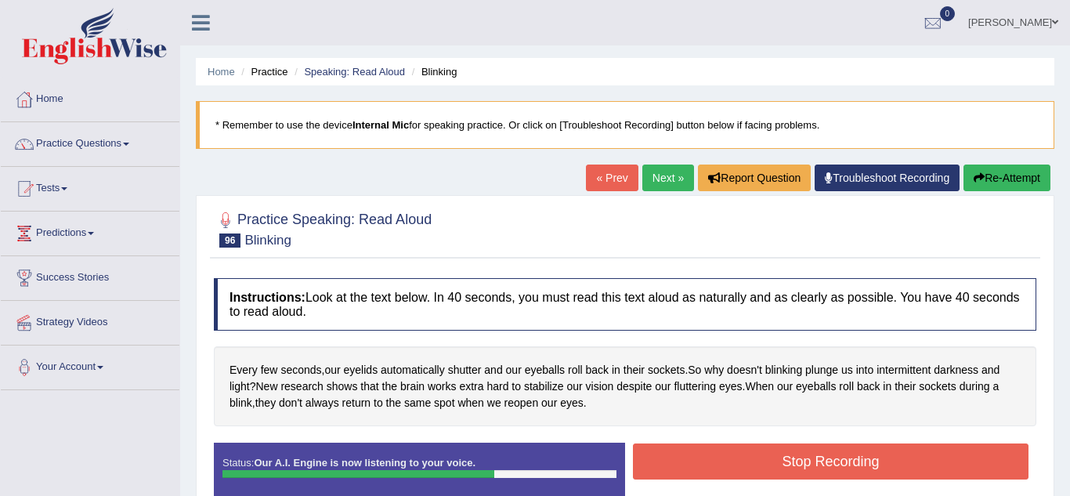
click at [797, 463] on button "Stop Recording" at bounding box center [831, 461] width 396 height 36
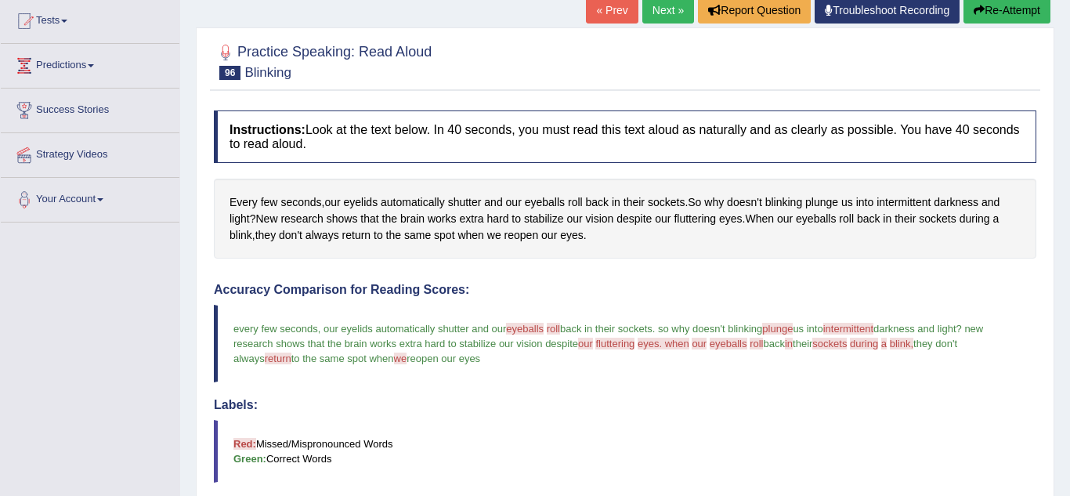
scroll to position [125, 0]
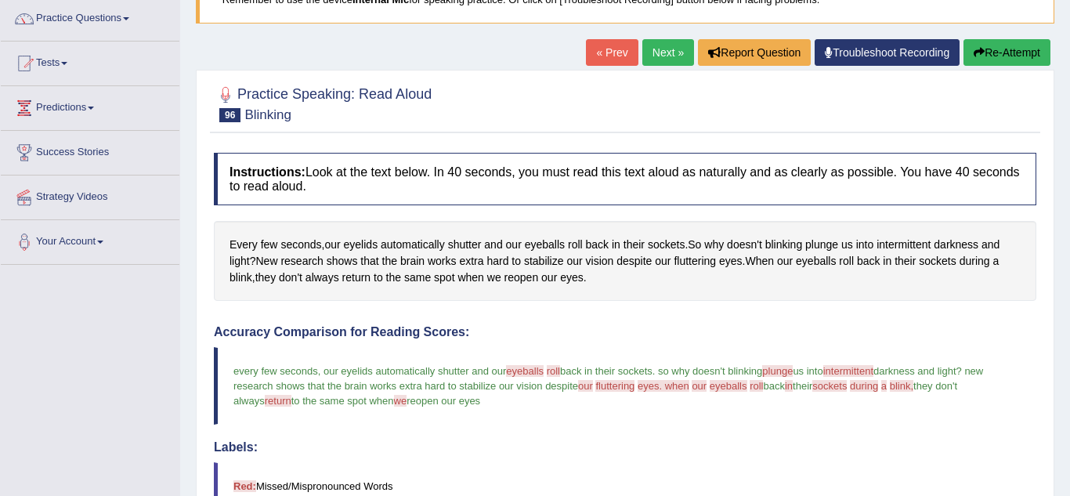
click at [675, 57] on link "Next »" at bounding box center [668, 52] width 52 height 27
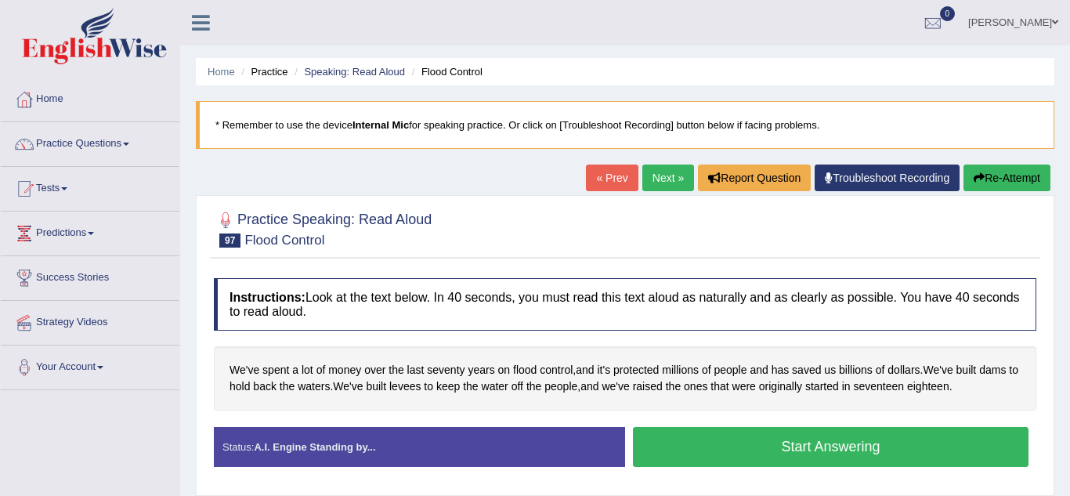
click at [877, 446] on button "Start Answering" at bounding box center [831, 447] width 396 height 40
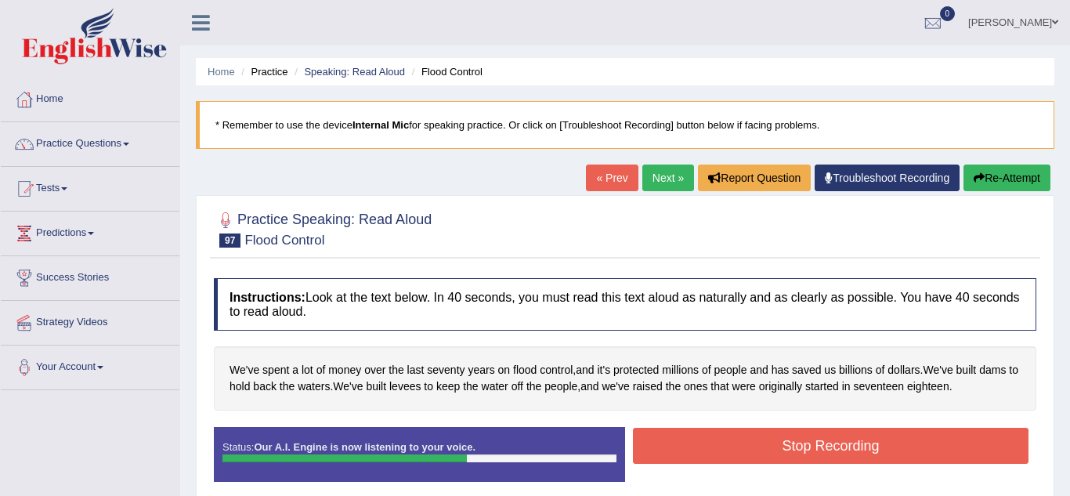
click at [877, 446] on button "Stop Recording" at bounding box center [831, 446] width 396 height 36
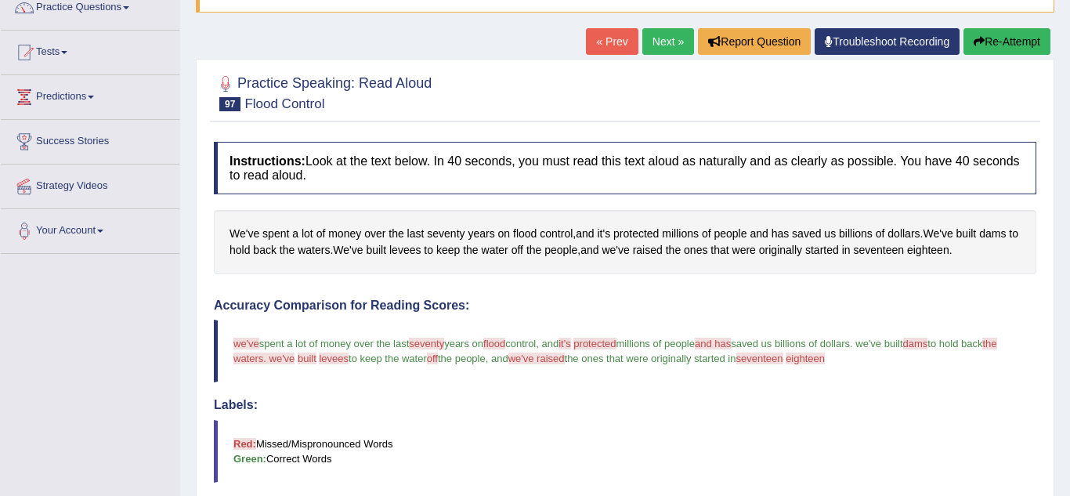
scroll to position [105, 0]
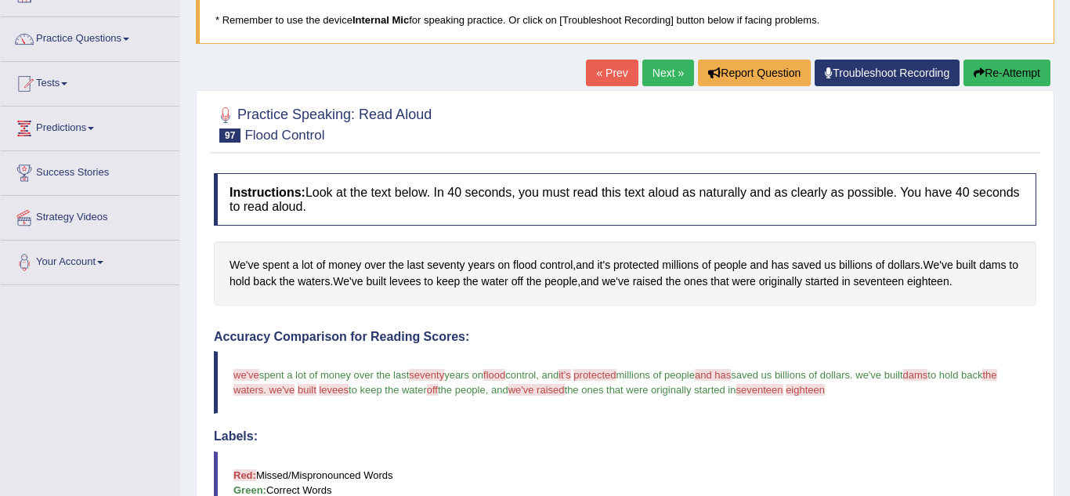
click at [661, 82] on link "Next »" at bounding box center [668, 73] width 52 height 27
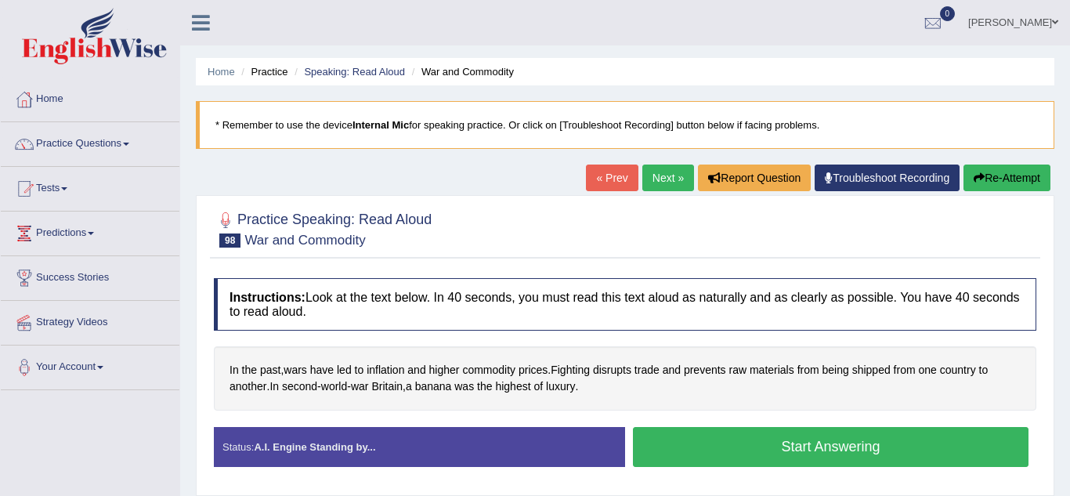
click at [692, 439] on button "Start Answering" at bounding box center [831, 447] width 396 height 40
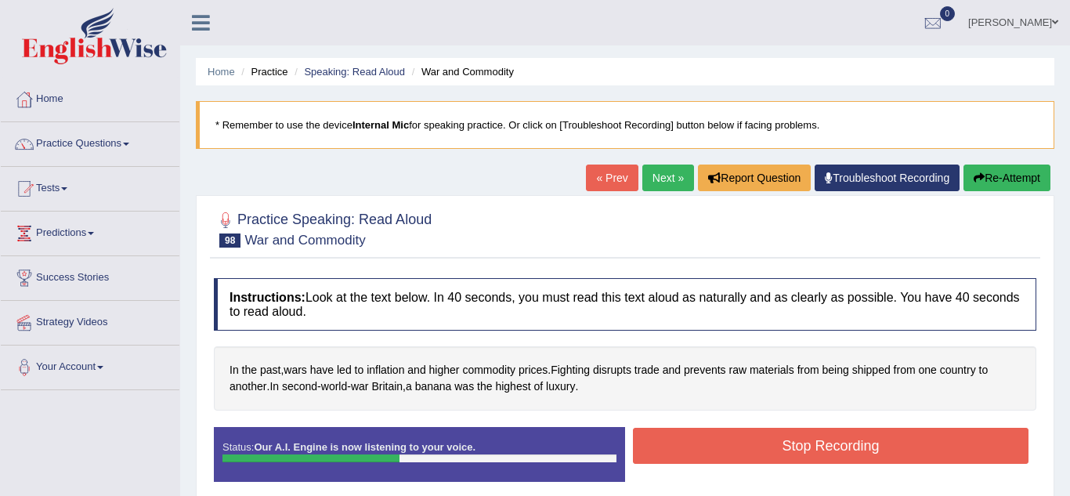
click at [692, 439] on button "Stop Recording" at bounding box center [831, 446] width 396 height 36
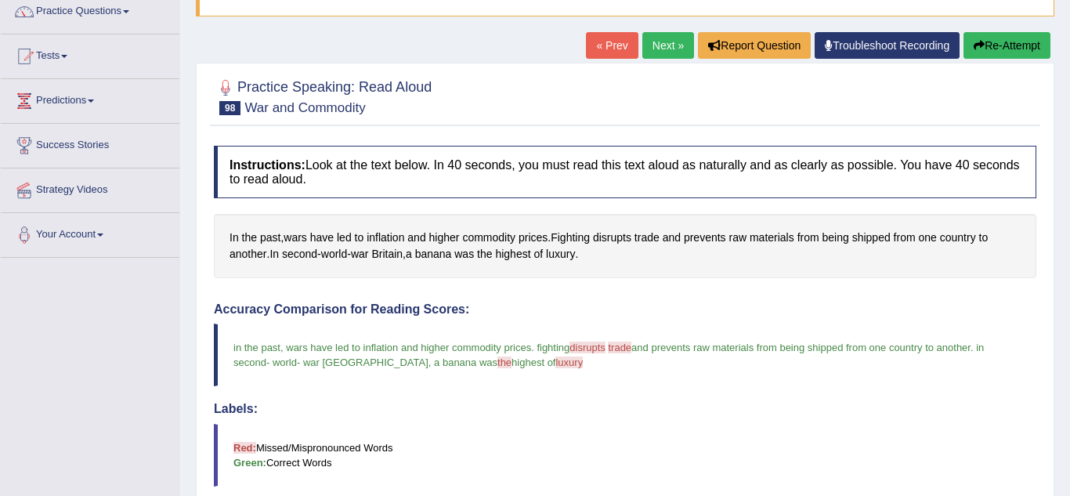
scroll to position [125, 0]
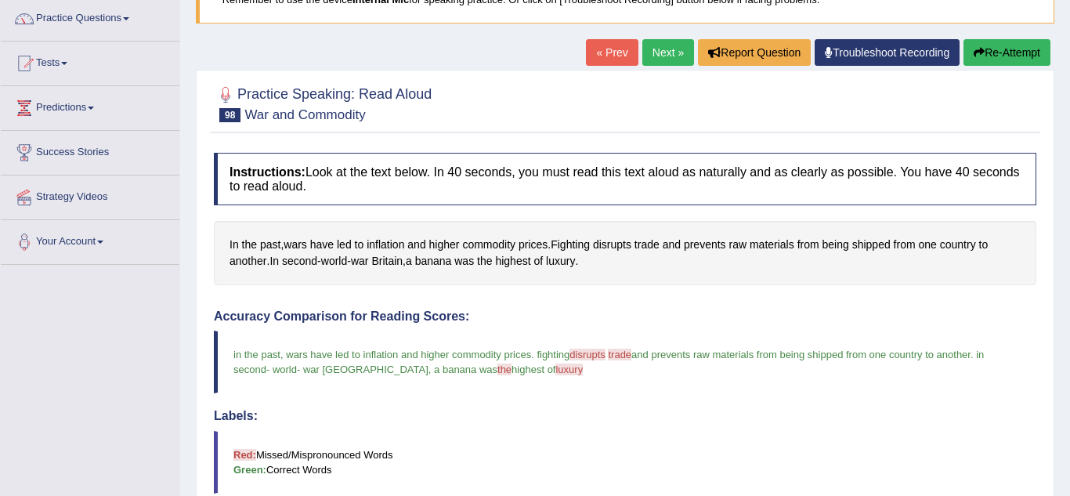
click at [647, 61] on link "Next »" at bounding box center [668, 52] width 52 height 27
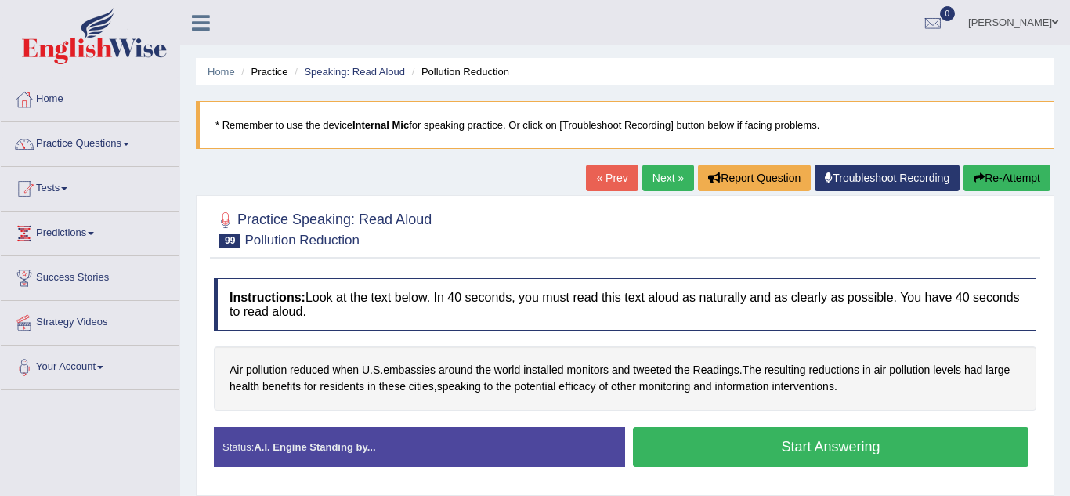
click at [761, 458] on button "Start Answering" at bounding box center [831, 447] width 396 height 40
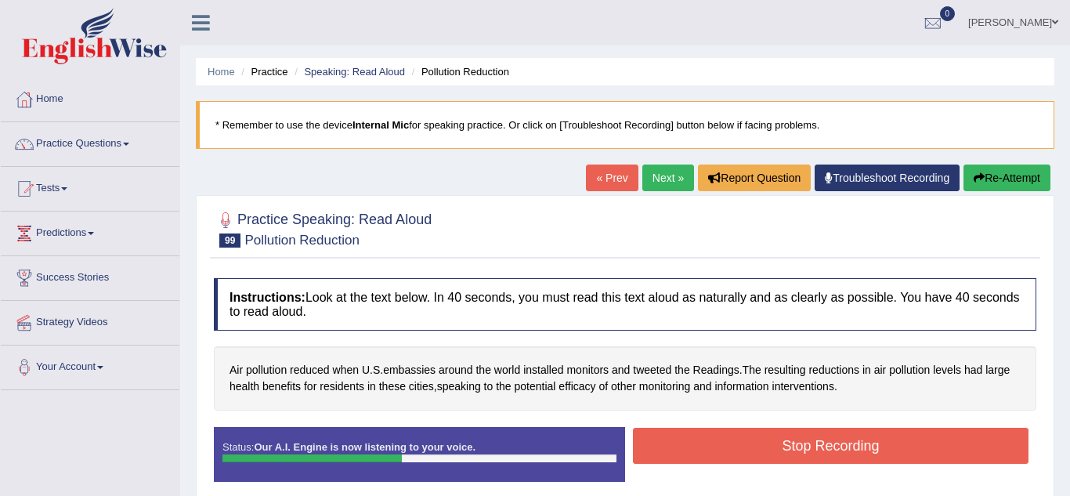
click at [761, 458] on button "Stop Recording" at bounding box center [831, 446] width 396 height 36
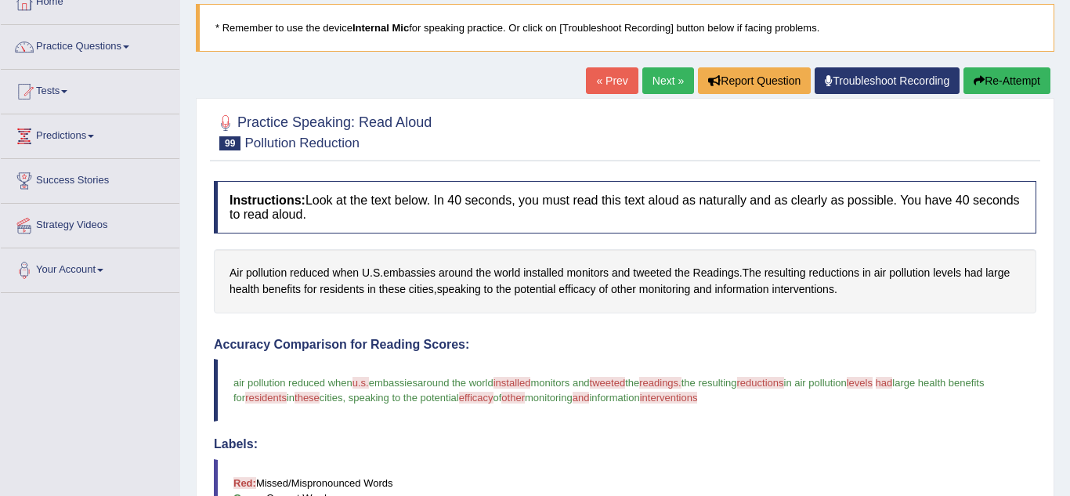
scroll to position [94, 0]
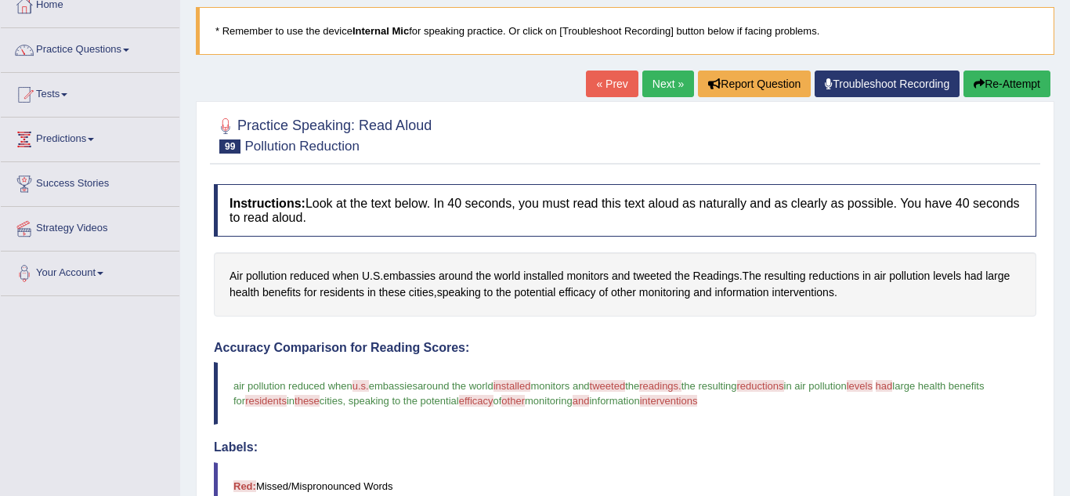
click at [660, 87] on link "Next »" at bounding box center [668, 83] width 52 height 27
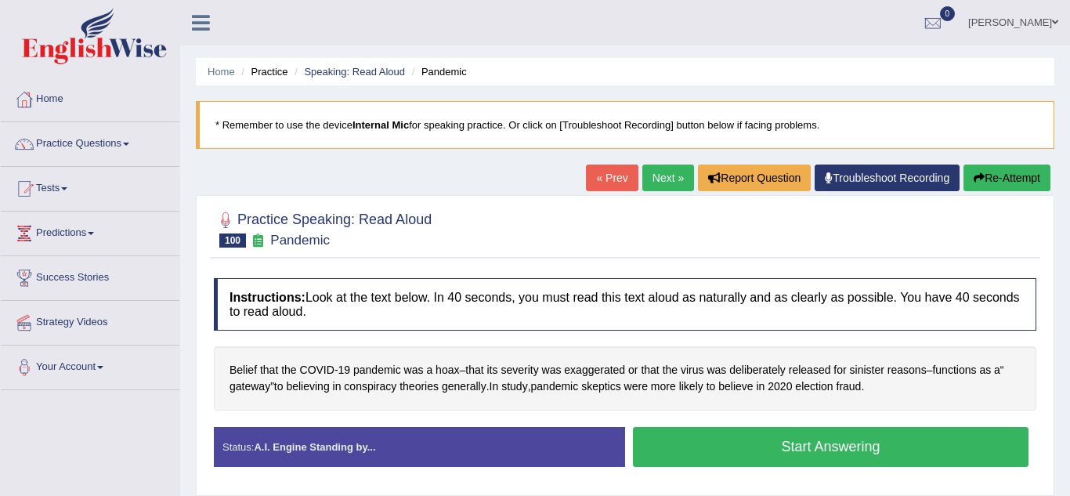
click at [760, 451] on button "Start Answering" at bounding box center [831, 447] width 396 height 40
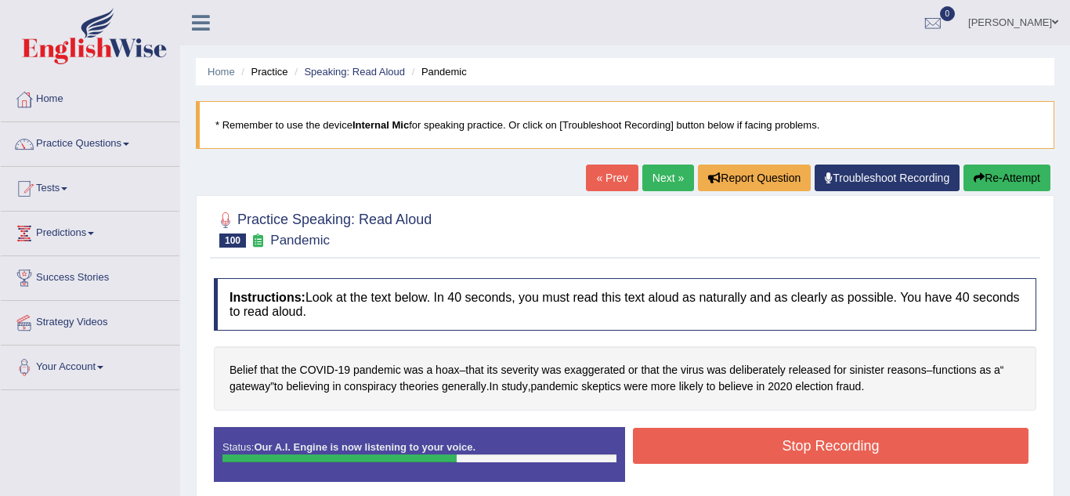
click at [760, 451] on button "Stop Recording" at bounding box center [831, 446] width 396 height 36
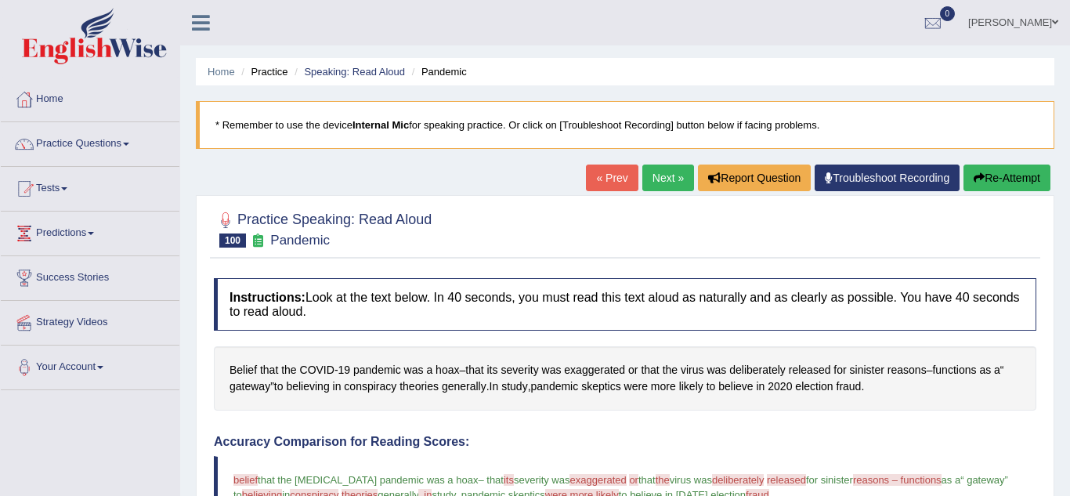
click at [667, 173] on link "Next »" at bounding box center [668, 177] width 52 height 27
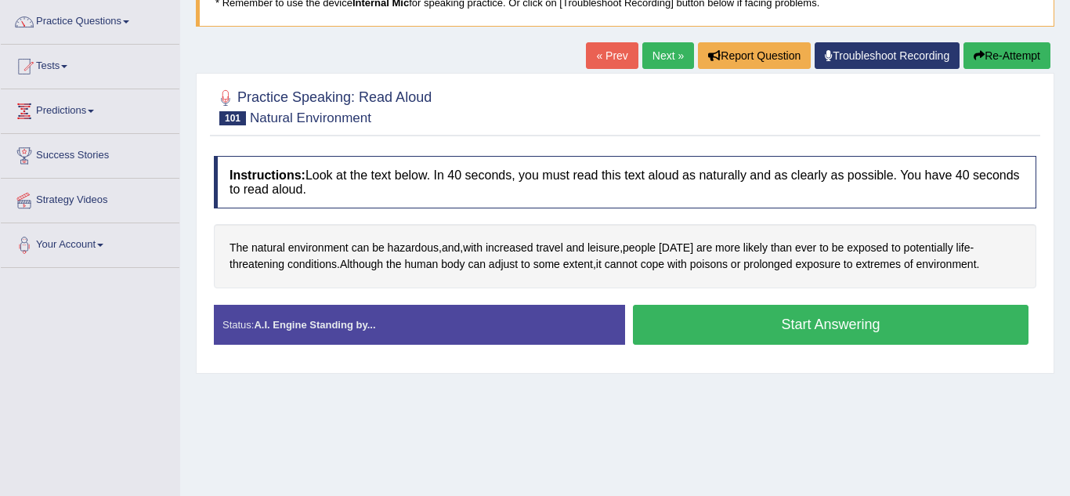
scroll to position [107, 0]
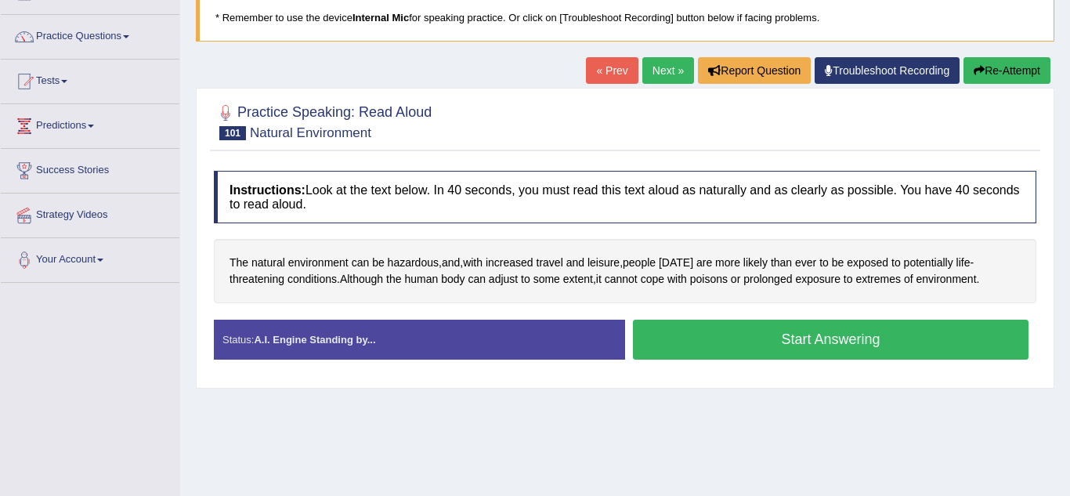
click at [692, 328] on button "Start Answering" at bounding box center [831, 340] width 396 height 40
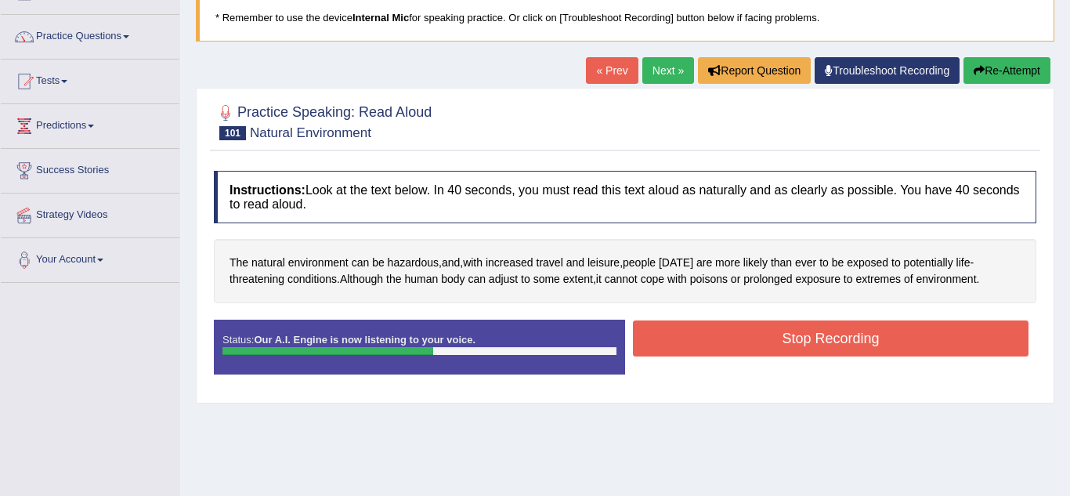
click at [692, 328] on button "Stop Recording" at bounding box center [831, 338] width 396 height 36
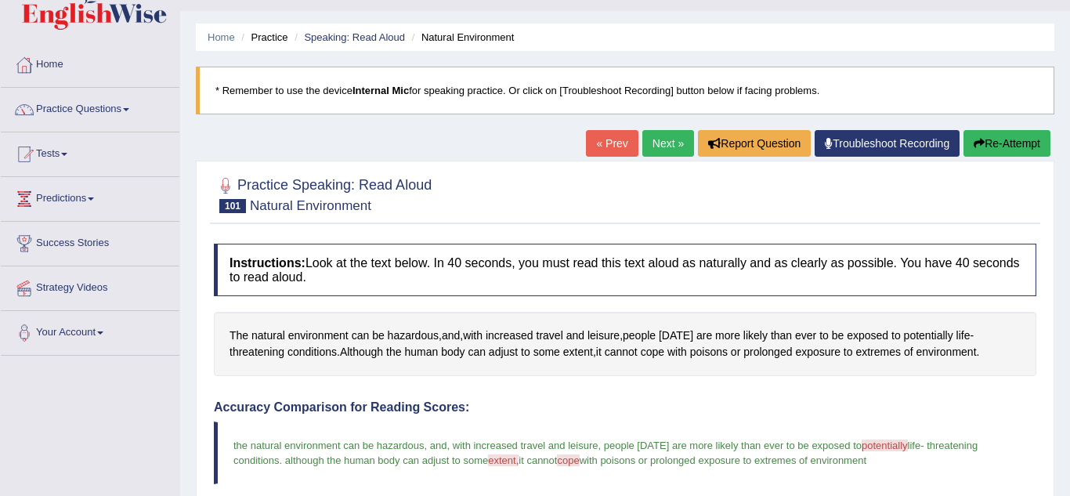
scroll to position [0, 0]
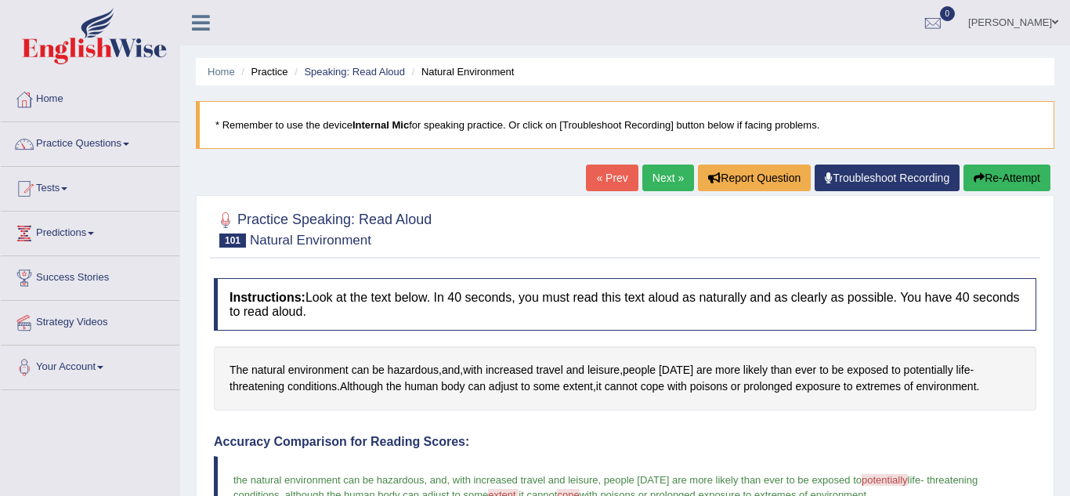
click at [667, 180] on link "Next »" at bounding box center [668, 177] width 52 height 27
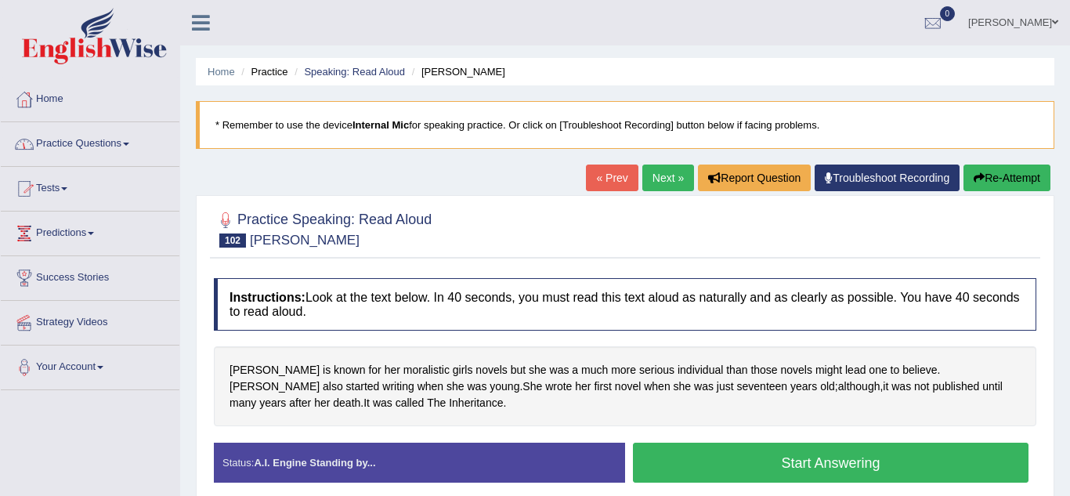
click at [128, 143] on span at bounding box center [126, 144] width 6 height 3
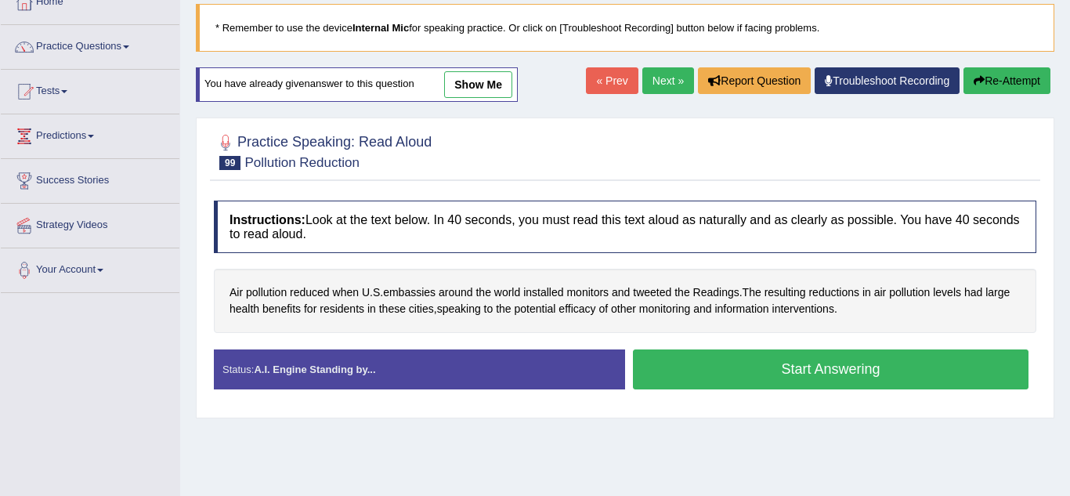
scroll to position [94, 0]
